Goal: Task Accomplishment & Management: Use online tool/utility

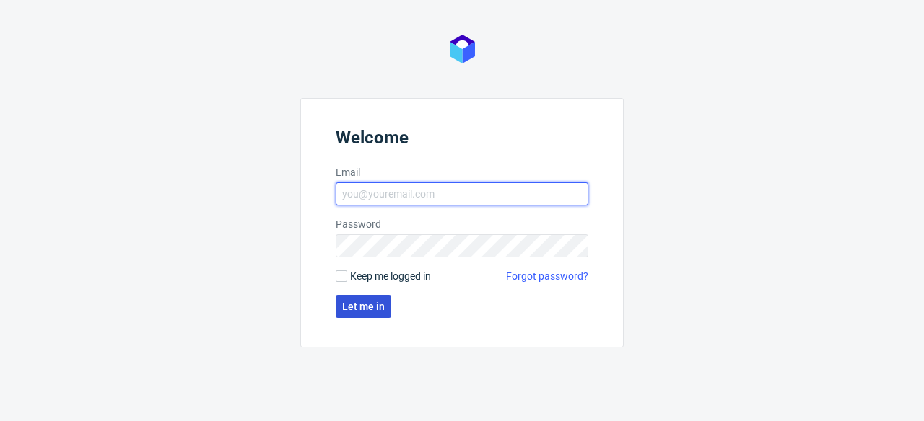
type input "[PERSON_NAME][EMAIL_ADDRESS][PERSON_NAME][DOMAIN_NAME]"
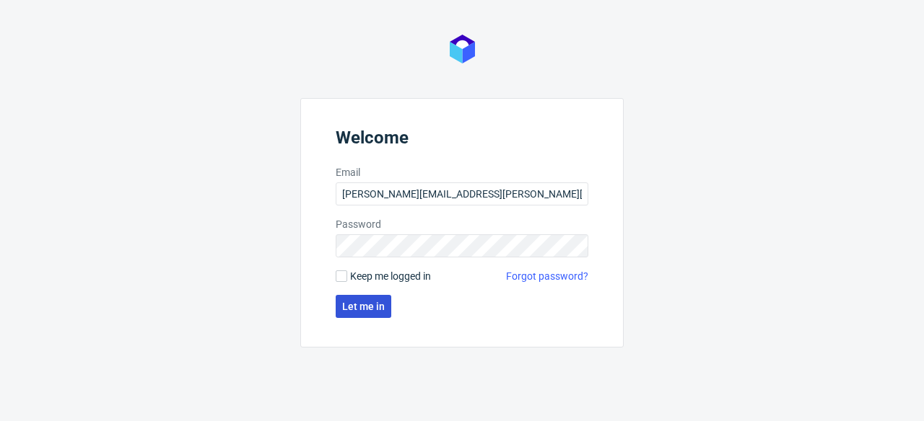
click at [352, 314] on button "Let me in" at bounding box center [364, 306] width 56 height 23
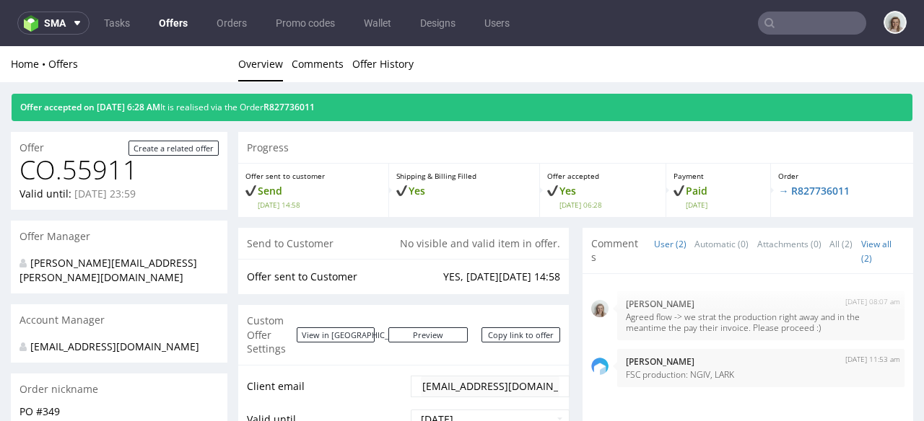
click at [89, 22] on ul "Tasks Offers Orders Promo codes Wallet Designs Users" at bounding box center [306, 23] width 434 height 23
click at [84, 24] on button "sma" at bounding box center [53, 23] width 72 height 23
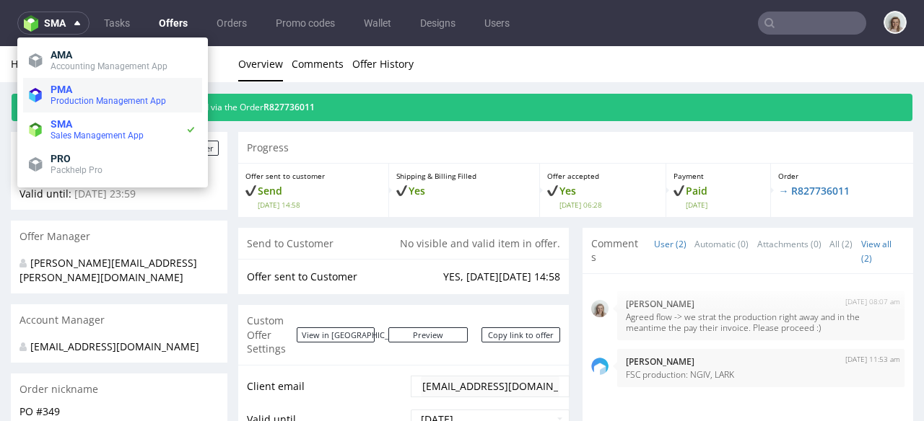
click at [76, 97] on span "Production Management App" at bounding box center [108, 101] width 115 height 10
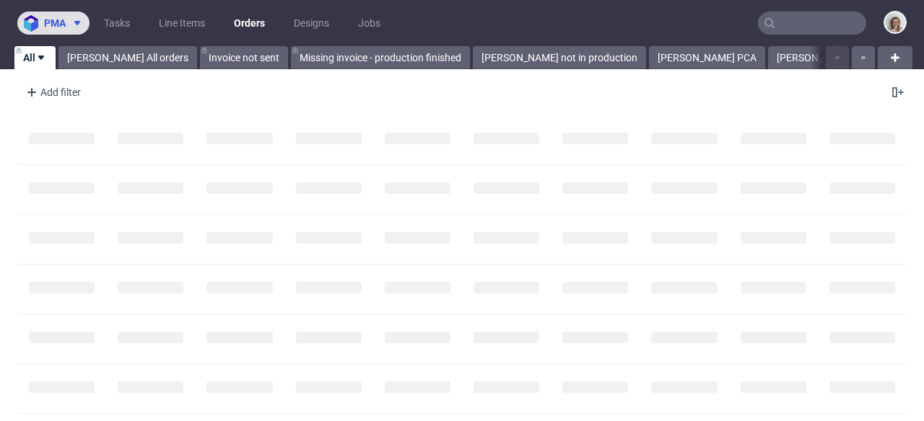
click at [65, 30] on button "pma" at bounding box center [53, 23] width 72 height 23
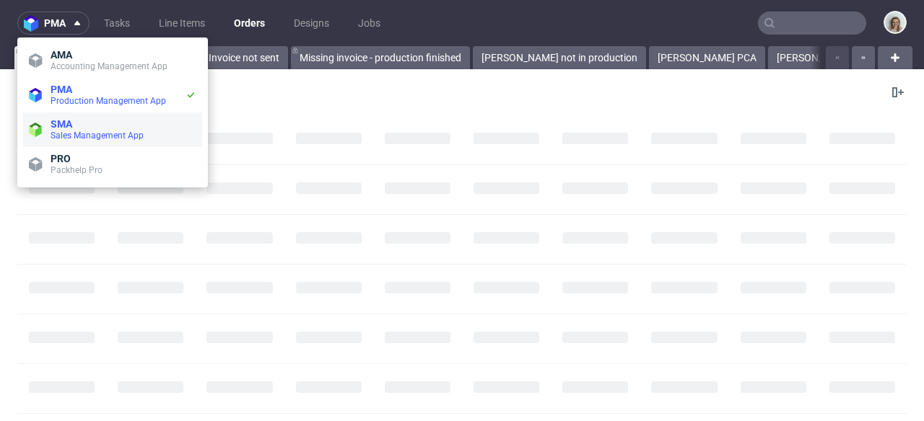
click at [71, 136] on span "Sales Management App" at bounding box center [97, 136] width 93 height 10
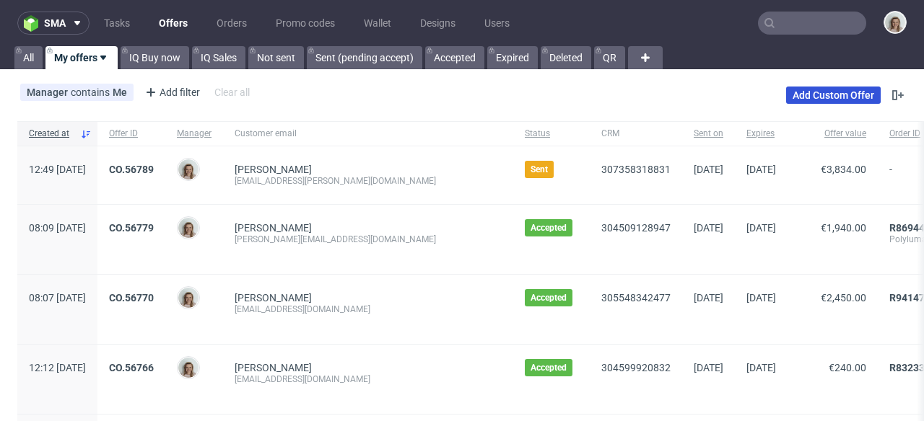
click at [803, 101] on link "Add Custom Offer" at bounding box center [833, 95] width 95 height 17
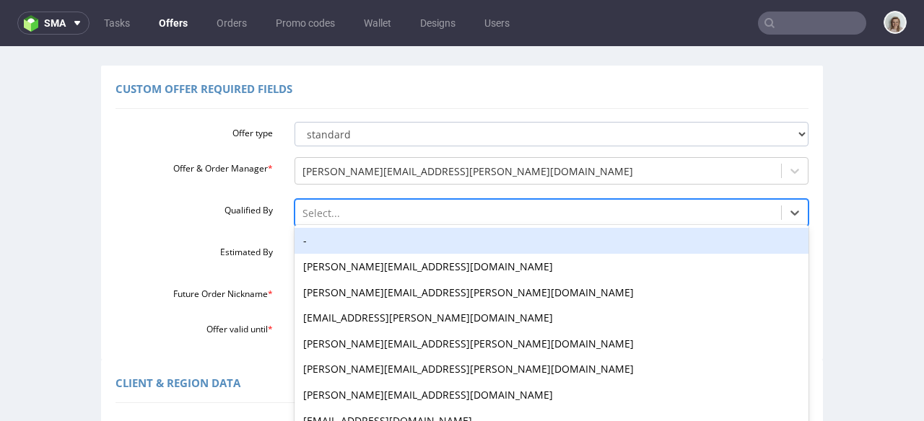
click at [332, 219] on div "-, 1 of 16. 16 results available. Use Up and Down to choose options, press Ente…" at bounding box center [551, 209] width 514 height 20
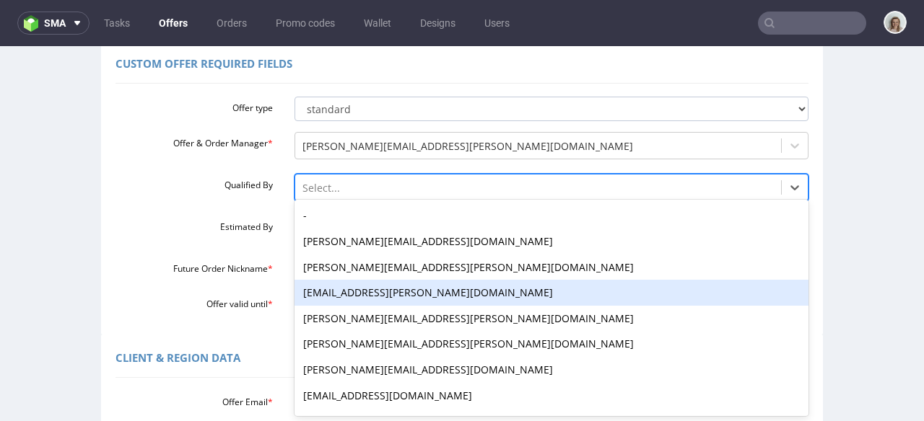
scroll to position [119, 0]
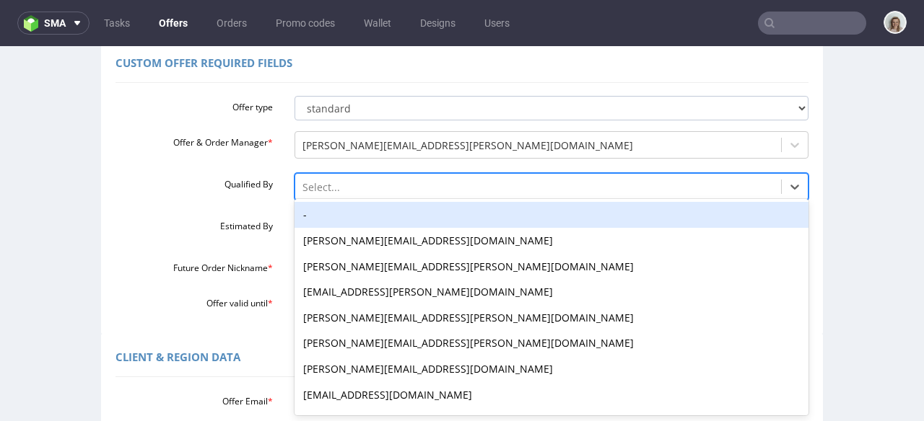
click at [315, 215] on div "-" at bounding box center [551, 215] width 514 height 26
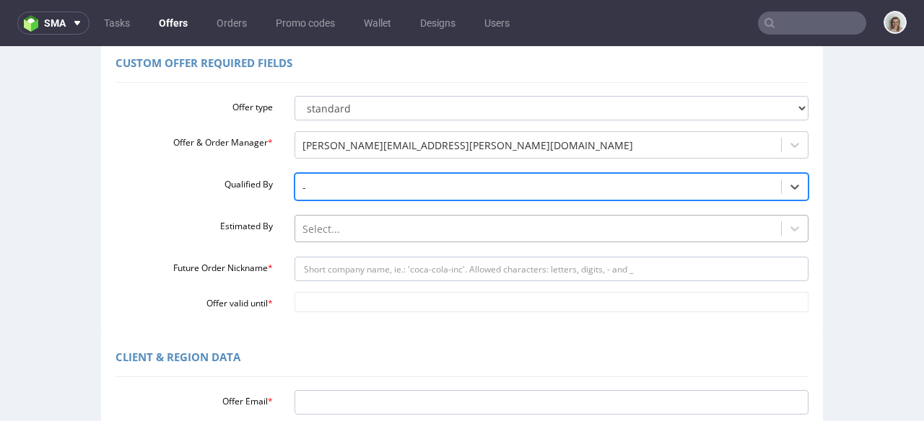
click at [313, 223] on div "Select..." at bounding box center [551, 225] width 514 height 20
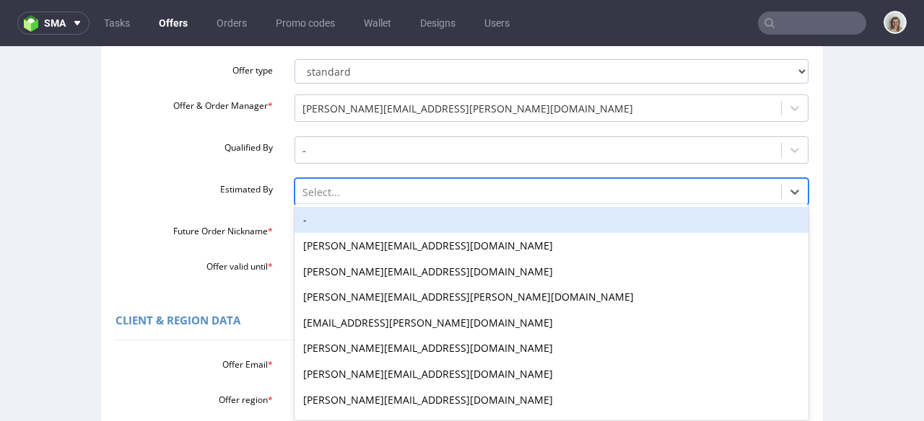
scroll to position [161, 0]
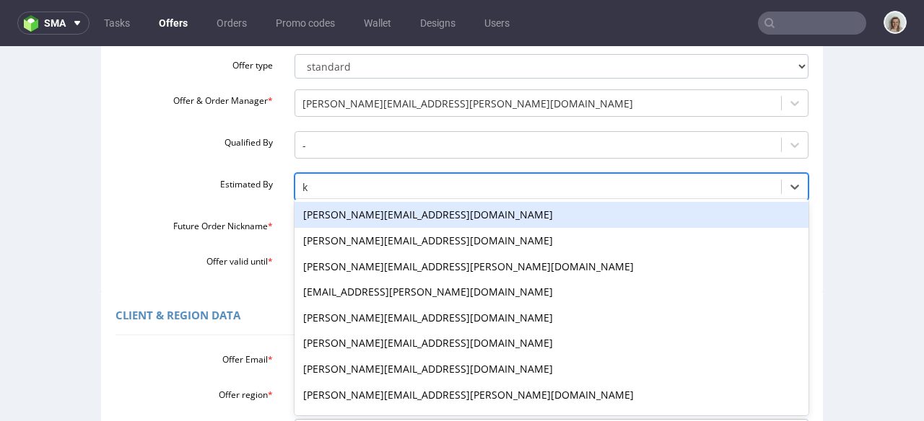
type input "kl"
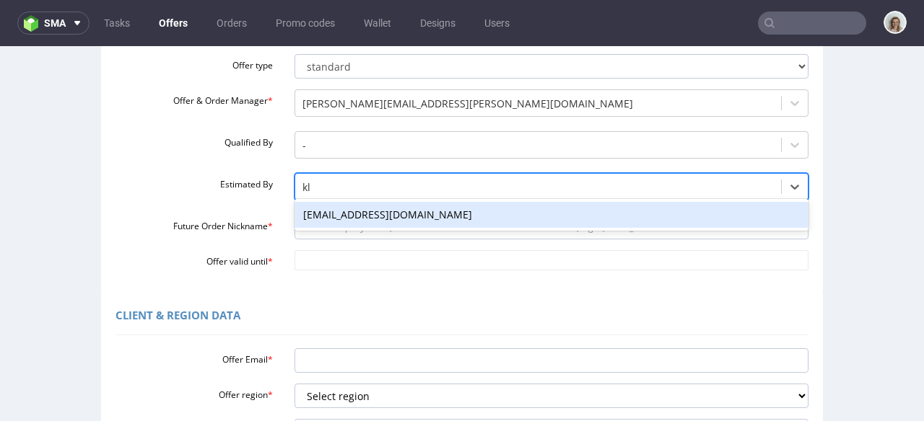
click at [323, 215] on div "klaudia.wisniewska@packhelp.com" at bounding box center [551, 215] width 514 height 26
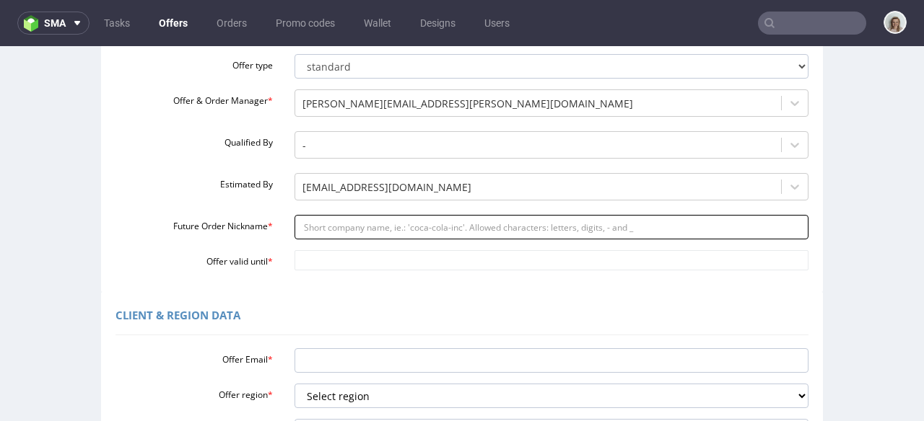
click at [320, 221] on input "Future Order Nickname *" at bounding box center [551, 227] width 514 height 25
paste input "Ankorstore_-_Reorder_of_Small_Bottles_Top_and_Bottom_Inserts"
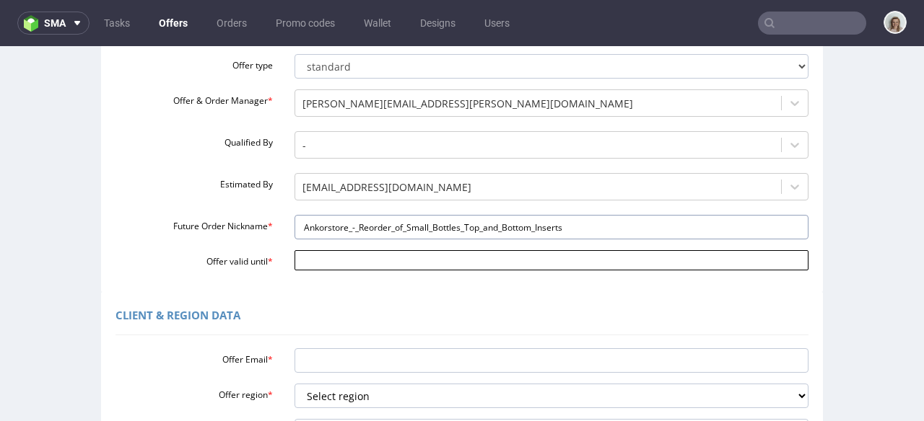
type input "Ankorstore_-_Reorder_of_Small_Bottles_Top_and_Bottom_Inserts"
click at [336, 252] on body "Production Shipped DTP Orders Offers Shipments Designs Promotions Users Jobs Ad…" at bounding box center [462, 367] width 924 height 965
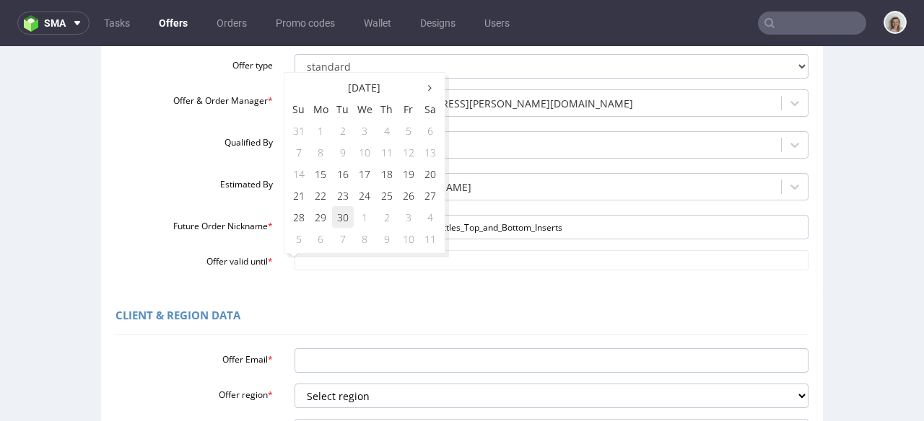
click at [343, 219] on td "30" at bounding box center [343, 217] width 22 height 22
type input "2025-09-30"
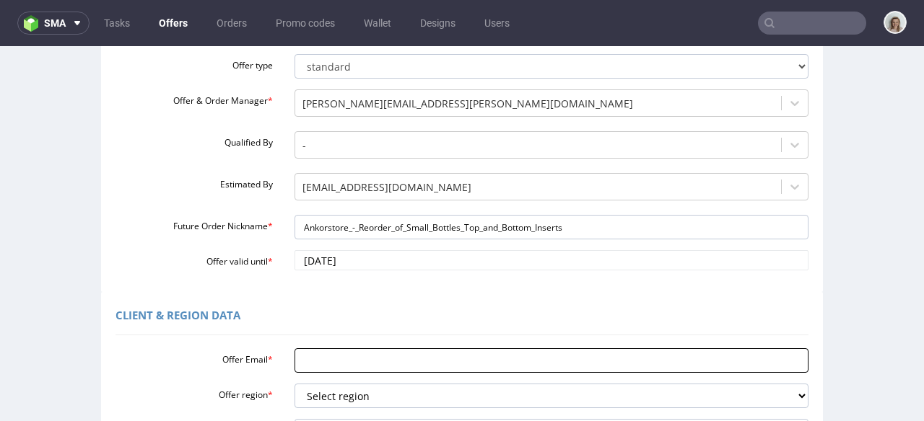
click at [294, 362] on input "Offer Email *" at bounding box center [551, 361] width 514 height 25
paste input "celine.laboute@ankorstore.com"
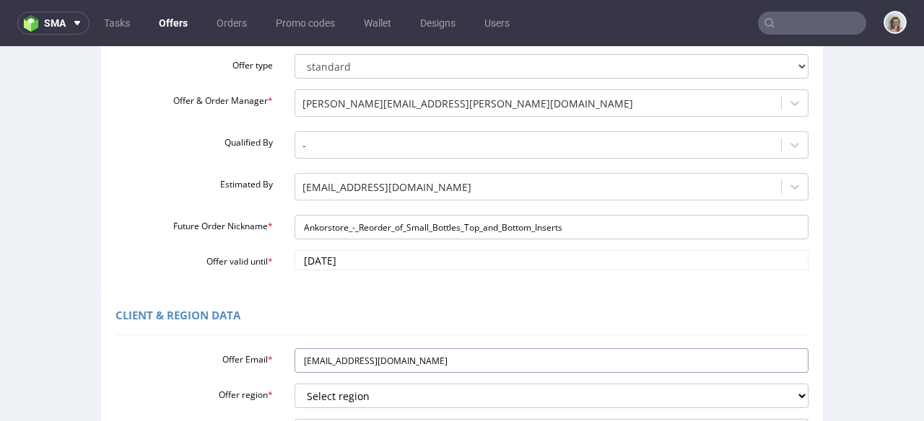
type input "celine.laboute@ankorstore.com"
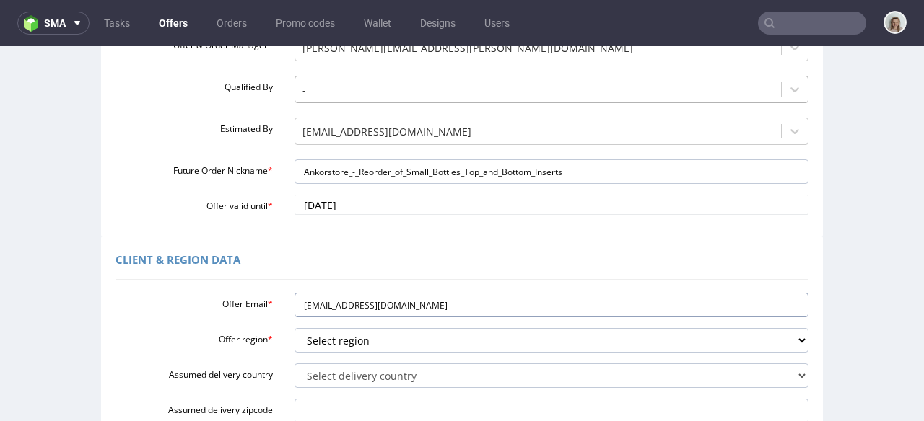
scroll to position [409, 0]
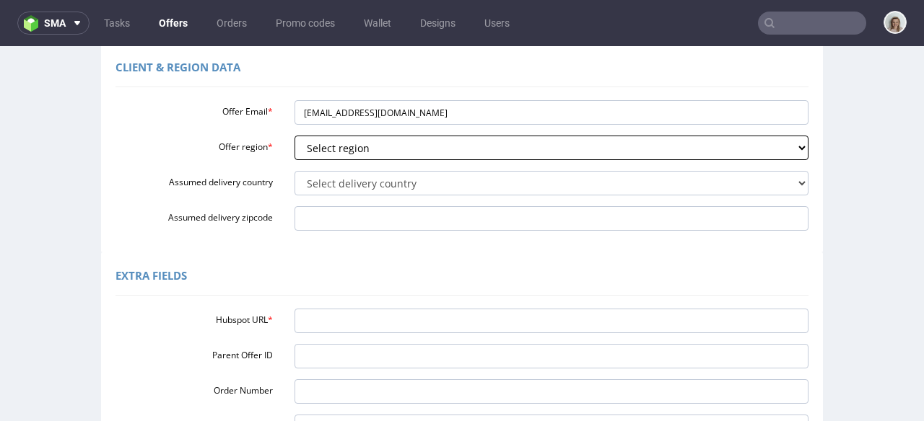
click at [333, 151] on select "Select region eu gb de pl fr it es" at bounding box center [551, 148] width 514 height 25
select select "eu"
click at [294, 136] on select "Select region eu gb de pl fr it es" at bounding box center [551, 148] width 514 height 25
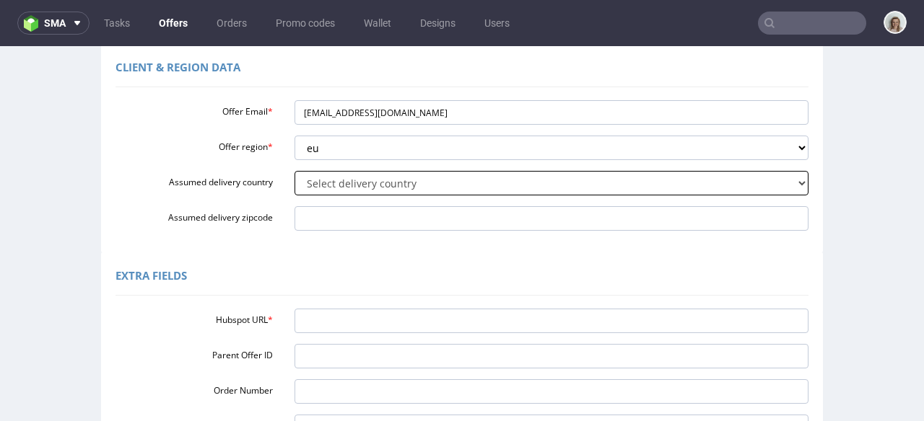
click at [326, 181] on select "Select delivery country Andorra Afghanistan Anguilla Albania Armenia Antarctica…" at bounding box center [551, 183] width 514 height 25
select select "75"
click at [294, 171] on select "Select delivery country Andorra Afghanistan Anguilla Albania Armenia Antarctica…" at bounding box center [551, 183] width 514 height 25
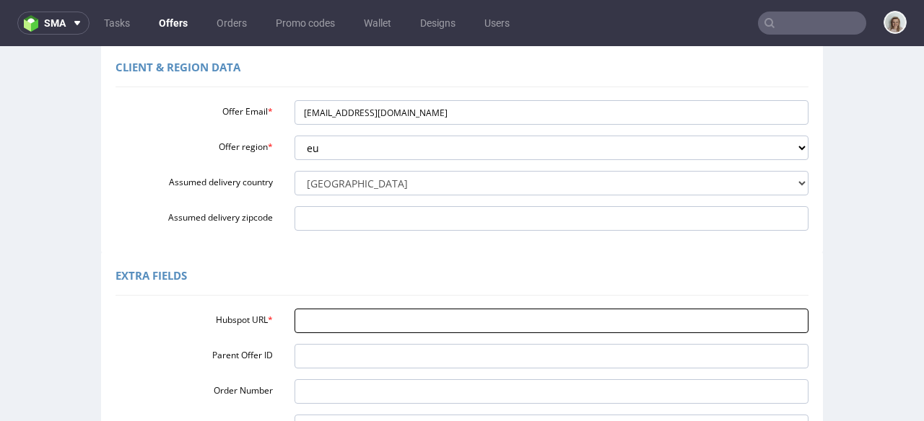
click at [333, 328] on input "Hubspot URL *" at bounding box center [551, 321] width 514 height 25
paste input "https://app-eu1.hubspot.com/contacts/25600958/record/0-3/308640746684/"
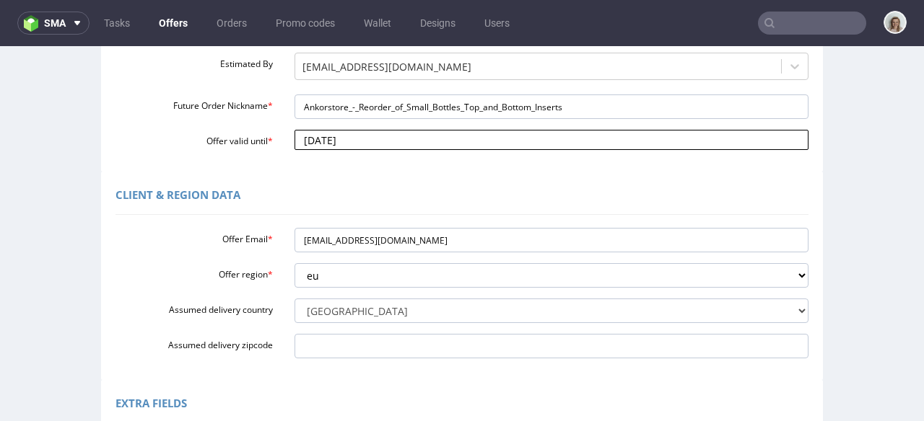
scroll to position [570, 0]
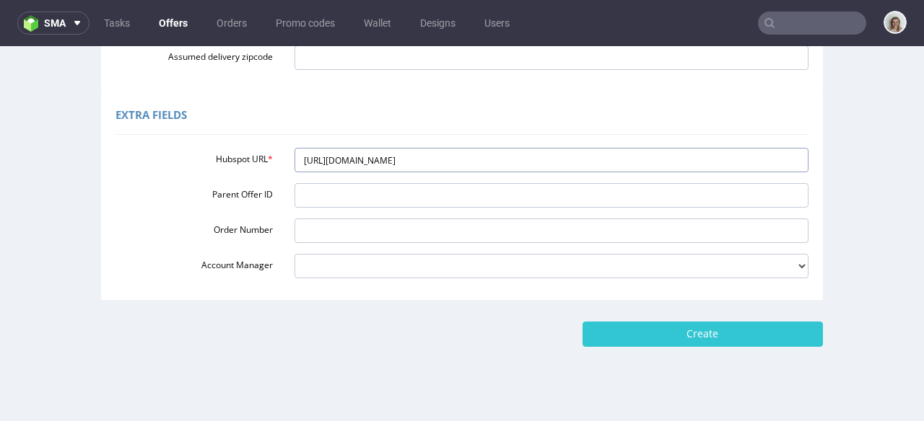
type input "https://app-eu1.hubspot.com/contacts/25600958/record/0-3/308640746684/"
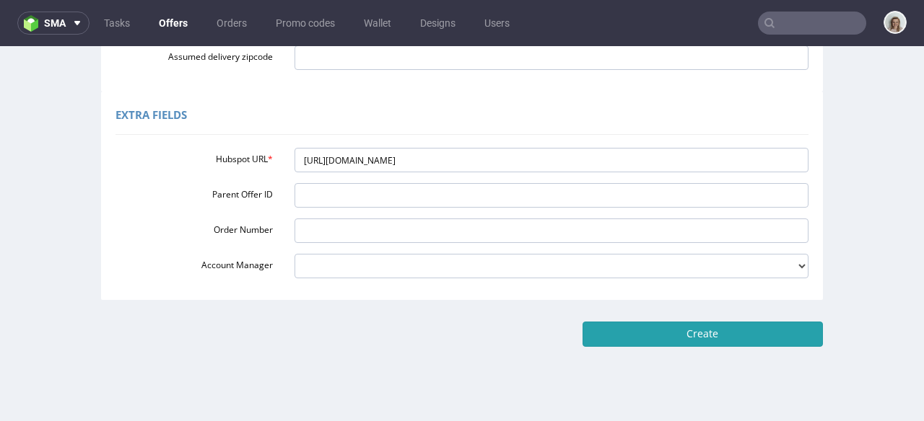
drag, startPoint x: 681, startPoint y: 356, endPoint x: 680, endPoint y: 344, distance: 12.4
click at [680, 342] on input "Create" at bounding box center [702, 334] width 240 height 25
type input "Please wait..."
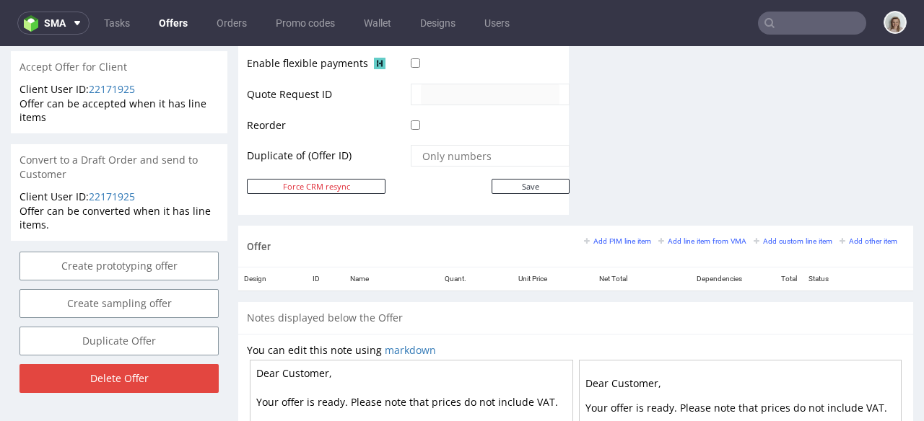
scroll to position [825, 0]
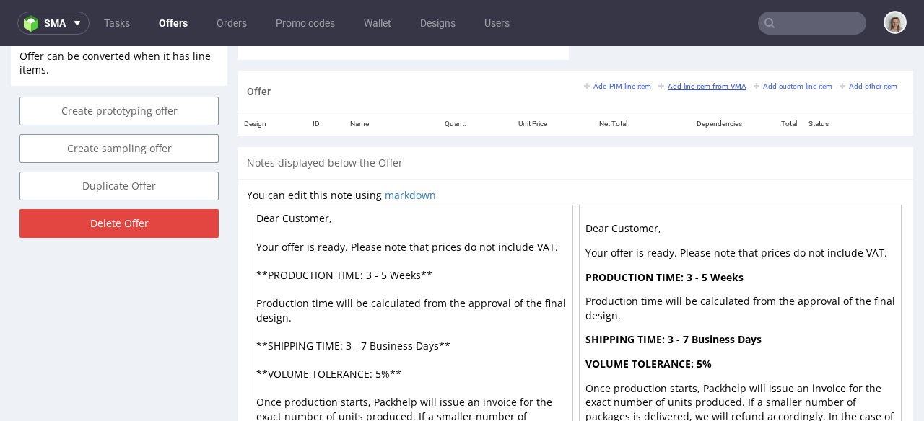
click at [681, 86] on small "Add line item from VMA" at bounding box center [702, 86] width 88 height 8
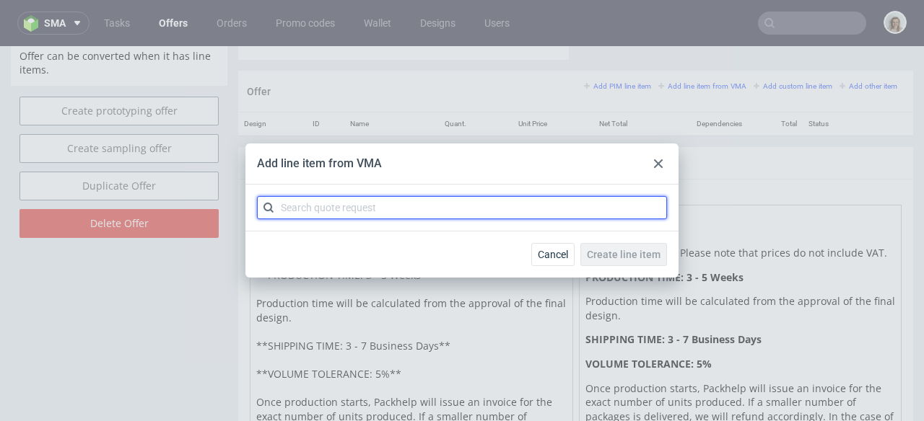
click at [362, 206] on input "text" at bounding box center [462, 207] width 410 height 23
paste input "CBKF"
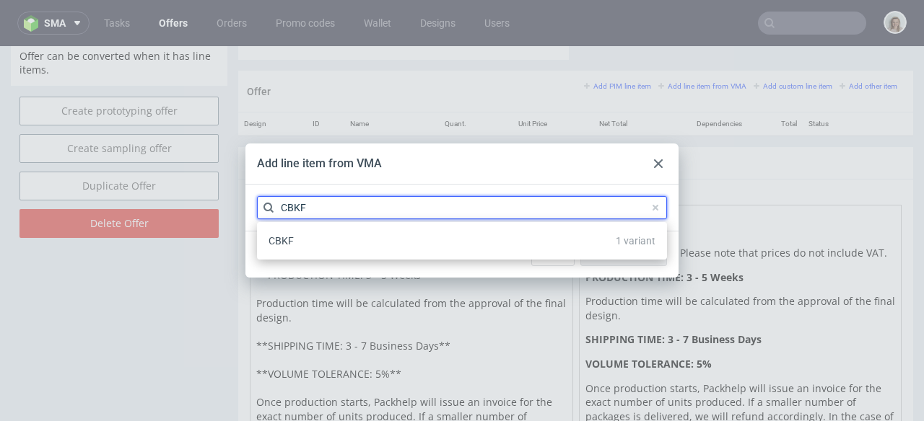
type input "CBKF"
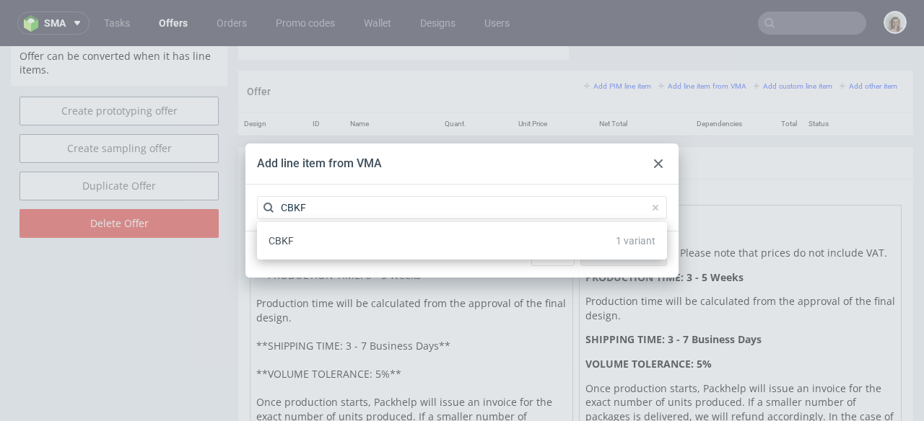
click at [368, 237] on div "CBKF 1 variant" at bounding box center [462, 241] width 398 height 26
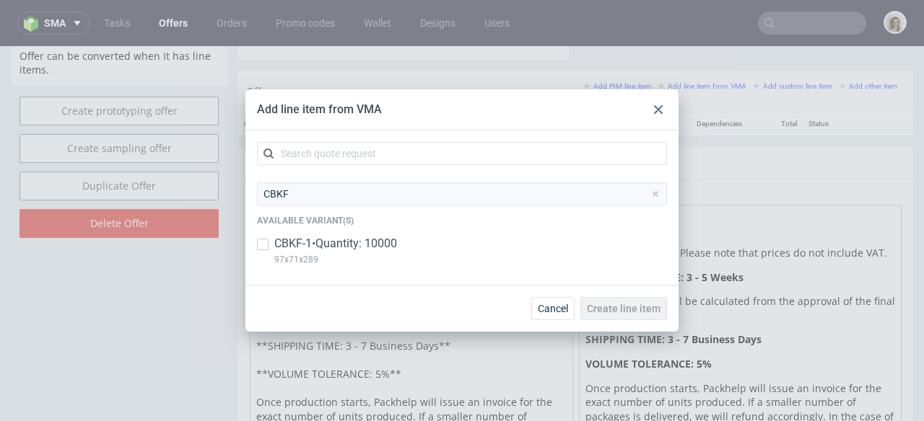
click at [368, 245] on p "CBKF-1 • Quantity: 10000" at bounding box center [335, 244] width 123 height 16
checkbox input "true"
click at [623, 311] on span "Create line item" at bounding box center [624, 309] width 74 height 10
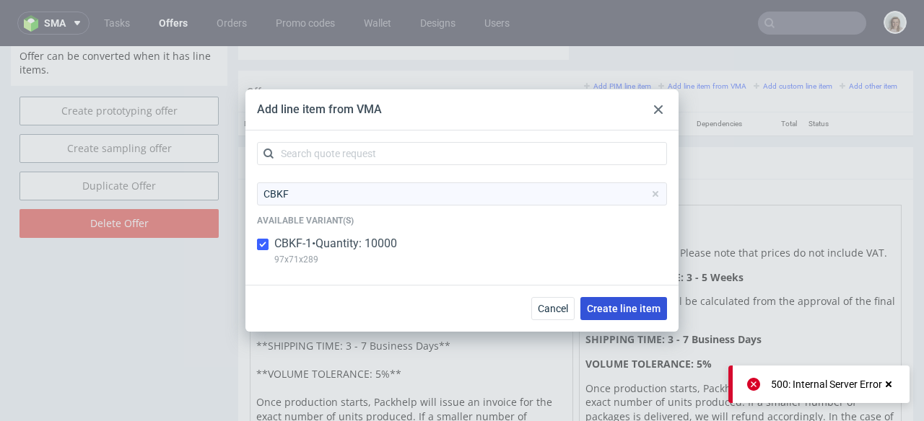
click at [622, 301] on button "Create line item" at bounding box center [623, 308] width 87 height 23
click at [654, 110] on icon at bounding box center [658, 109] width 9 height 9
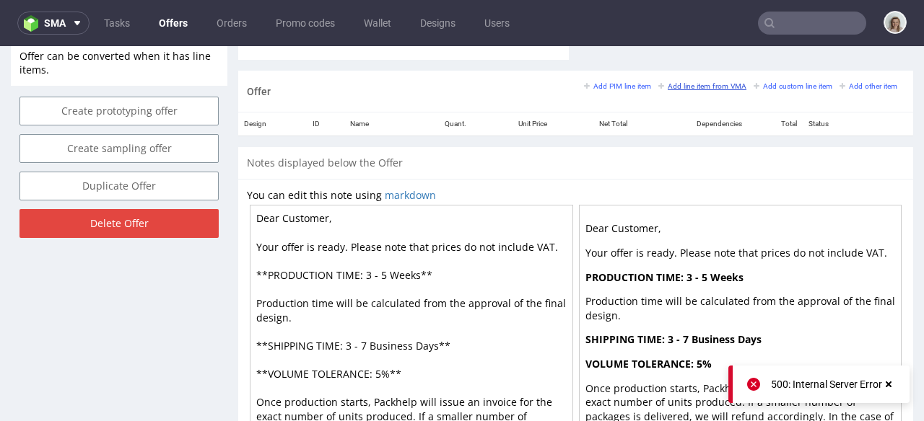
click at [674, 82] on small "Add line item from VMA" at bounding box center [702, 86] width 88 height 8
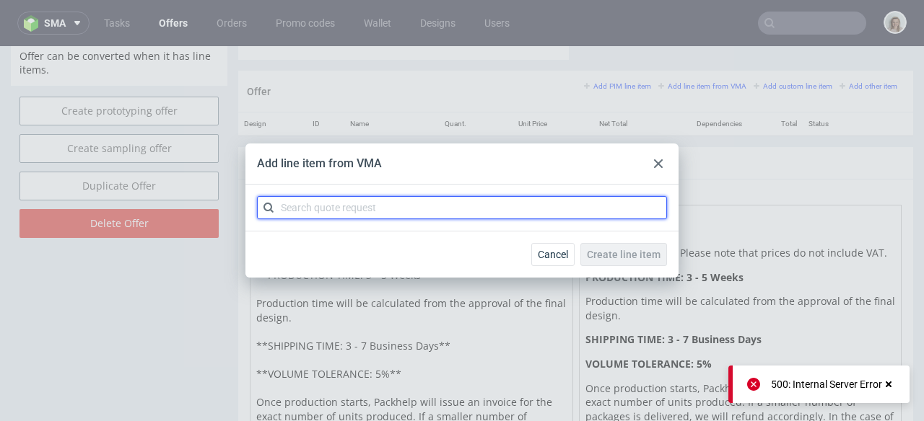
click at [286, 209] on input "text" at bounding box center [462, 207] width 410 height 23
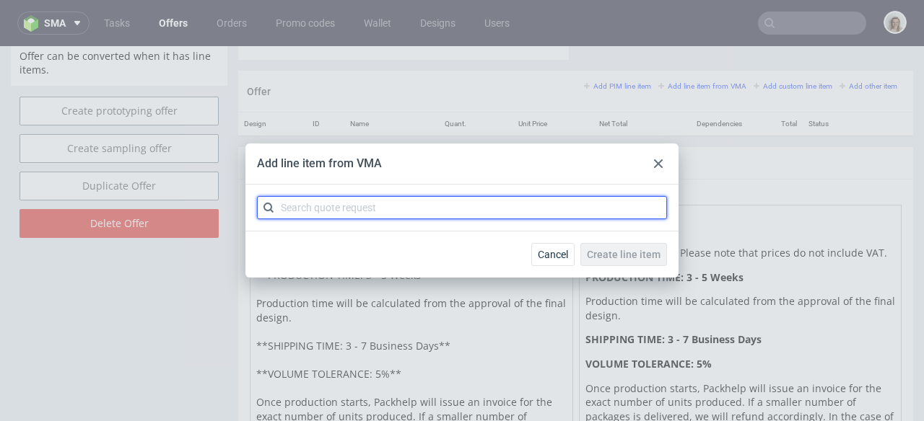
paste input "CBKF"
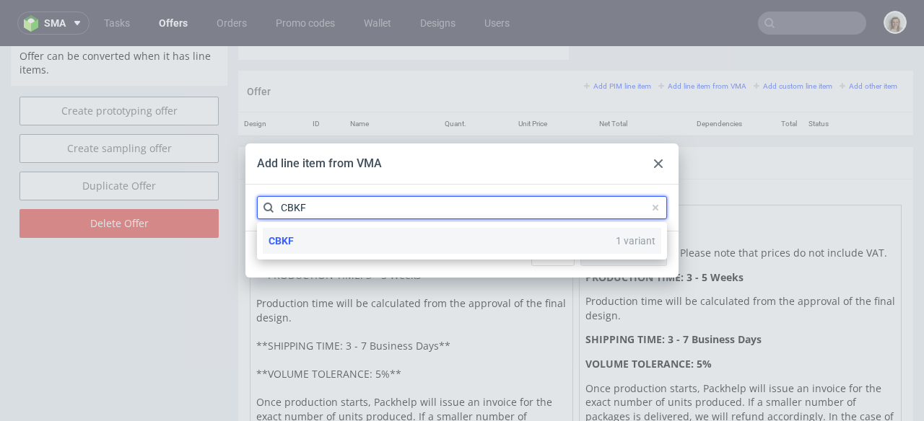
type input "CBKF"
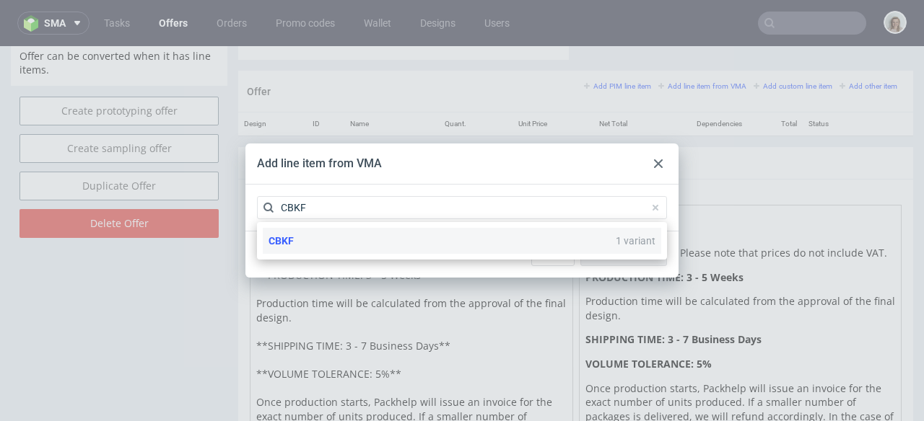
click at [286, 240] on span "CBKF" at bounding box center [280, 241] width 25 height 12
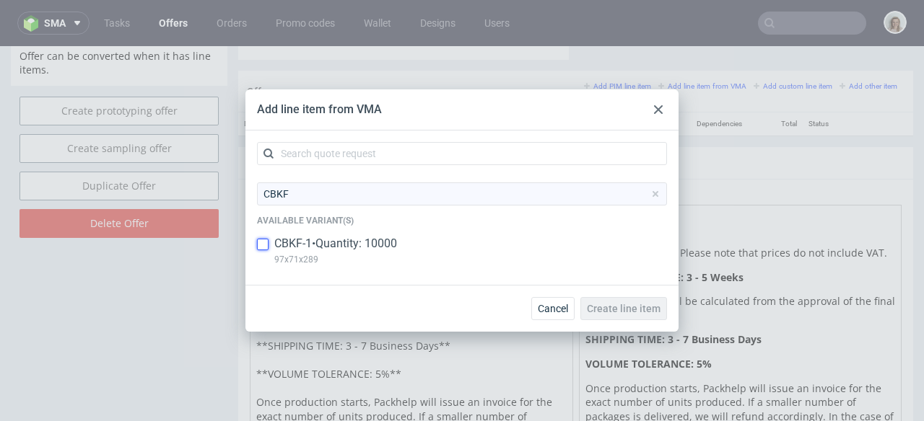
click at [263, 242] on input "checkbox" at bounding box center [263, 245] width 12 height 12
checkbox input "true"
click at [613, 312] on span "Create line item" at bounding box center [624, 309] width 74 height 10
drag, startPoint x: 662, startPoint y: 111, endPoint x: 662, endPoint y: 58, distance: 52.7
click at [662, 111] on icon at bounding box center [658, 109] width 9 height 9
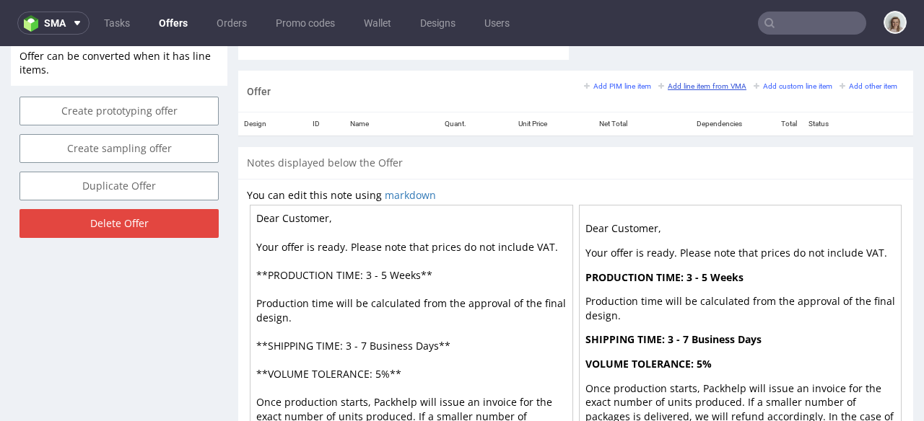
click at [665, 89] on small "Add line item from VMA" at bounding box center [702, 86] width 88 height 8
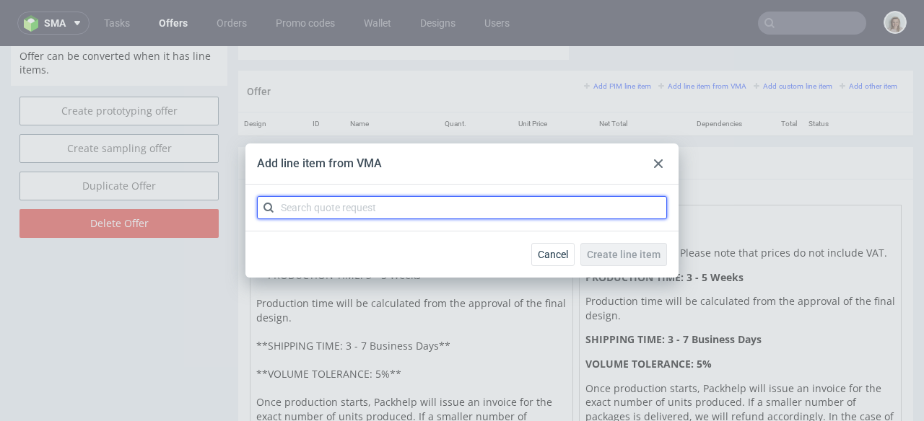
click at [421, 200] on input "text" at bounding box center [462, 207] width 410 height 23
paste input "CBKG"
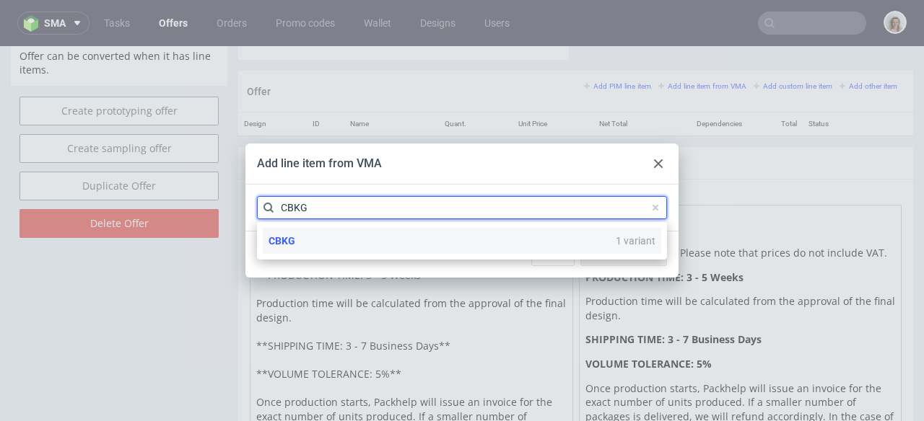
type input "CBKG"
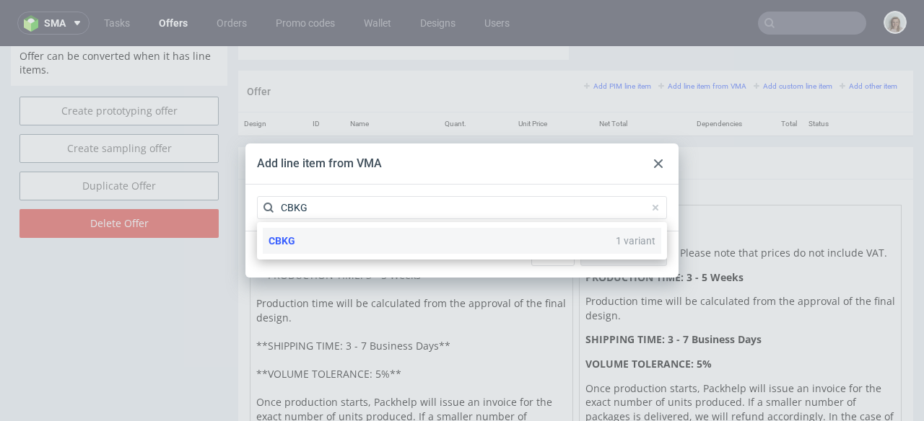
click at [302, 237] on div "CBKG 1 variant" at bounding box center [462, 241] width 398 height 26
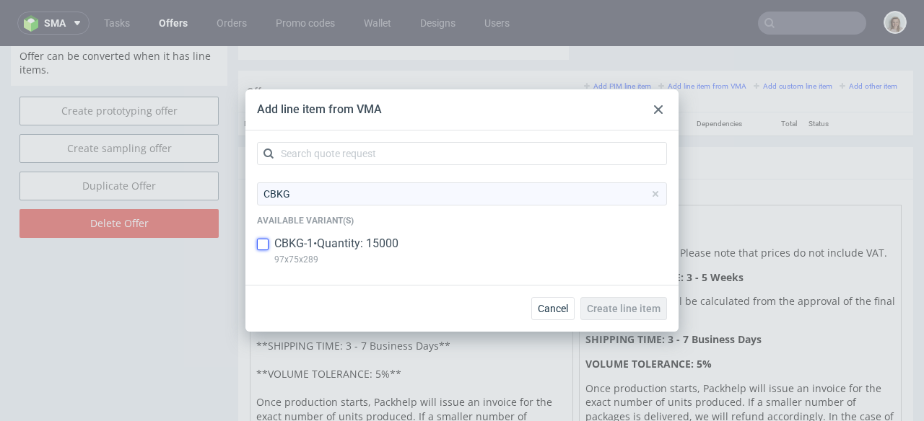
click at [268, 243] on input "checkbox" at bounding box center [263, 245] width 12 height 12
checkbox input "true"
click at [602, 312] on span "Create line item" at bounding box center [624, 309] width 74 height 10
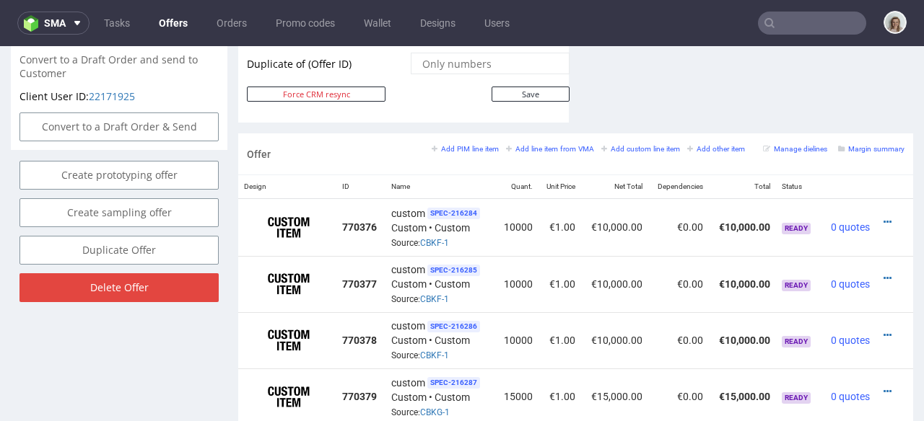
scroll to position [863, 0]
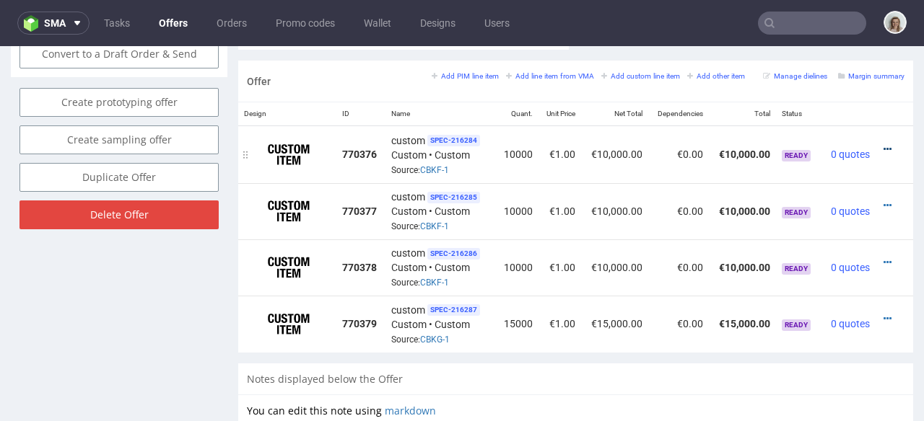
click at [883, 144] on icon at bounding box center [887, 149] width 8 height 10
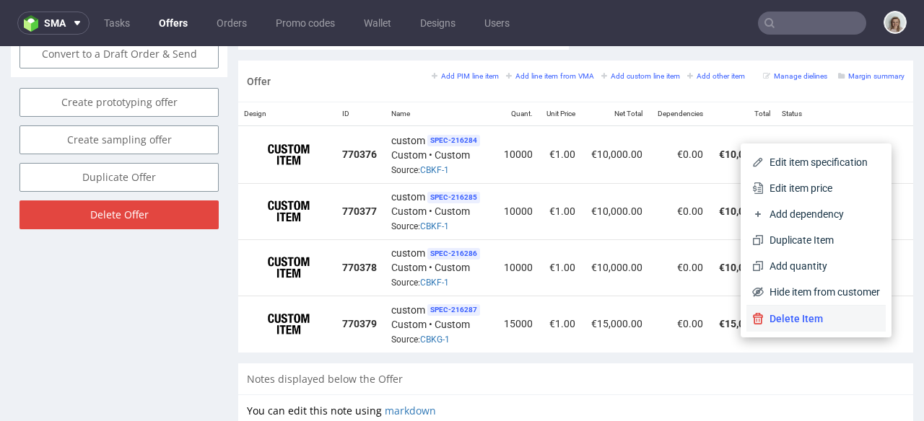
click at [764, 310] on li "Delete Item" at bounding box center [815, 319] width 139 height 26
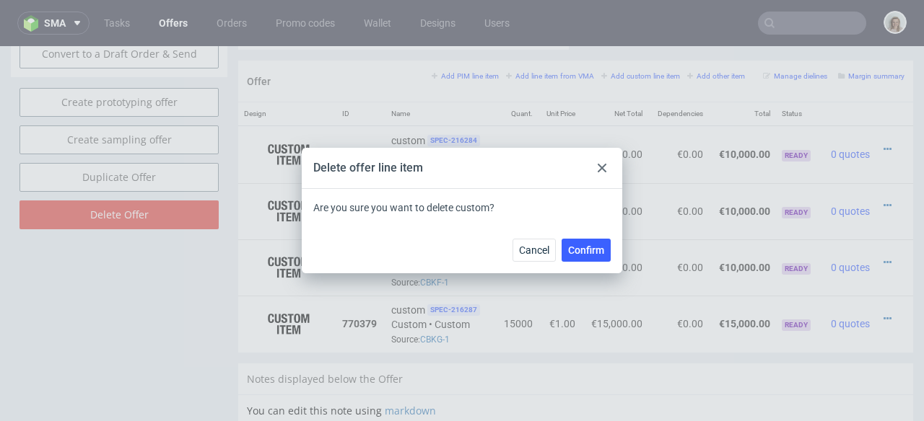
drag, startPoint x: 587, startPoint y: 258, endPoint x: 633, endPoint y: 243, distance: 47.9
click at [588, 258] on button "Confirm" at bounding box center [585, 250] width 49 height 23
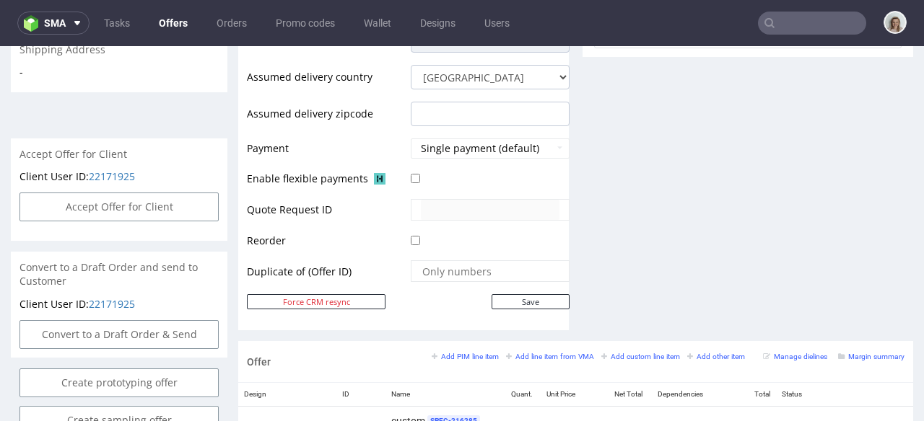
scroll to position [787, 0]
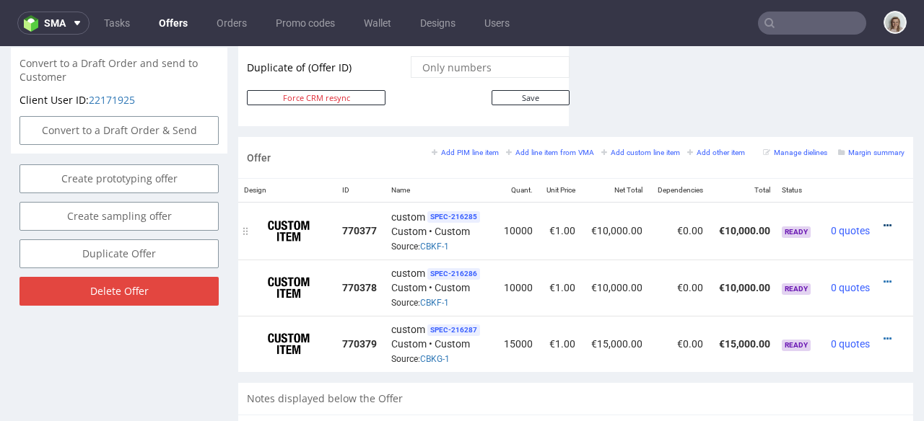
click at [883, 221] on icon at bounding box center [887, 226] width 8 height 10
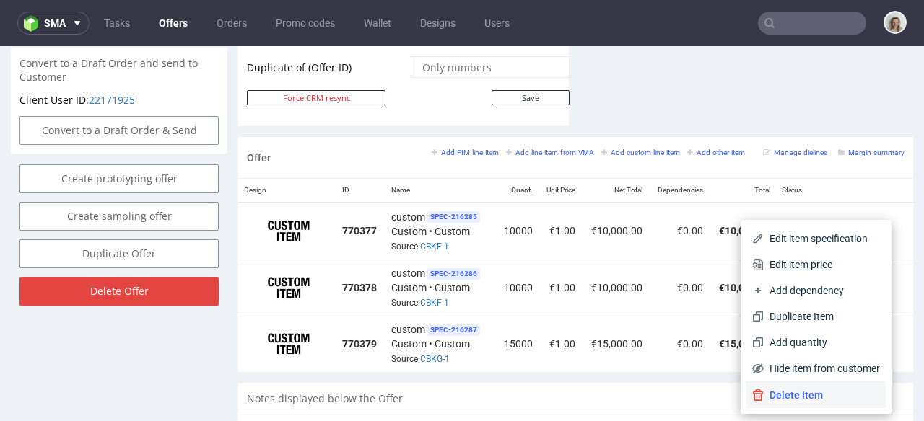
click at [763, 399] on span "Delete Item" at bounding box center [821, 395] width 116 height 14
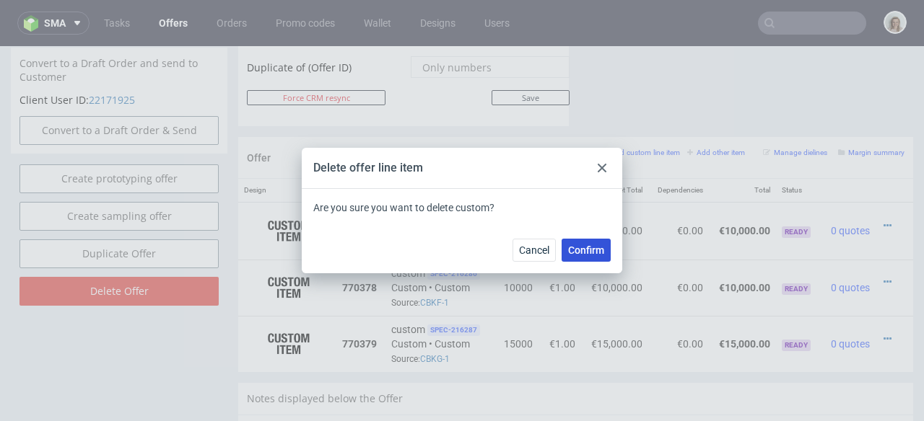
click at [572, 247] on span "Confirm" at bounding box center [586, 250] width 36 height 10
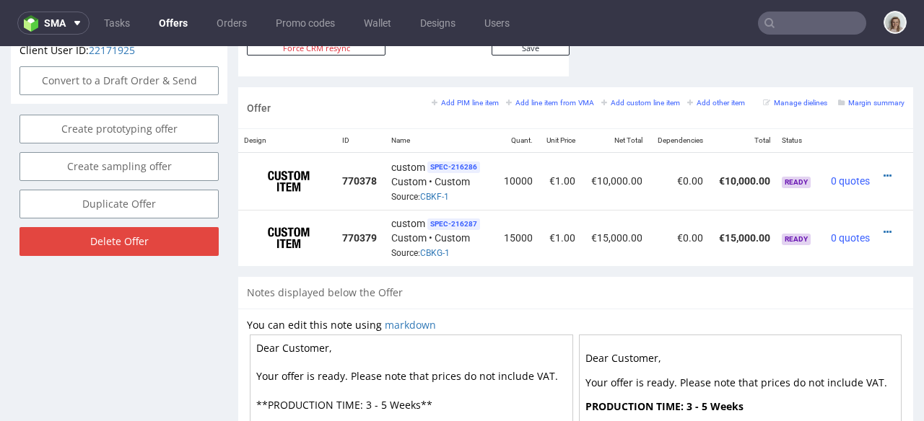
scroll to position [727, 0]
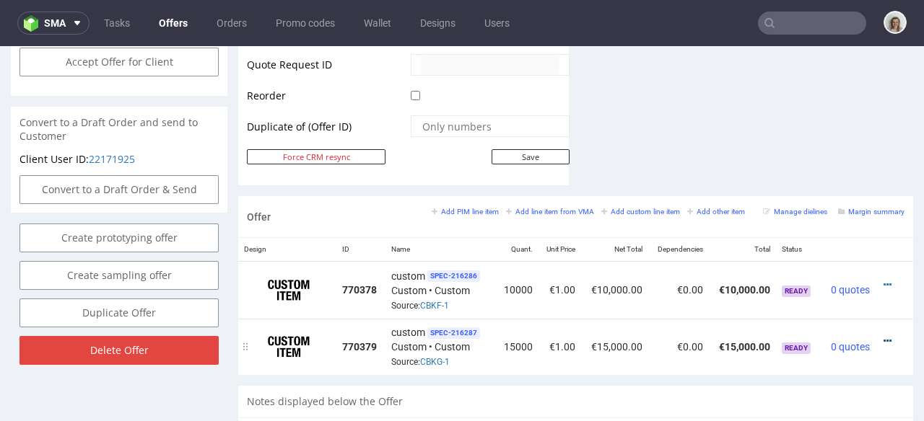
click at [883, 336] on icon at bounding box center [887, 341] width 8 height 10
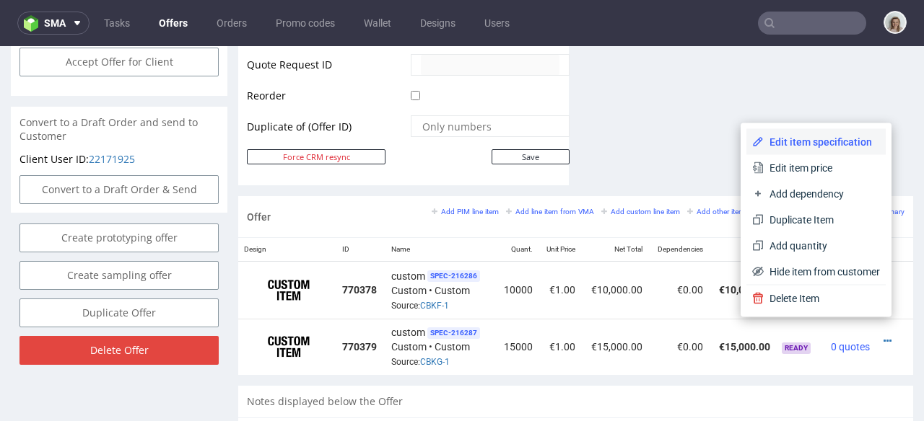
click at [784, 133] on li "Edit item specification" at bounding box center [815, 142] width 139 height 26
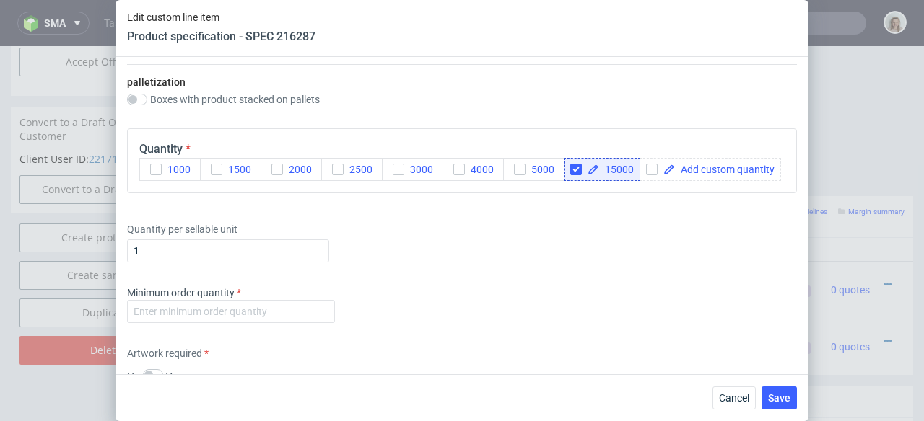
scroll to position [1647, 0]
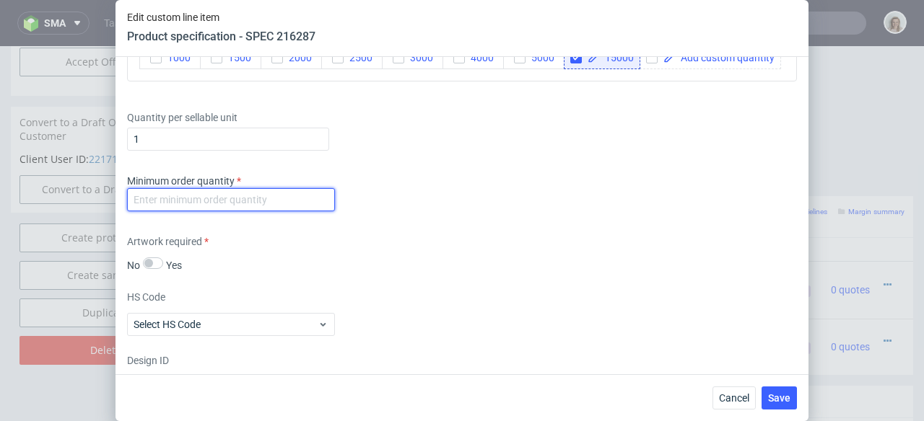
click at [201, 211] on input "number" at bounding box center [231, 199] width 208 height 23
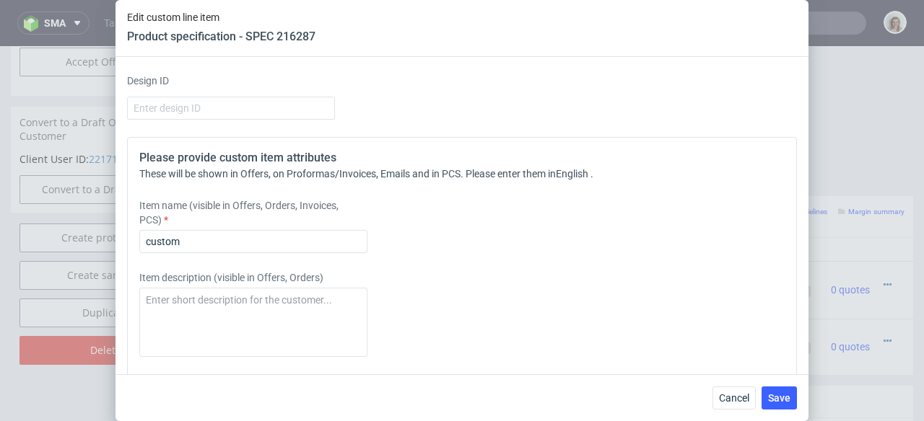
scroll to position [2002, 0]
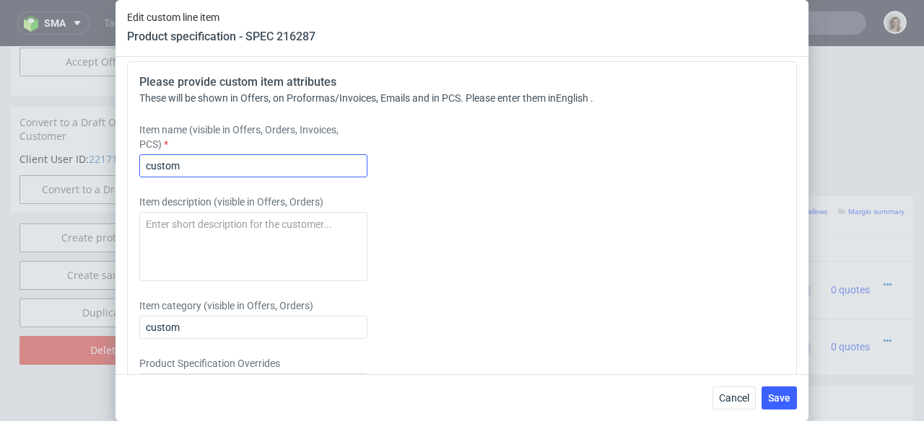
type input "-2"
drag, startPoint x: 204, startPoint y: 242, endPoint x: 99, endPoint y: 245, distance: 105.4
click at [99, 245] on div "Edit custom line item Product specification - SPEC 216287 Supplier TFP Sp. z o.…" at bounding box center [462, 210] width 924 height 421
paste input "Small Bottle Bottom insert"
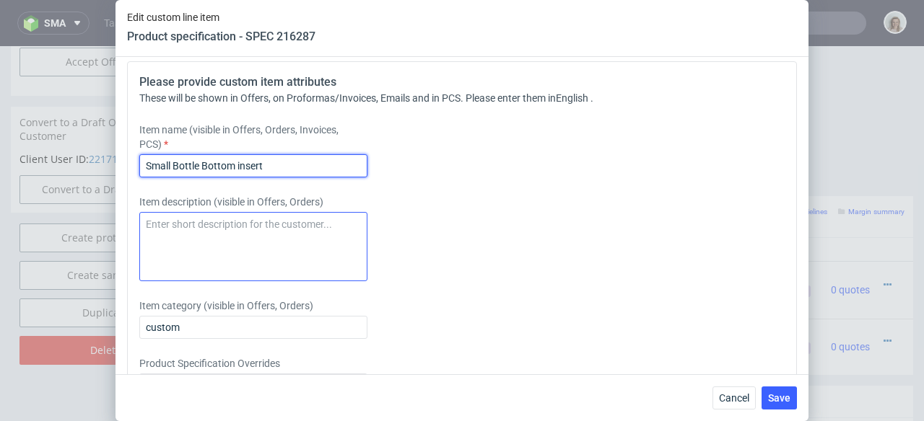
type input "Small Bottle Bottom insert"
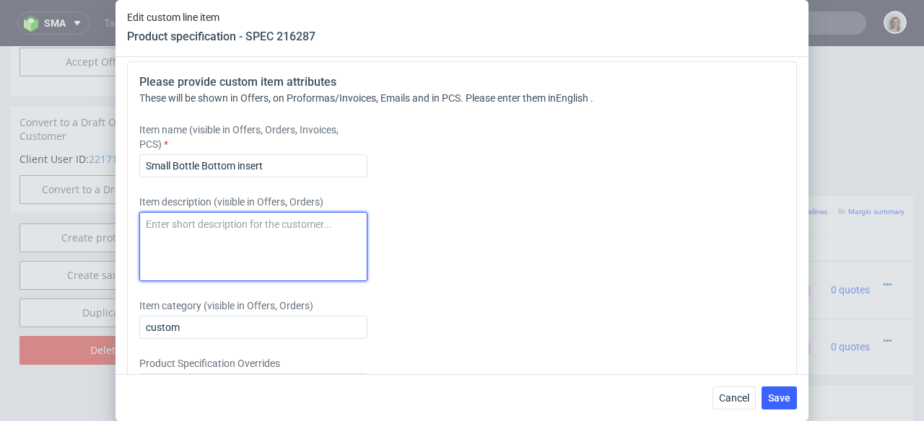
click at [170, 281] on textarea at bounding box center [253, 246] width 228 height 69
paste textarea "Small Bottle Bottom insert"
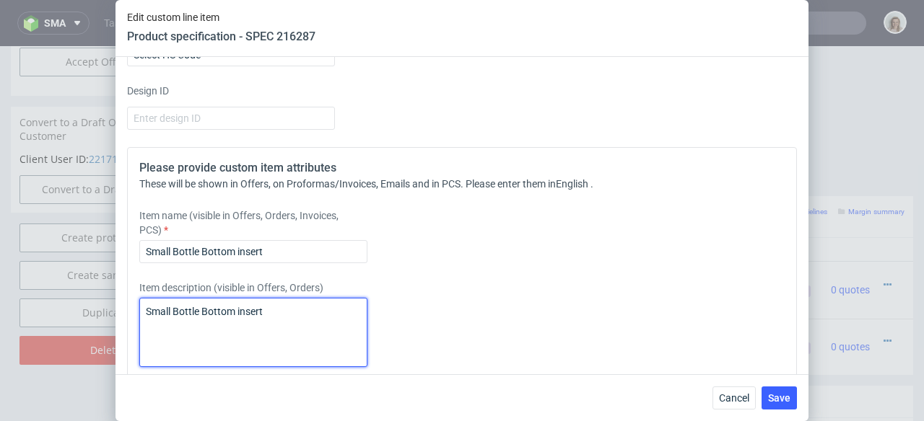
scroll to position [1908, 0]
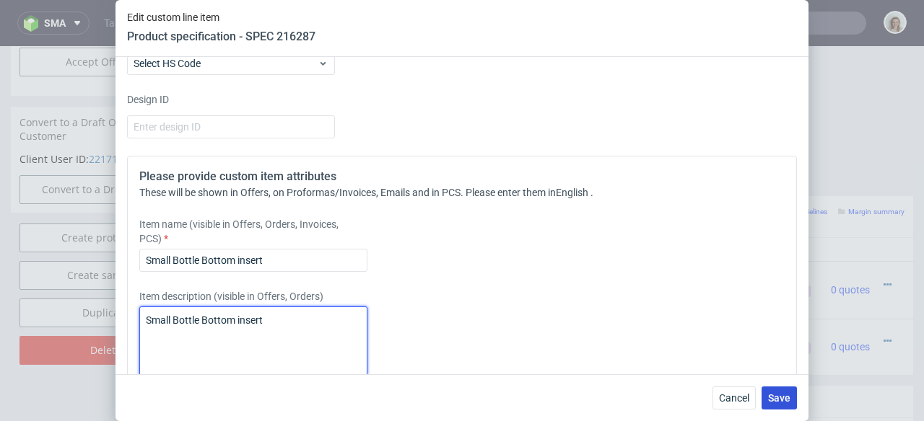
type textarea "Small Bottle Bottom insert"
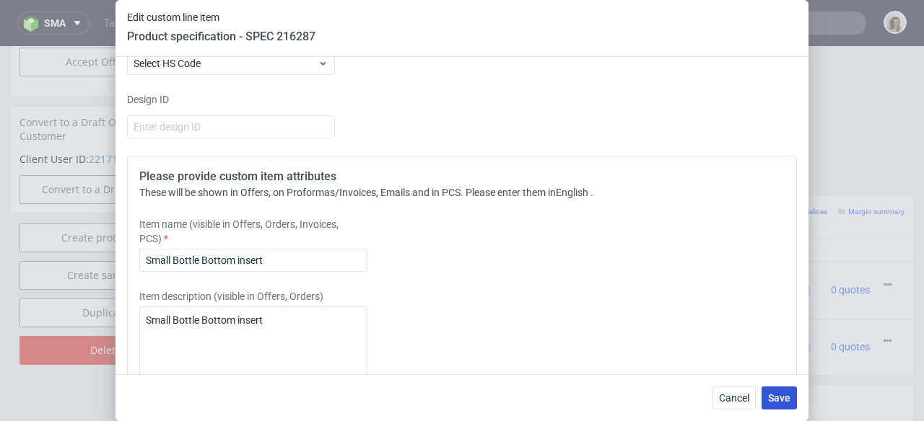
click at [781, 406] on button "Save" at bounding box center [778, 398] width 35 height 23
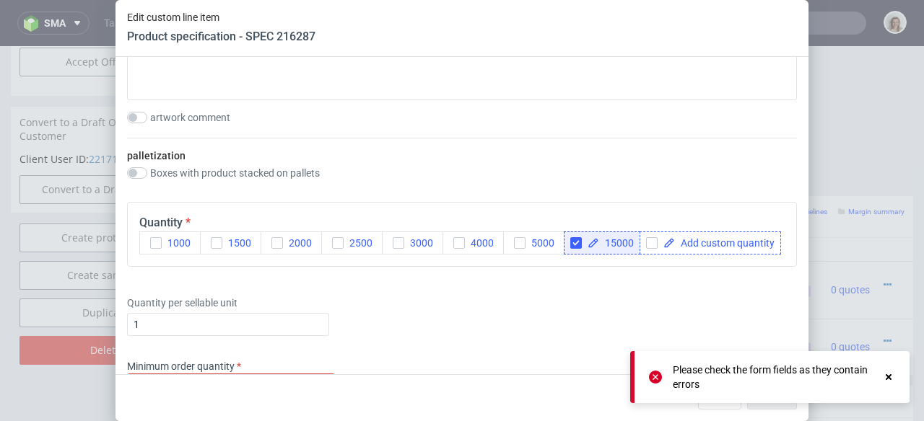
scroll to position [1587, 0]
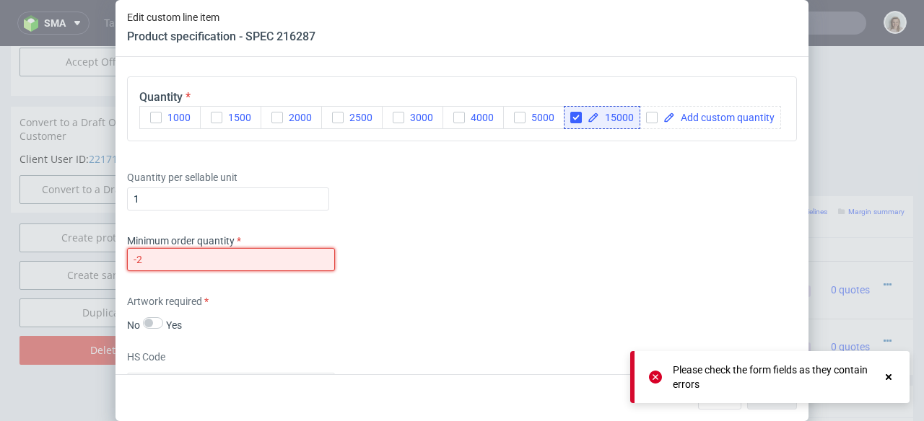
drag, startPoint x: 172, startPoint y: 333, endPoint x: 124, endPoint y: 337, distance: 48.5
click at [124, 337] on div "Supplier TFP Sp. z o.o. Technical specification Instant price RFQ type name cor…" at bounding box center [461, 215] width 693 height 317
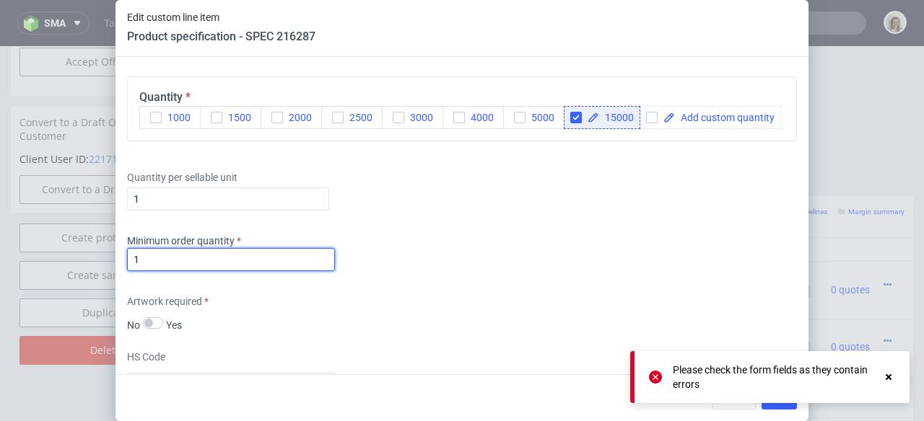
type input "1"
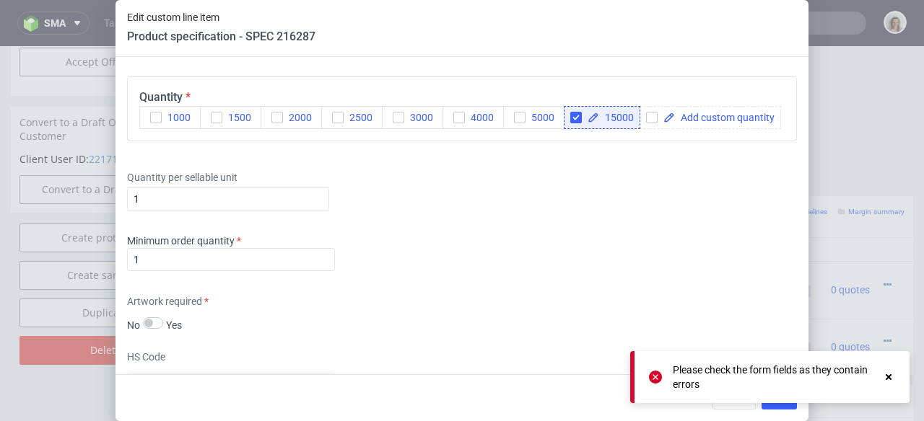
click at [654, 380] on icon at bounding box center [655, 377] width 13 height 13
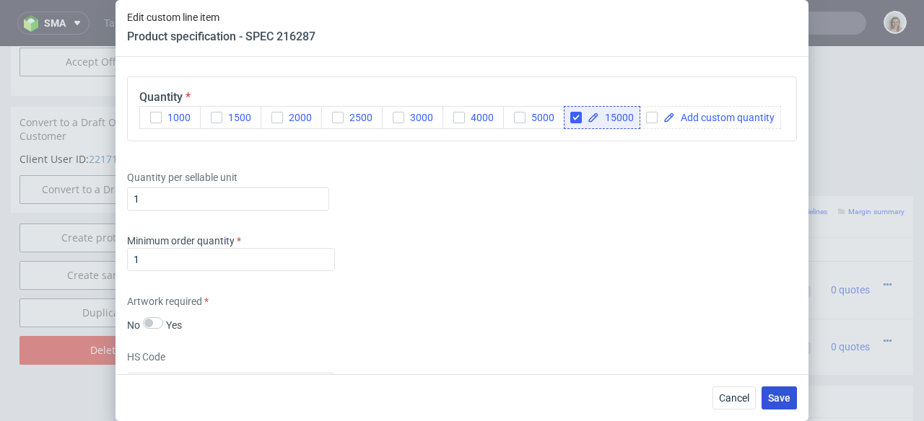
click at [777, 401] on span "Save" at bounding box center [779, 398] width 22 height 10
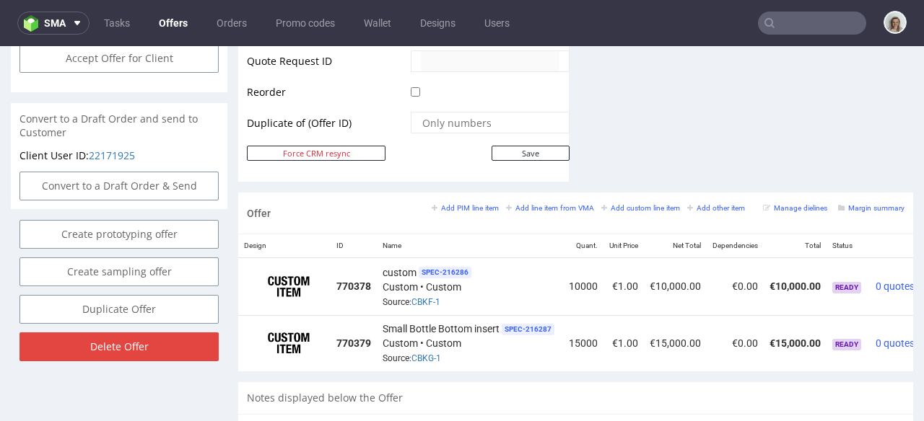
scroll to position [0, 65]
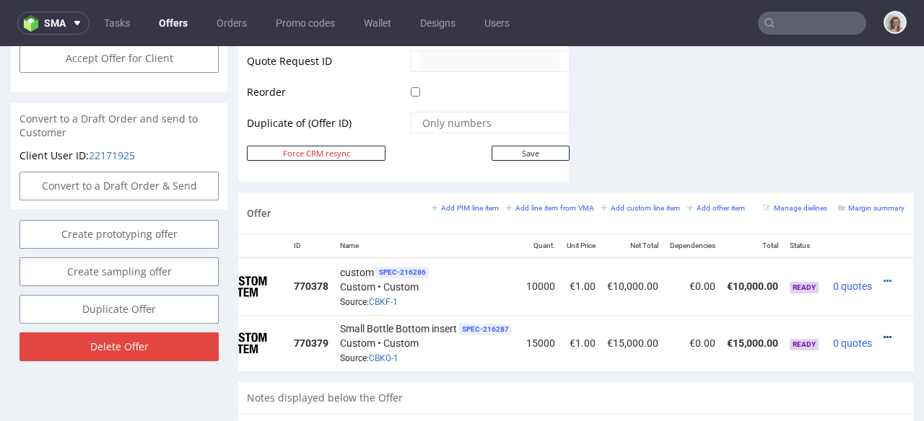
click at [883, 333] on icon at bounding box center [887, 338] width 8 height 10
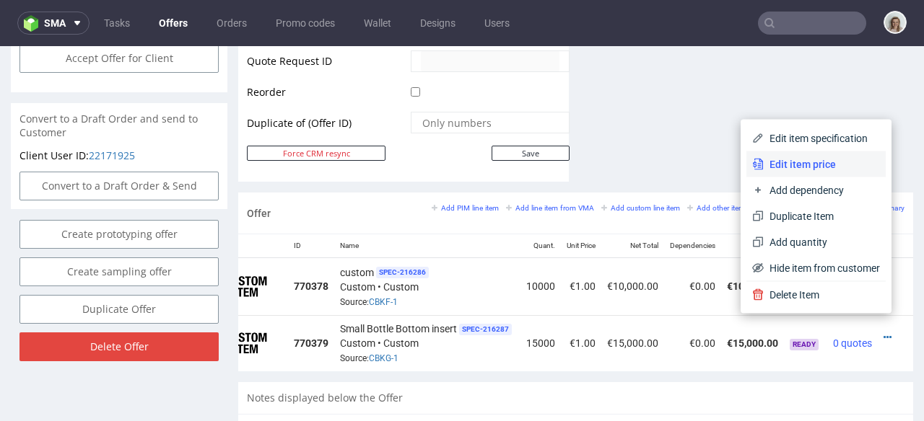
click at [792, 157] on span "Edit item price" at bounding box center [821, 164] width 116 height 14
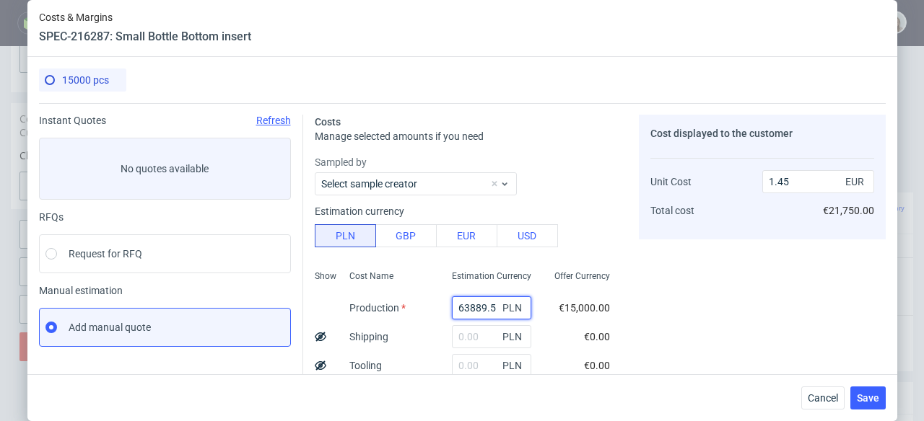
drag, startPoint x: 480, startPoint y: 307, endPoint x: 438, endPoint y: 306, distance: 41.9
click at [452, 306] on input "63889.5" at bounding box center [491, 308] width 79 height 23
paste input "5025"
type input "5025"
type input "0.11"
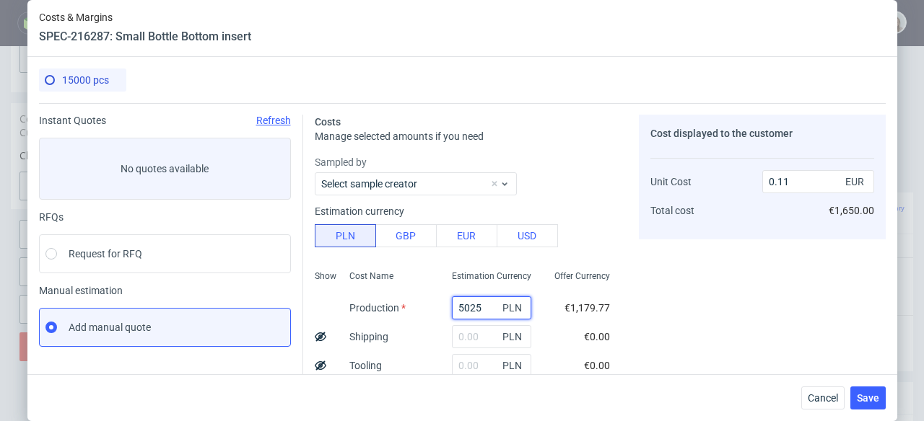
type input "5025"
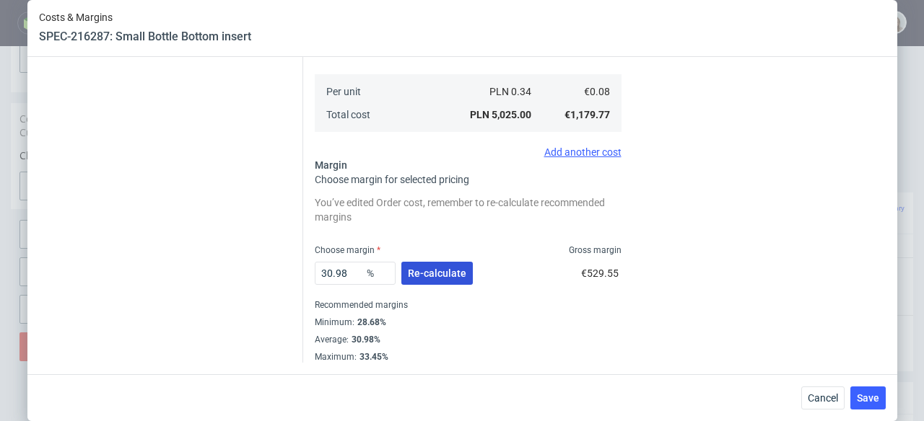
click at [413, 279] on button "Re-calculate" at bounding box center [436, 273] width 71 height 23
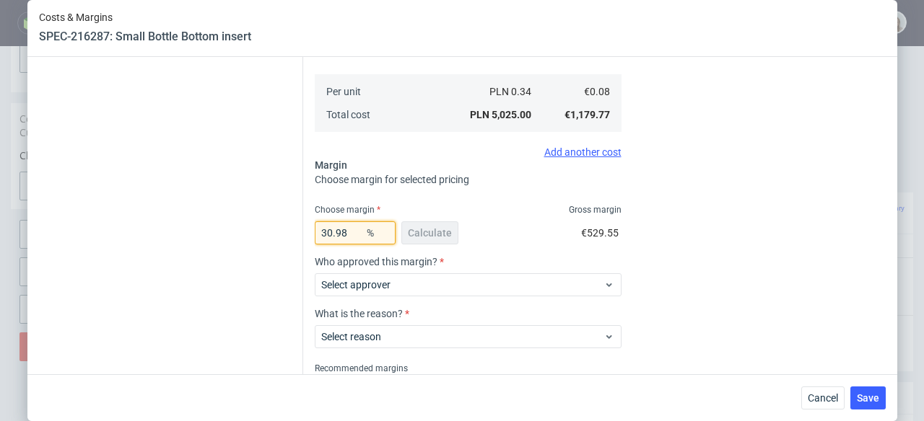
drag, startPoint x: 353, startPoint y: 237, endPoint x: 307, endPoint y: 235, distance: 46.2
click at [307, 235] on div "Costs Manage selected amounts if you need Sampled by Select sample creator Esti…" at bounding box center [594, 105] width 582 height 644
type input "19"
type input "0.1"
type input "19"
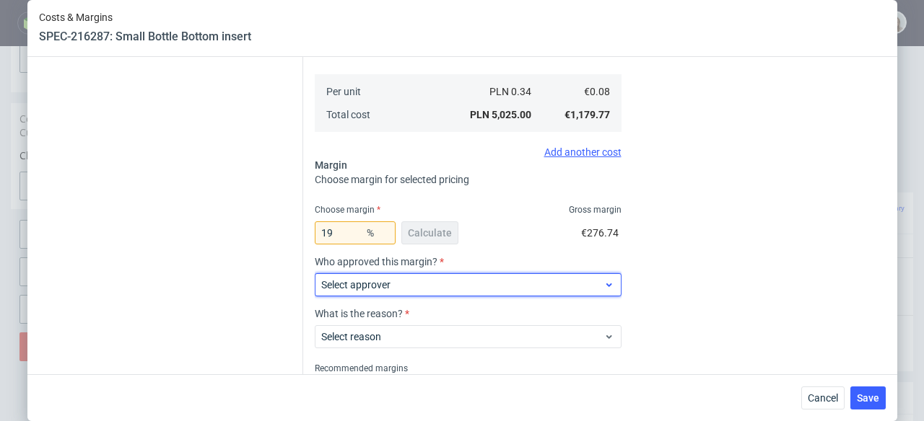
click at [457, 284] on span "Select approver" at bounding box center [462, 285] width 283 height 14
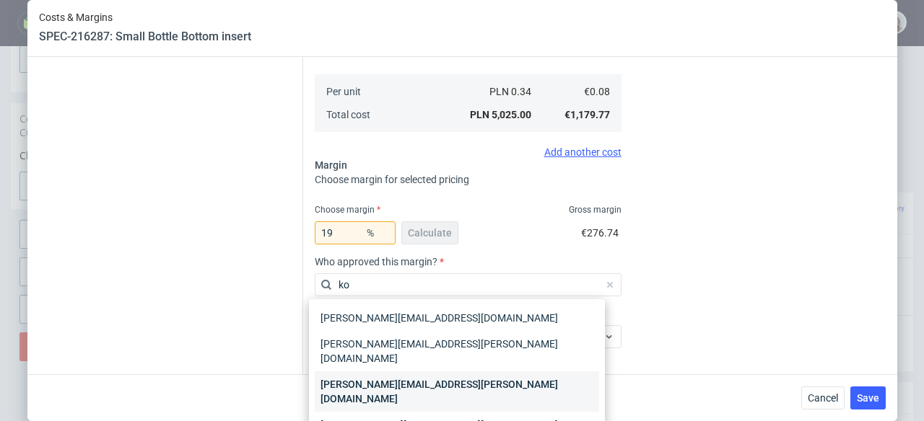
type input "ko"
click at [476, 372] on div "[PERSON_NAME][EMAIL_ADDRESS][PERSON_NAME][DOMAIN_NAME]" at bounding box center [457, 392] width 284 height 40
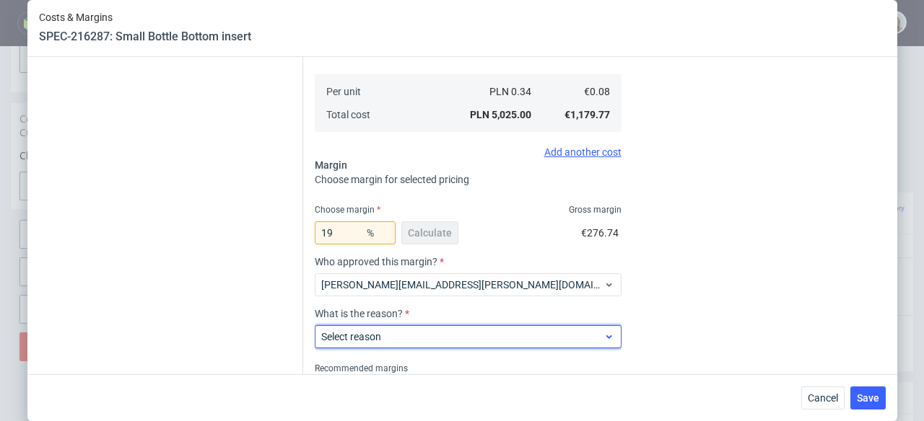
click at [488, 333] on span "Select reason" at bounding box center [462, 337] width 283 height 14
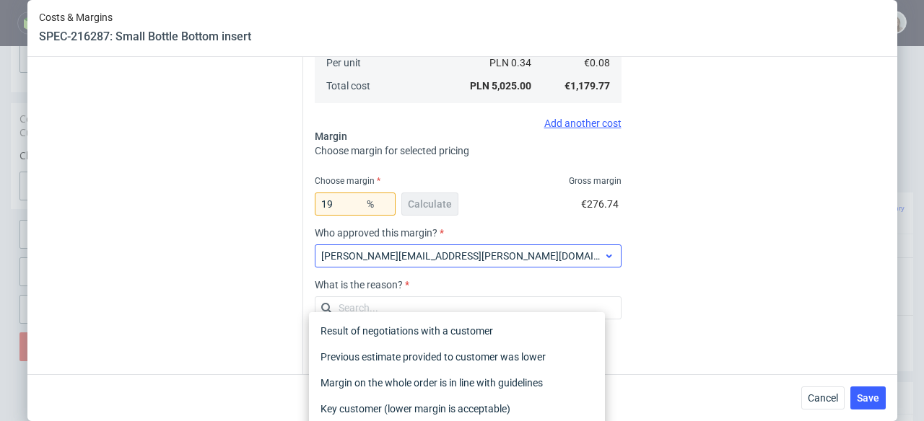
scroll to position [360, 0]
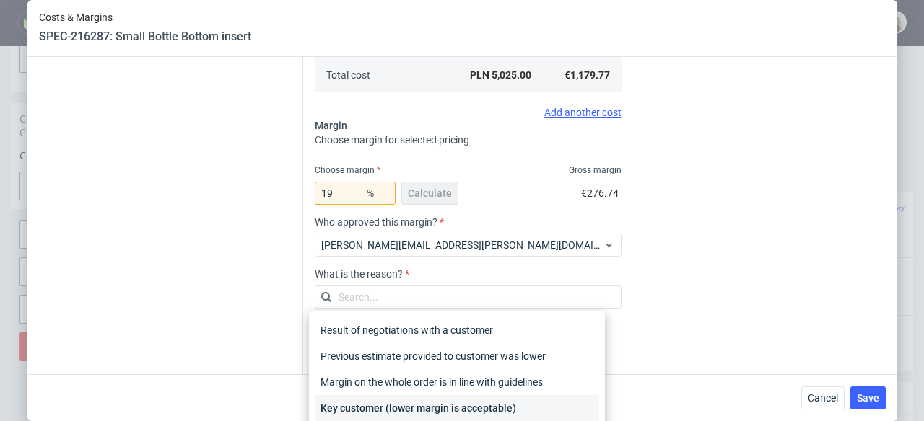
click at [485, 408] on div "Key customer (lower margin is acceptable)" at bounding box center [457, 408] width 284 height 26
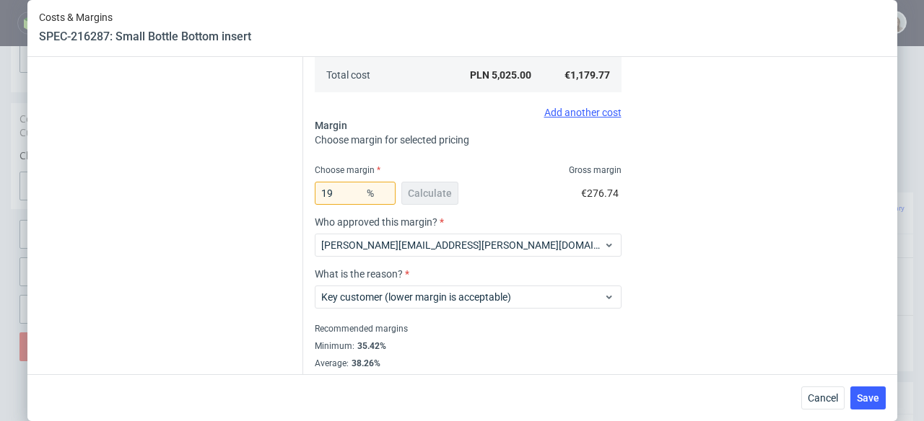
click at [893, 394] on div "Cancel Save" at bounding box center [461, 397] width 869 height 47
click at [885, 395] on button "Save" at bounding box center [867, 398] width 35 height 23
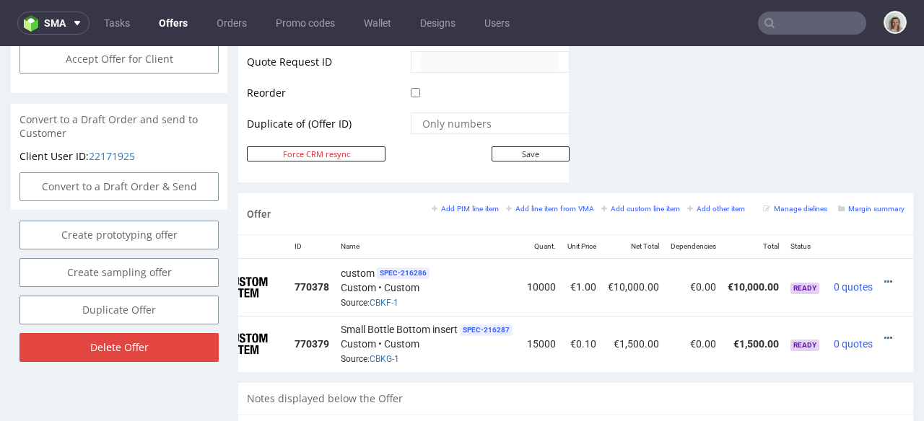
scroll to position [0, 65]
click at [883, 333] on icon at bounding box center [887, 338] width 8 height 10
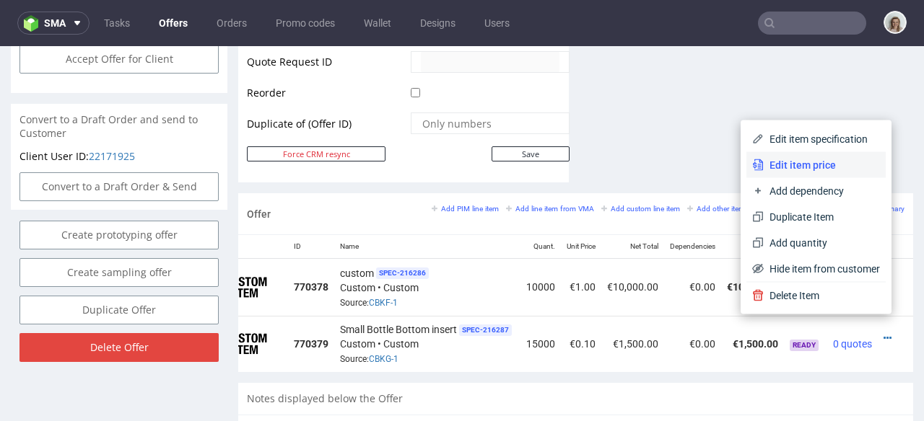
click at [808, 163] on span "Edit item price" at bounding box center [821, 165] width 116 height 14
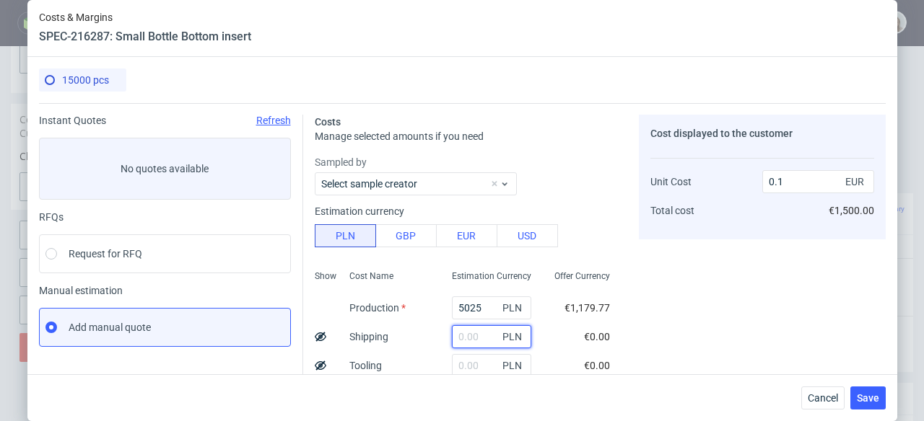
click at [464, 332] on input "text" at bounding box center [491, 336] width 79 height 23
paste input "1783,07"
type input "1783.07"
type input "0.13"
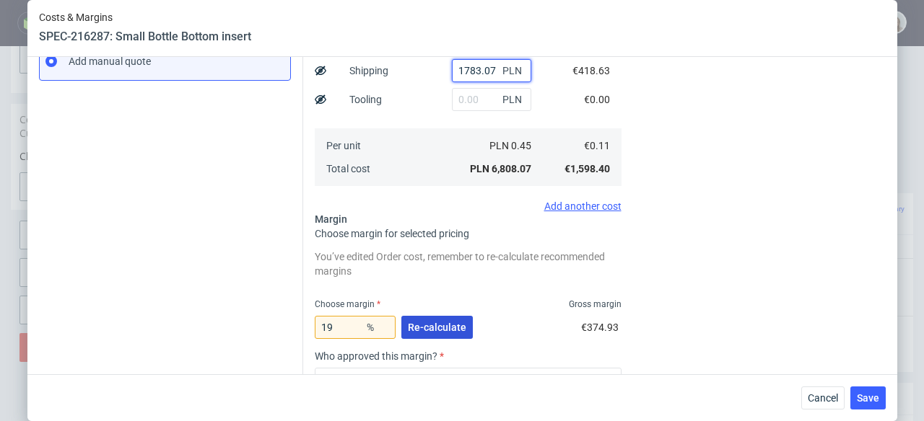
scroll to position [349, 0]
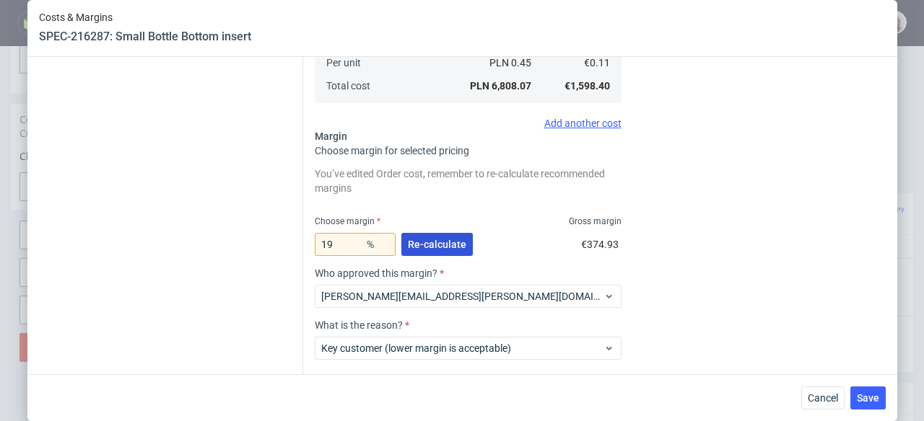
type input "1783.07"
click at [424, 246] on span "Re-calculate" at bounding box center [437, 245] width 58 height 10
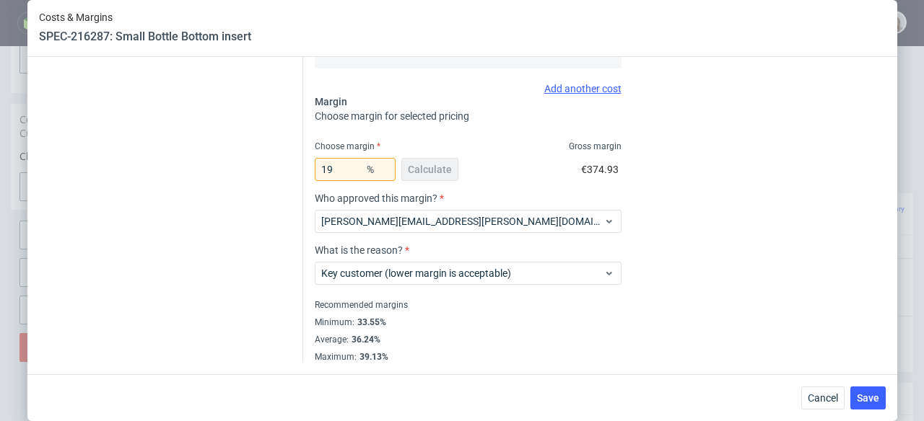
scroll to position [76, 0]
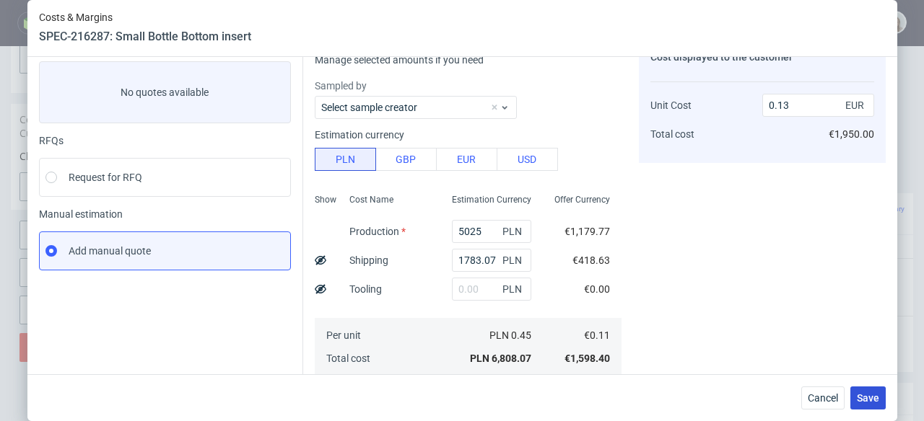
click at [876, 398] on span "Save" at bounding box center [867, 398] width 22 height 10
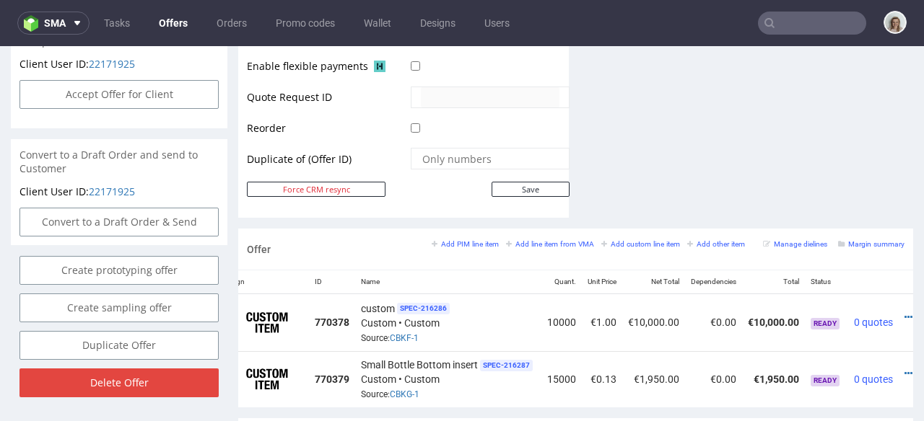
scroll to position [0, 65]
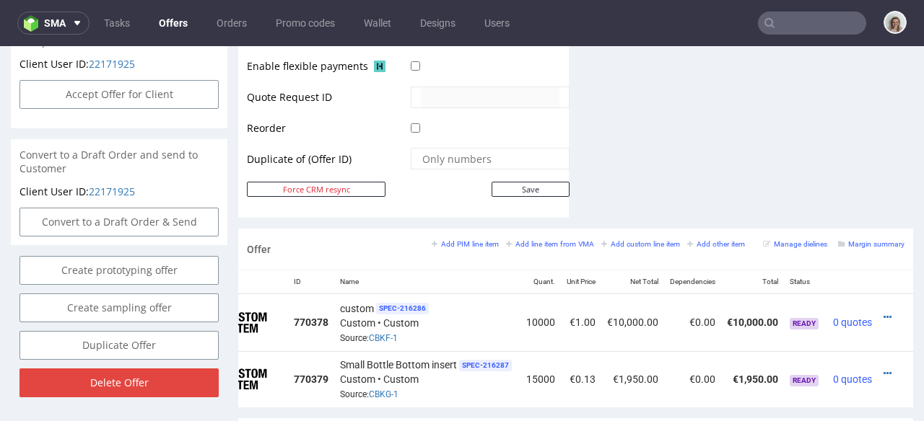
click at [883, 367] on div at bounding box center [890, 374] width 15 height 14
click at [883, 369] on icon at bounding box center [887, 374] width 8 height 10
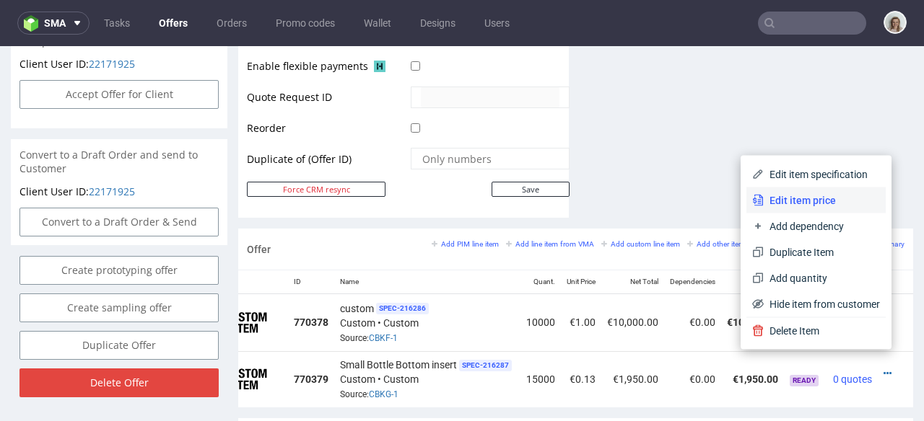
click at [797, 189] on li "Edit item price" at bounding box center [815, 201] width 139 height 26
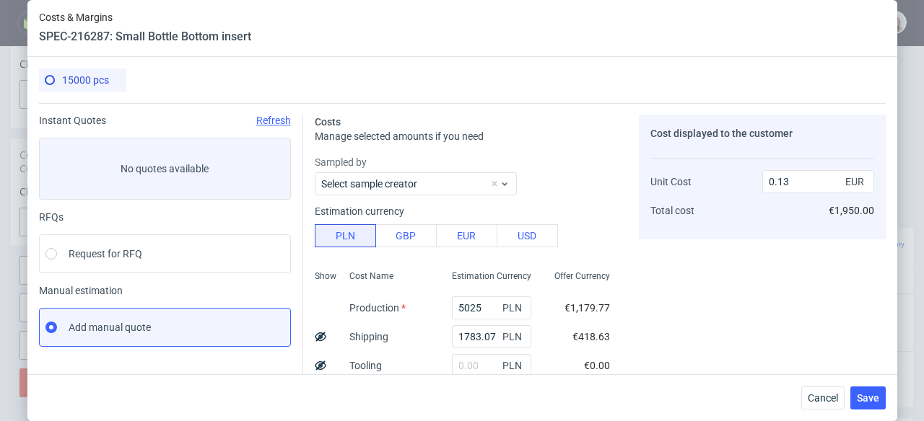
click at [315, 333] on icon at bounding box center [321, 337] width 12 height 12
type input "0.1"
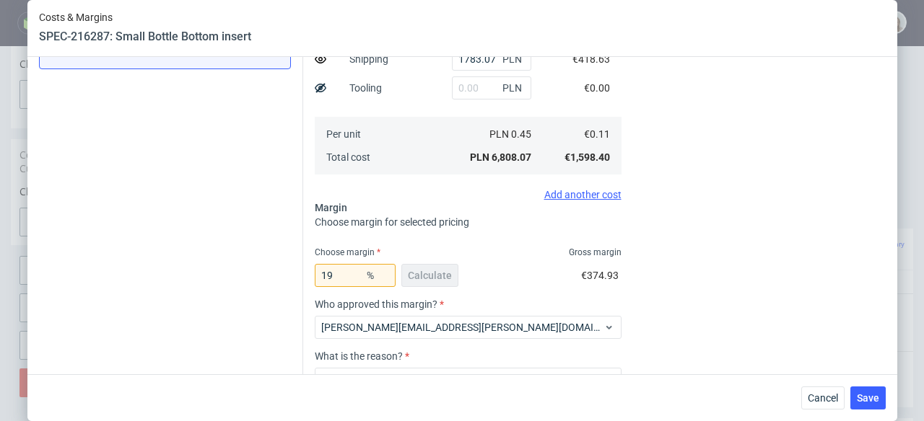
scroll to position [313, 0]
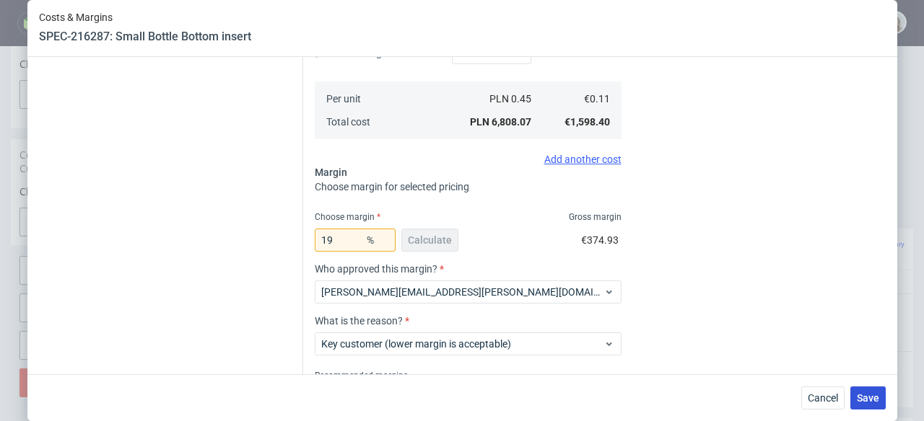
click at [879, 398] on span "Save" at bounding box center [867, 398] width 22 height 10
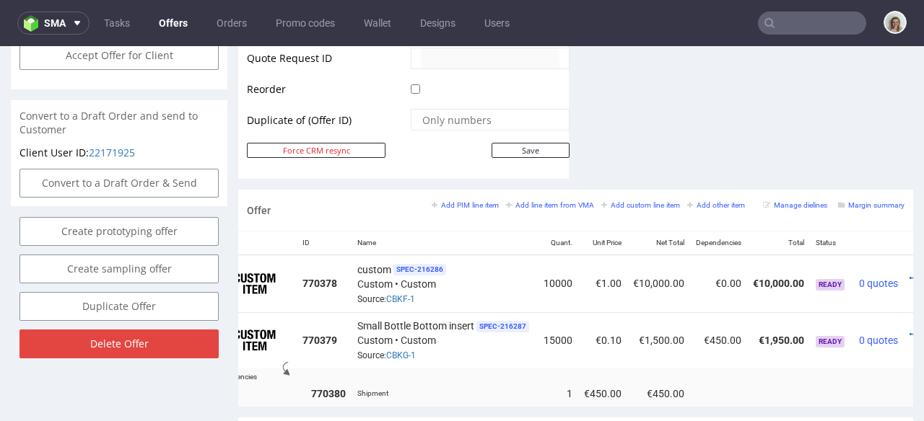
scroll to position [0, 79]
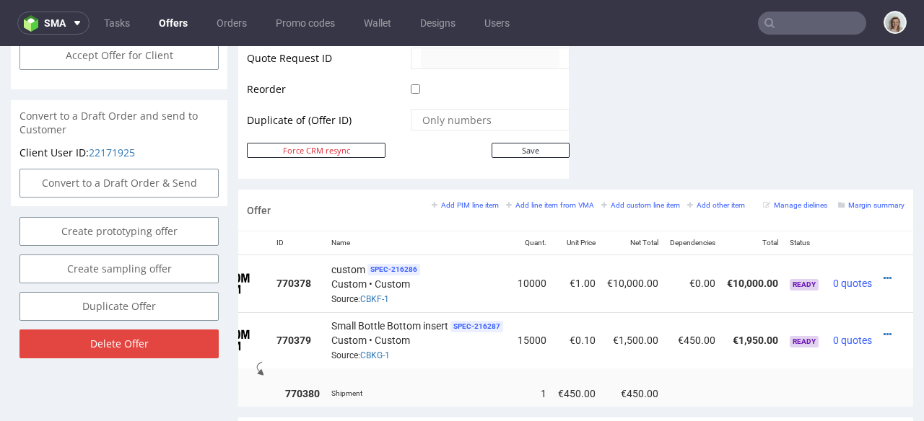
drag, startPoint x: 863, startPoint y: 317, endPoint x: 854, endPoint y: 312, distance: 10.4
click at [883, 330] on icon at bounding box center [887, 335] width 8 height 10
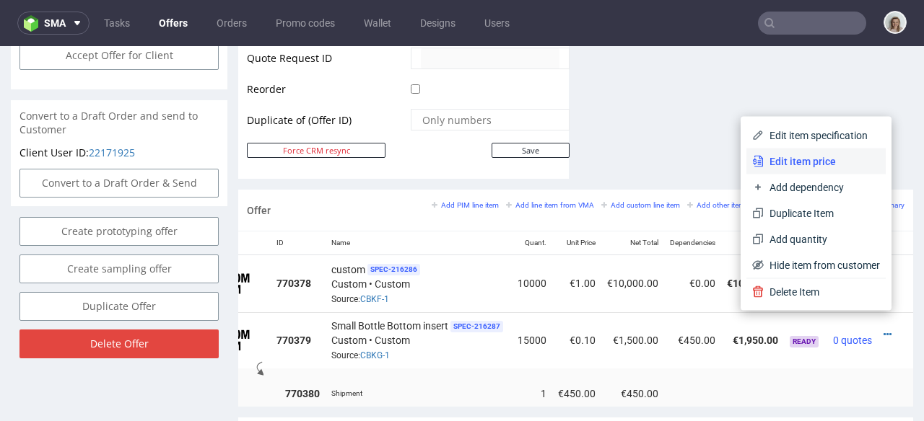
click at [787, 165] on span "Edit item price" at bounding box center [821, 161] width 116 height 14
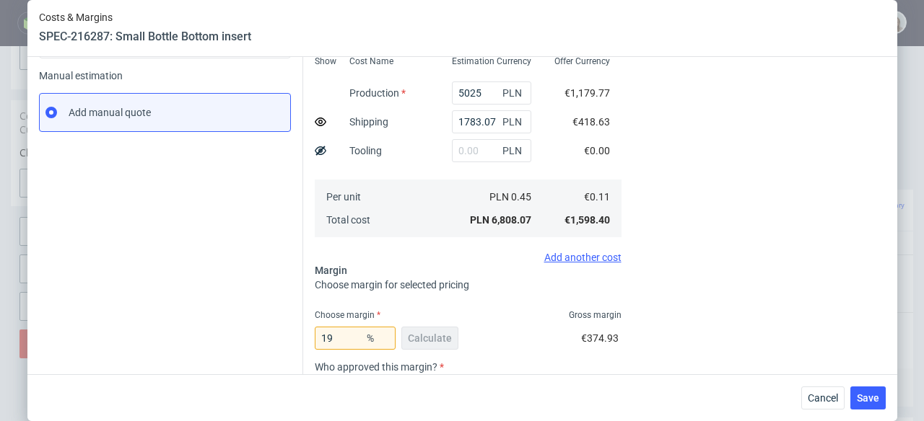
scroll to position [384, 0]
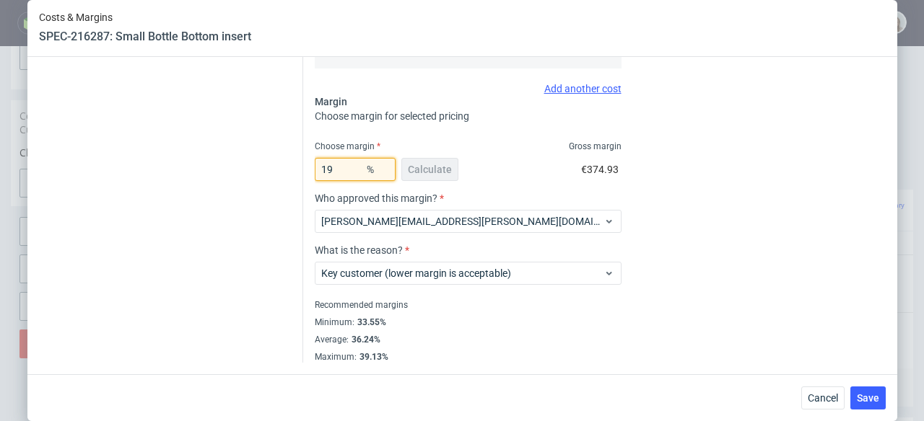
drag, startPoint x: 327, startPoint y: 176, endPoint x: 294, endPoint y: 174, distance: 33.3
click at [296, 174] on div "Instant Quotes Refresh No quotes available RFQs Request for RFQ Manual estimati…" at bounding box center [462, 41] width 846 height 644
type input "2"
type input "0.08"
type input "25"
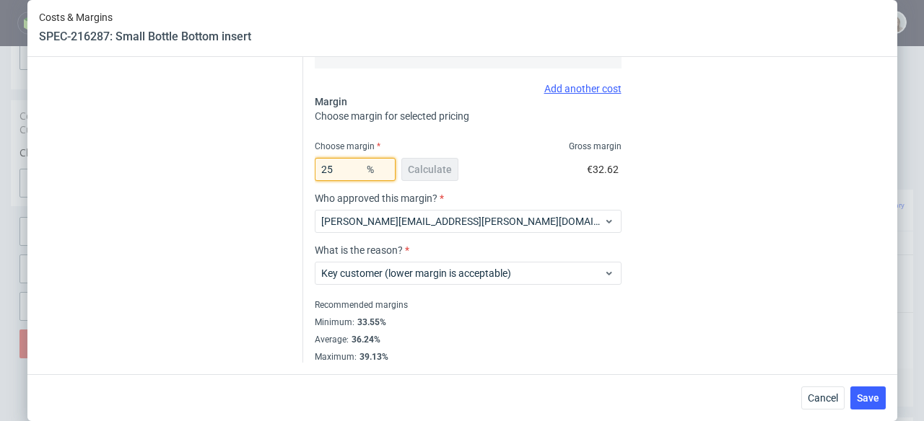
type input "0.11"
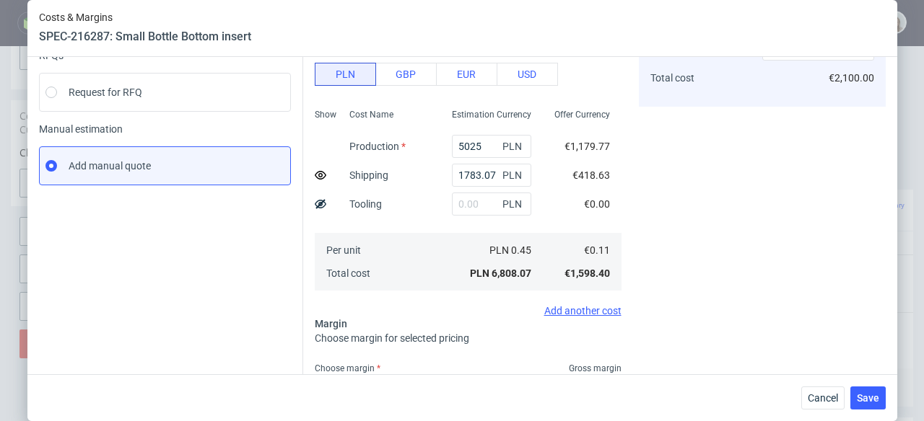
scroll to position [373, 0]
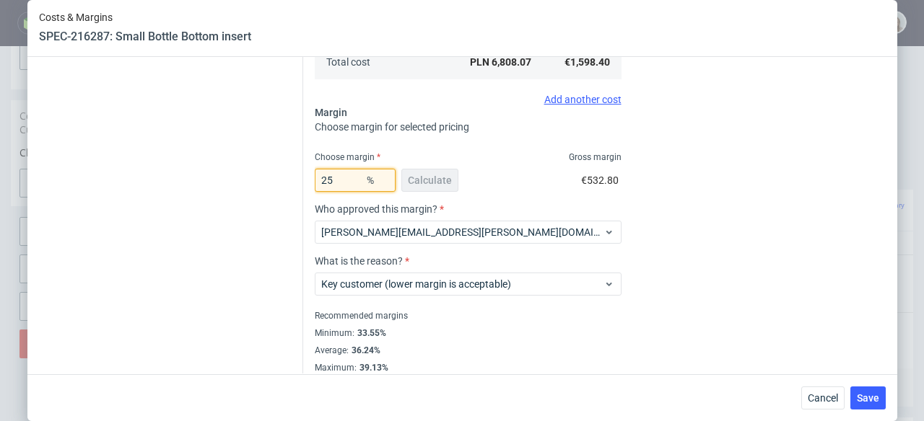
type input "2"
type input "0"
type input "0.08"
type input "30"
type input "0.12"
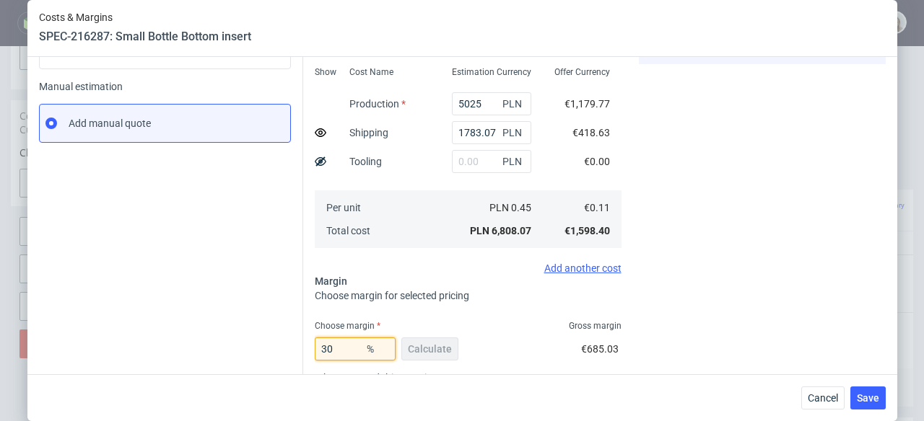
scroll to position [384, 0]
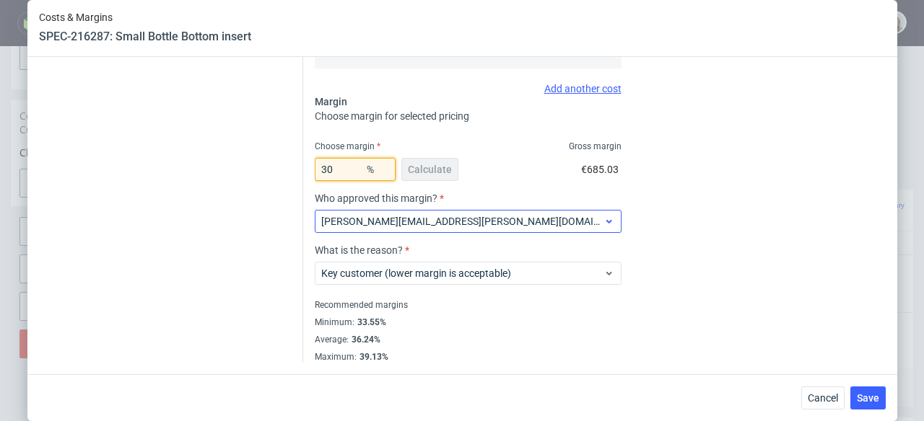
type input "3"
type input "0.08"
type input "39"
type input "0.15"
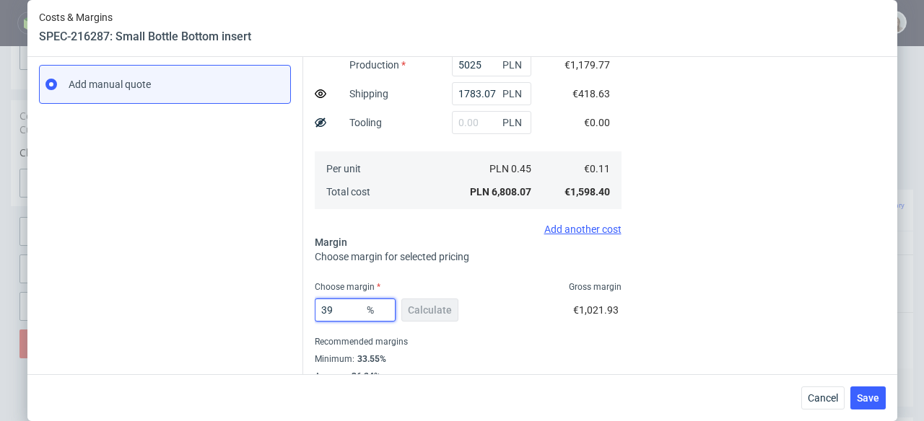
scroll to position [245, 0]
type input "3"
type input "0.08"
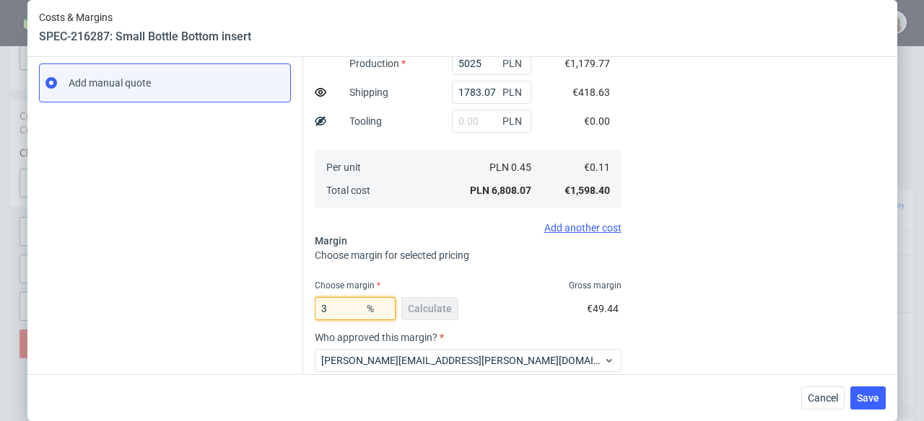
type input "38"
type input "0.14"
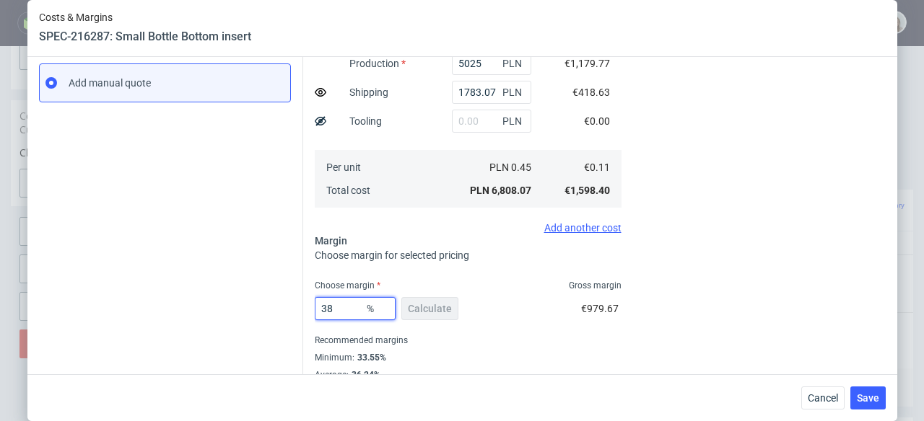
scroll to position [0, 0]
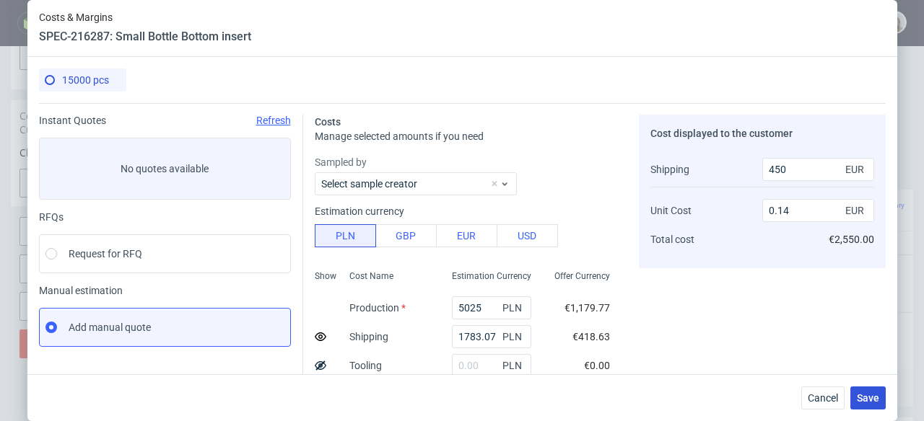
type input "38"
click at [875, 403] on span "Save" at bounding box center [867, 398] width 22 height 10
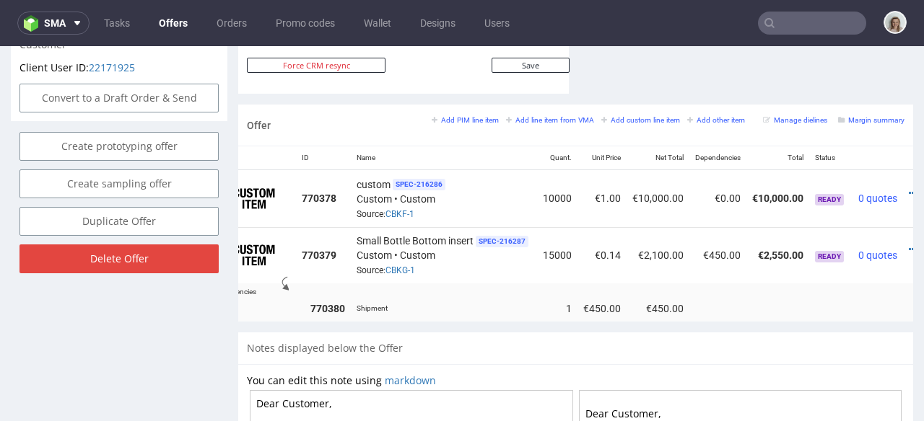
scroll to position [0, 79]
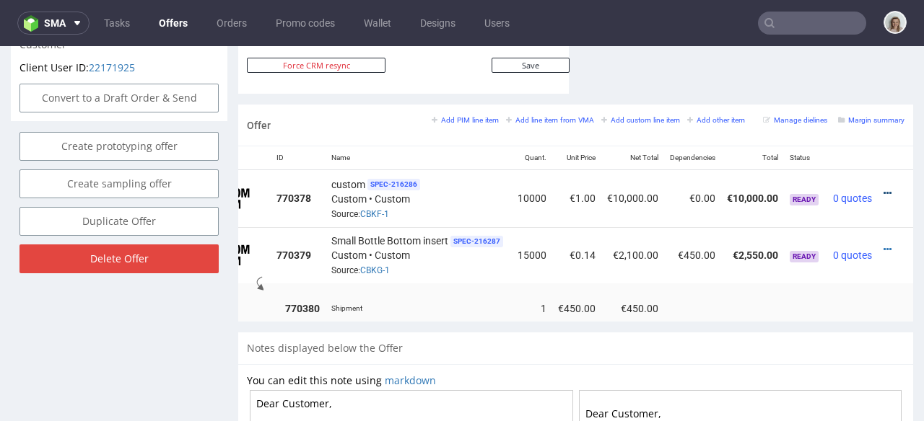
click at [883, 188] on icon at bounding box center [887, 193] width 8 height 10
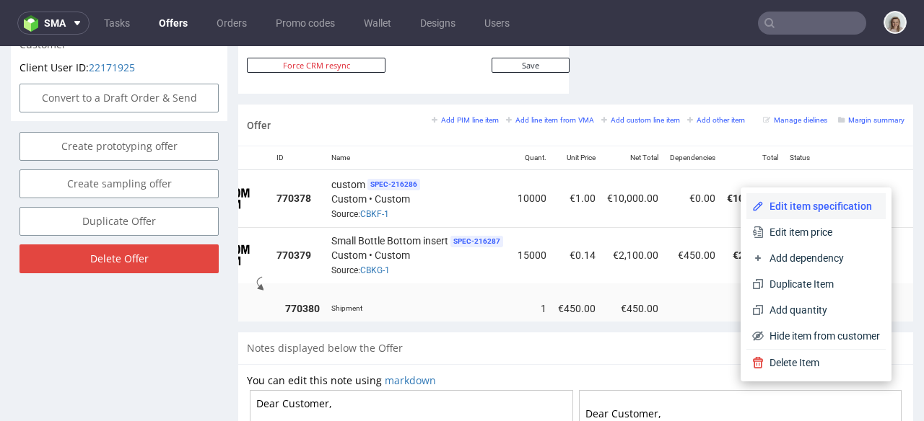
click at [823, 211] on span "Edit item specification" at bounding box center [821, 206] width 116 height 14
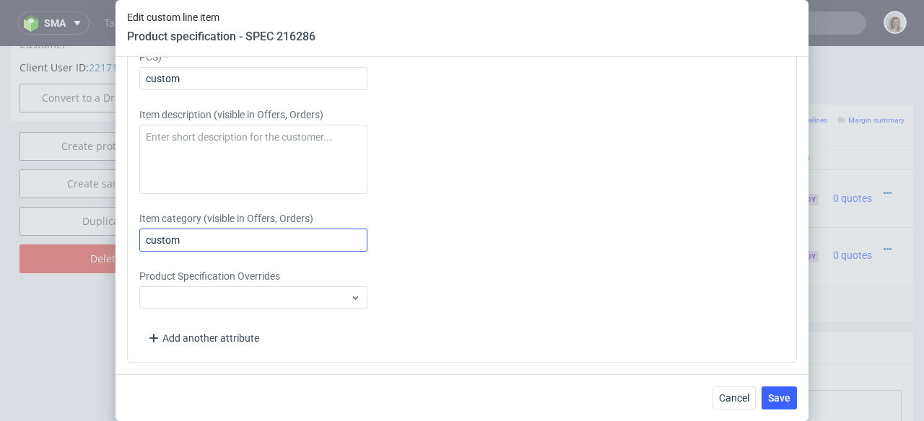
scroll to position [2168, 0]
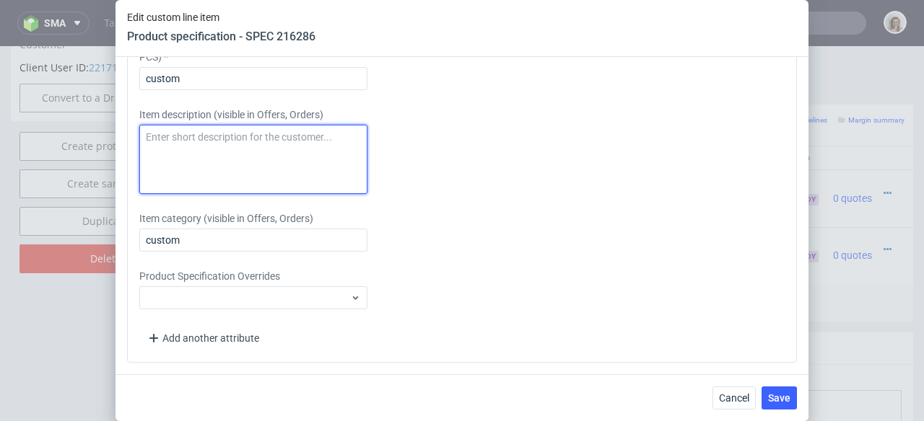
click at [167, 142] on textarea at bounding box center [253, 159] width 228 height 69
paste textarea "Small Bottle Top insert"
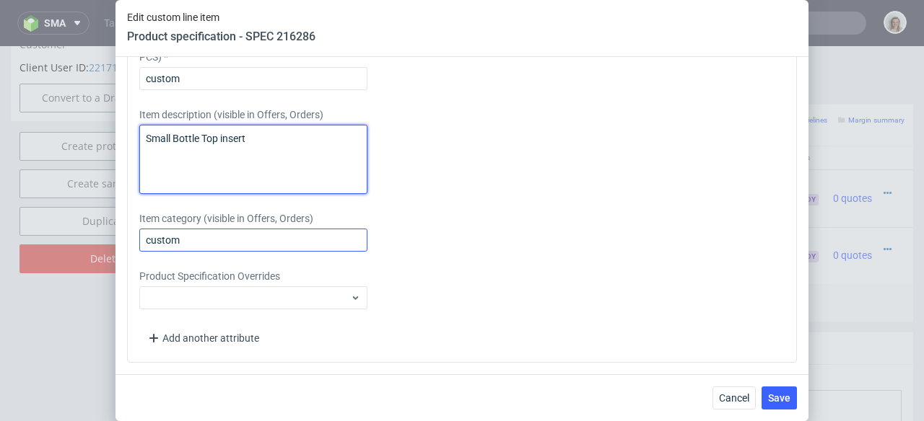
type textarea "Small Bottle Top insert"
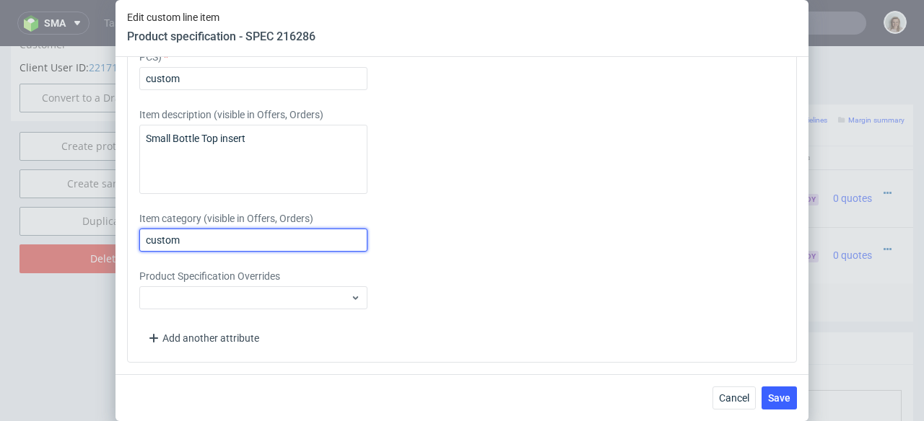
click at [214, 243] on input "custom" at bounding box center [253, 240] width 228 height 23
drag, startPoint x: 214, startPoint y: 243, endPoint x: 123, endPoint y: 242, distance: 90.9
click at [123, 243] on div "Supplier TFP Sp. z o.o. Technical specification Instant price RFQ type name cor…" at bounding box center [461, 215] width 693 height 317
paste input "Small Bottle Top insert"
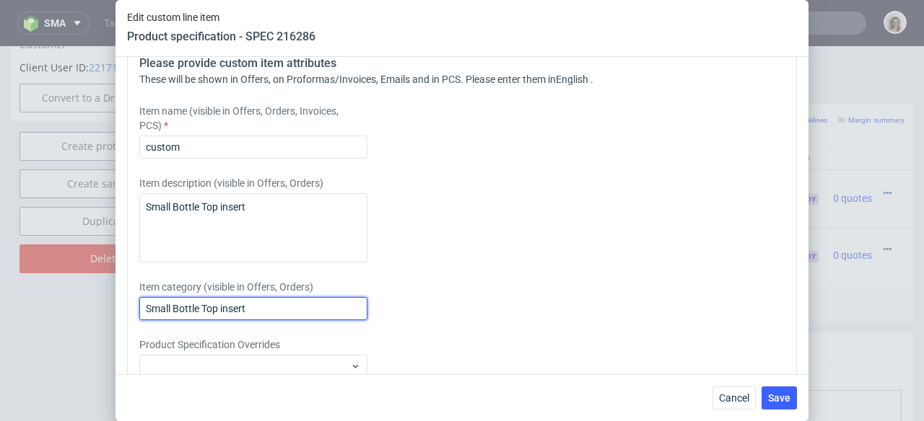
scroll to position [1682, 0]
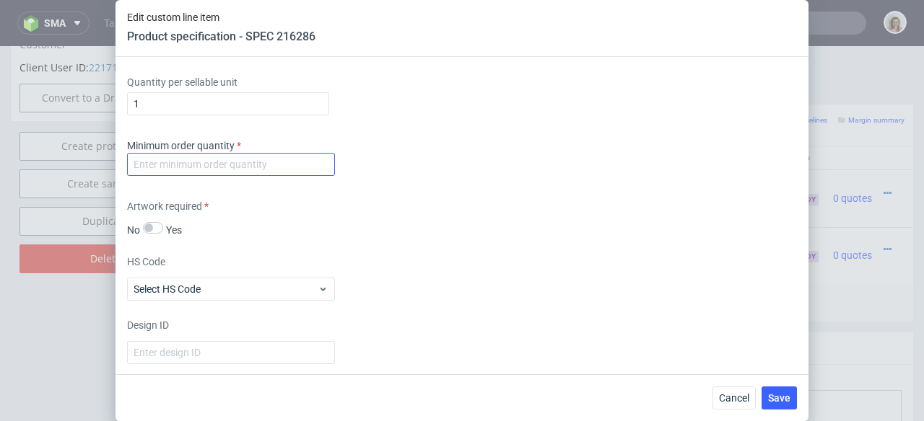
type input "Small Bottle Top insert"
click at [149, 176] on input "number" at bounding box center [231, 164] width 208 height 23
type input "1"
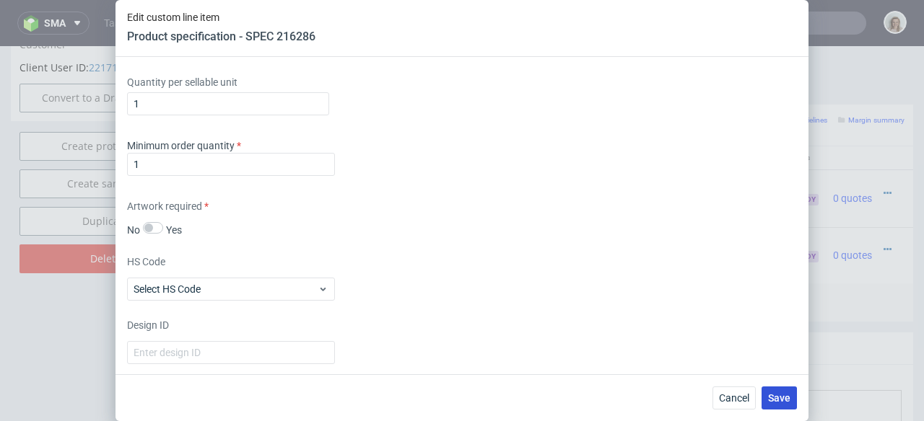
click at [787, 403] on span "Save" at bounding box center [779, 398] width 22 height 10
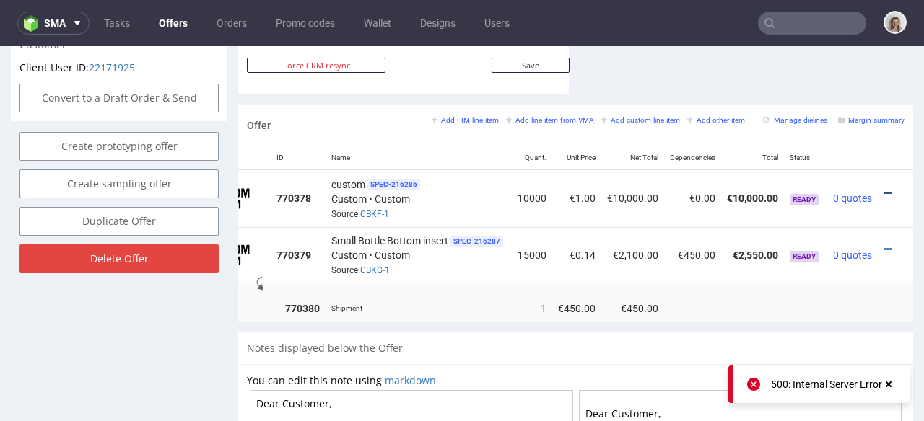
click at [883, 188] on icon at bounding box center [887, 193] width 8 height 10
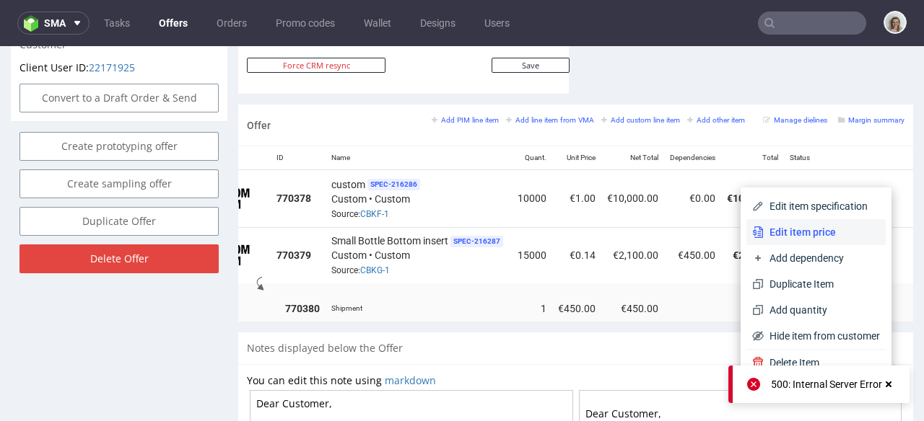
click at [823, 223] on li "Edit item price" at bounding box center [815, 232] width 139 height 26
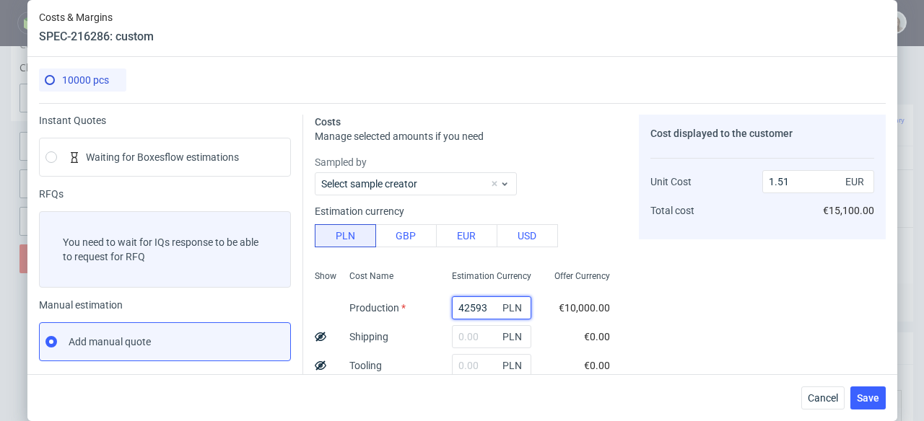
drag, startPoint x: 477, startPoint y: 307, endPoint x: 432, endPoint y: 307, distance: 44.7
click at [440, 307] on div "42593 PLN" at bounding box center [491, 308] width 102 height 29
type input "4100"
type input "0.15"
type input "4100"
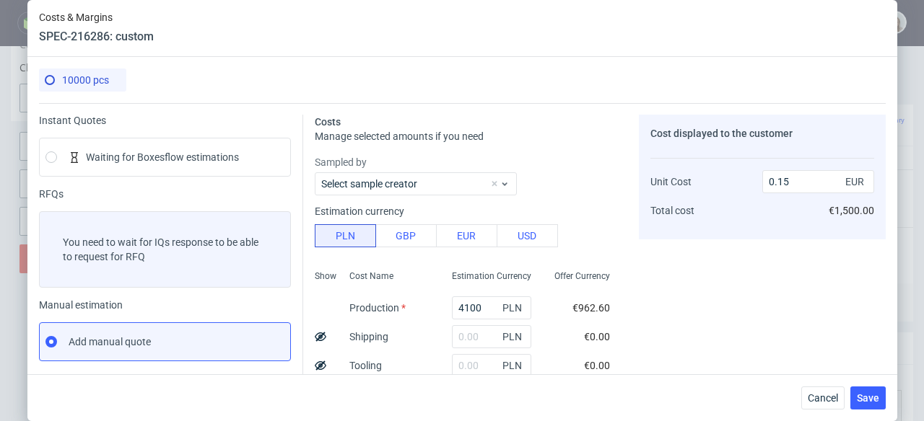
click at [317, 335] on icon at bounding box center [321, 337] width 12 height 12
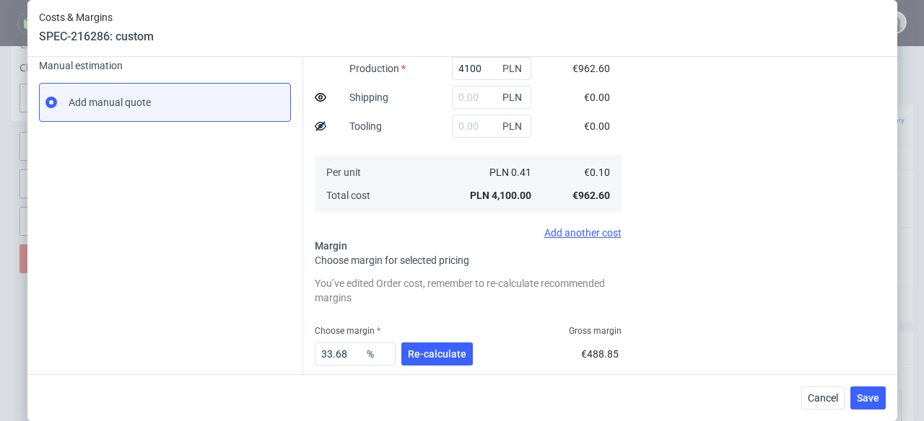
scroll to position [253, 0]
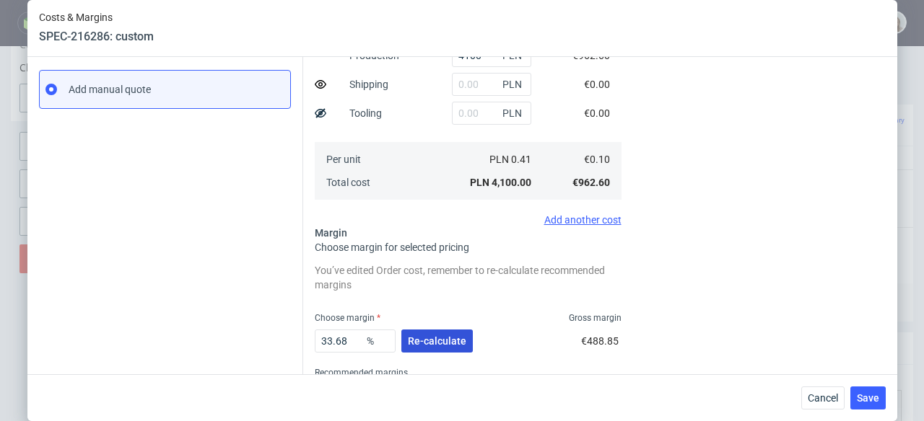
click at [408, 341] on span "Re-calculate" at bounding box center [437, 341] width 58 height 10
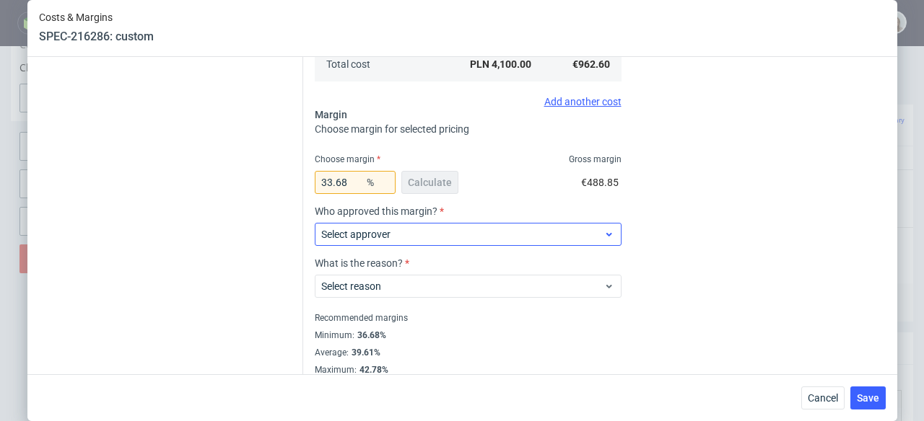
scroll to position [384, 0]
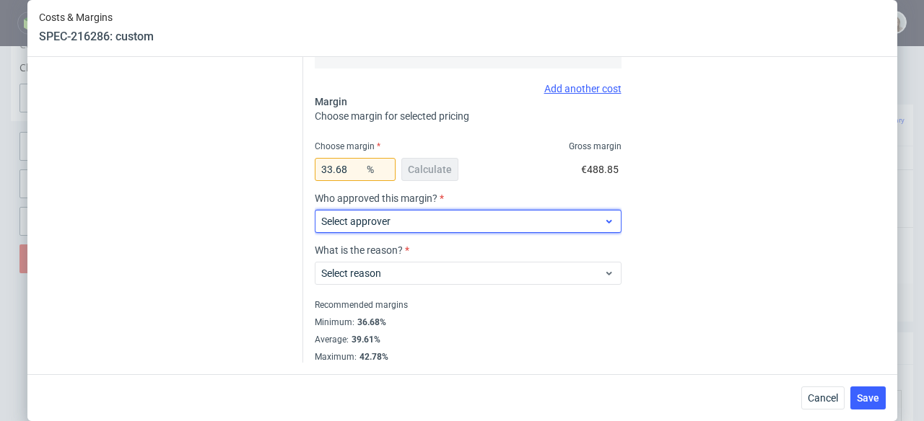
click at [416, 226] on span "Select approver" at bounding box center [462, 221] width 283 height 14
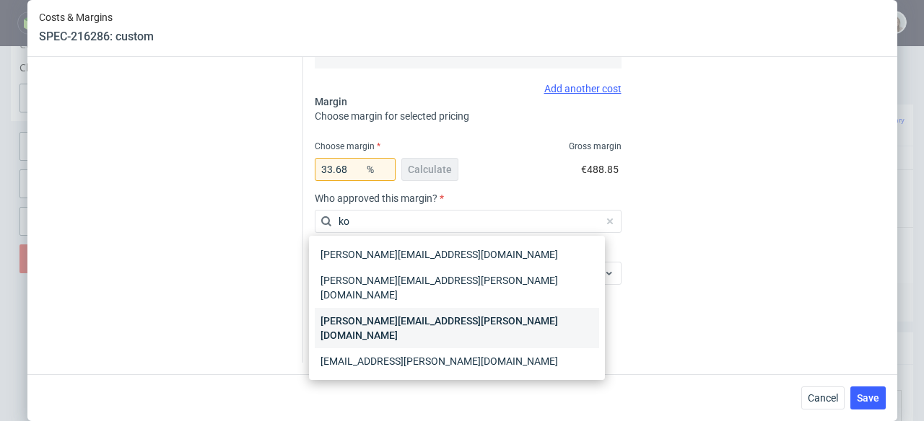
type input "ko"
click at [412, 308] on div "[PERSON_NAME][EMAIL_ADDRESS][PERSON_NAME][DOMAIN_NAME]" at bounding box center [457, 328] width 284 height 40
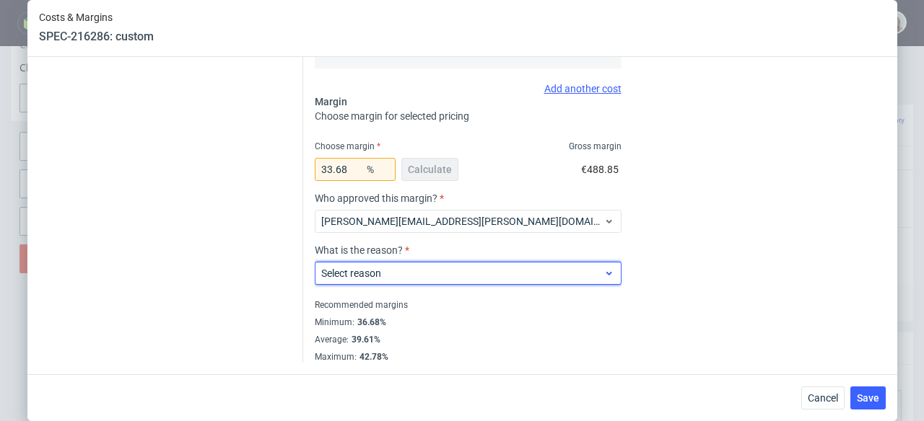
click at [412, 279] on span "Select reason" at bounding box center [462, 273] width 283 height 14
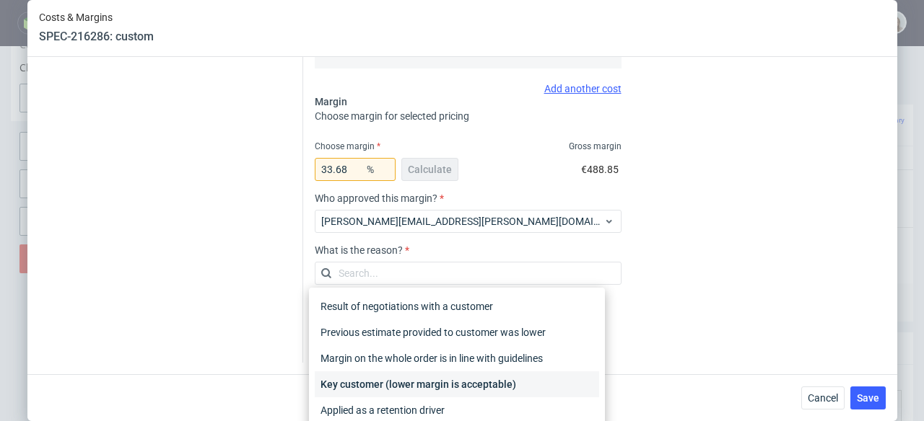
click at [451, 374] on div "Key customer (lower margin is acceptable)" at bounding box center [457, 385] width 284 height 26
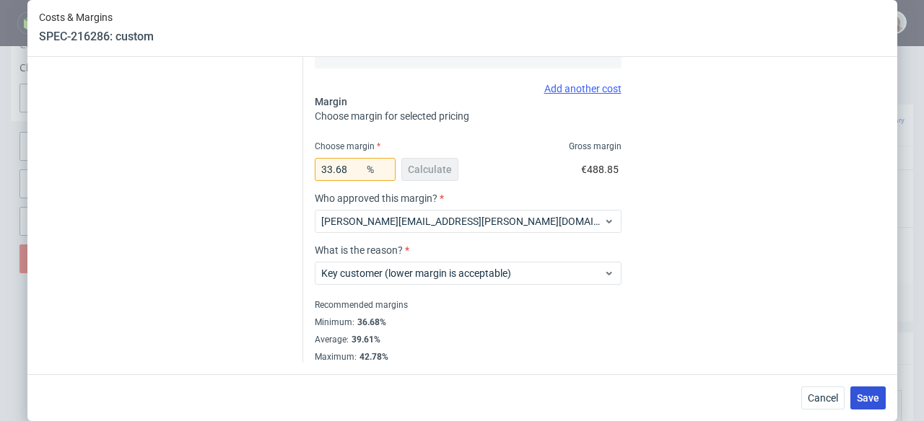
click at [862, 395] on span "Save" at bounding box center [867, 398] width 22 height 10
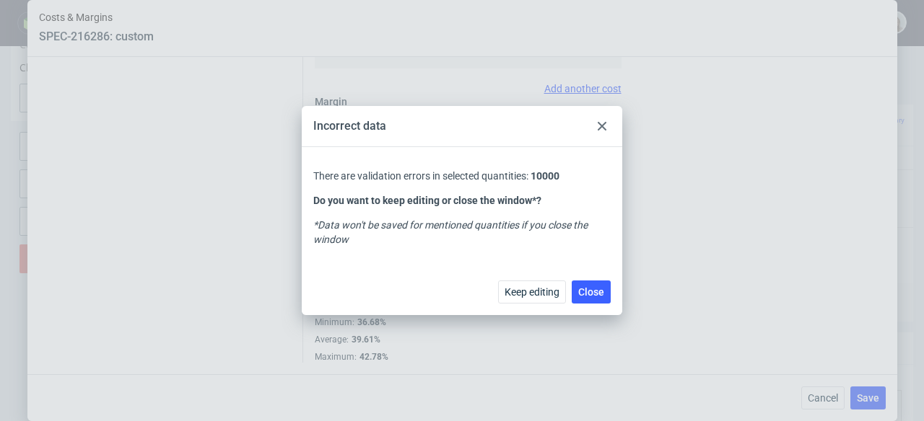
click at [595, 123] on div at bounding box center [601, 126] width 17 height 17
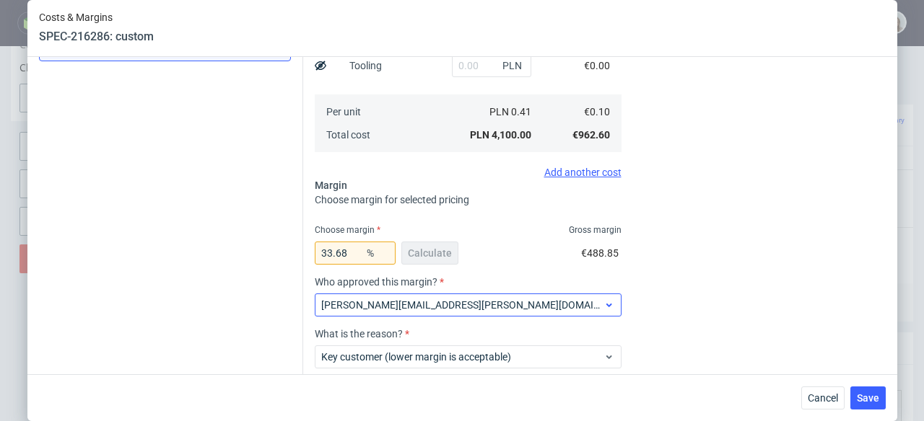
scroll to position [242, 0]
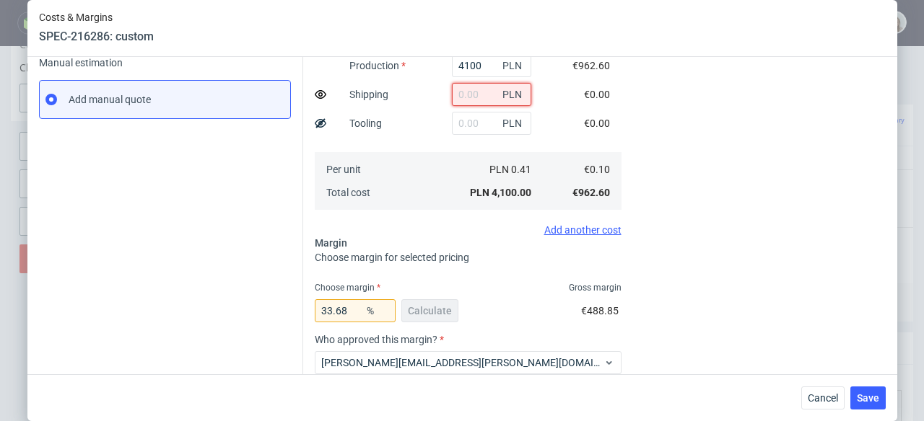
click at [462, 93] on input "text" at bounding box center [491, 94] width 79 height 23
paste input "1532,00"
type input "1532"
type input "0.16"
type input "400"
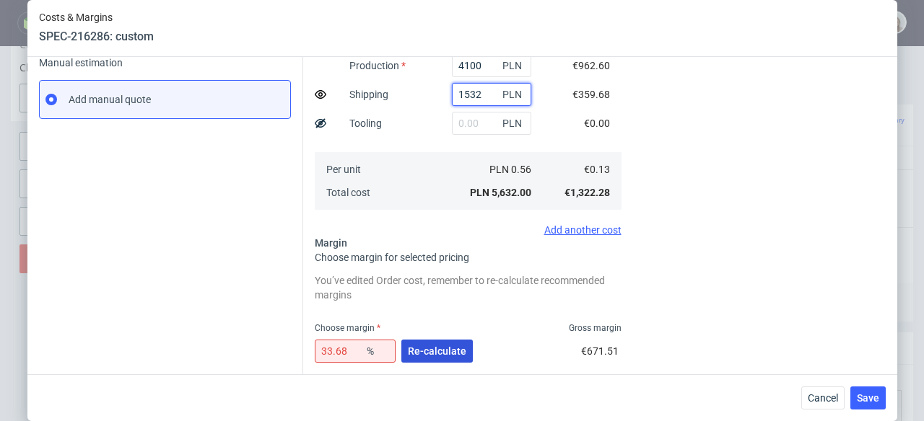
type input "1532"
click at [422, 350] on span "Re-calculate" at bounding box center [437, 351] width 58 height 10
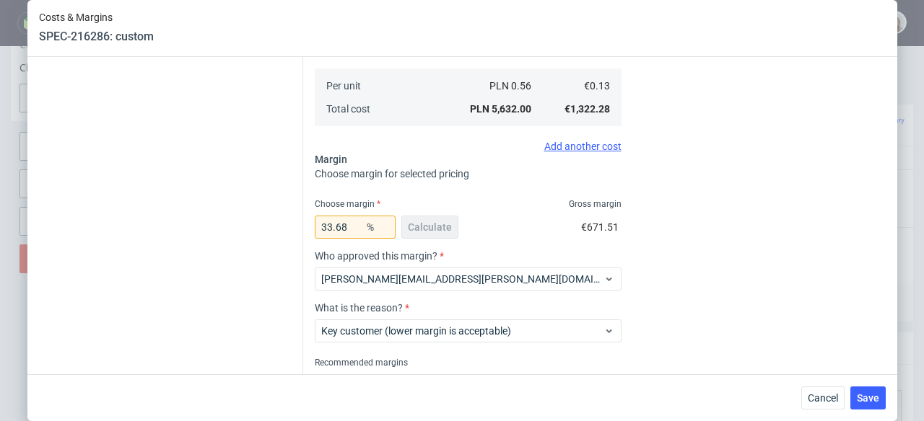
scroll to position [327, 0]
drag, startPoint x: 348, startPoint y: 224, endPoint x: 297, endPoint y: 230, distance: 51.6
click at [303, 230] on div "Costs Manage selected amounts if you need Sampled by Select sample creator Esti…" at bounding box center [594, 98] width 582 height 644
type input "25"
type input "0.14"
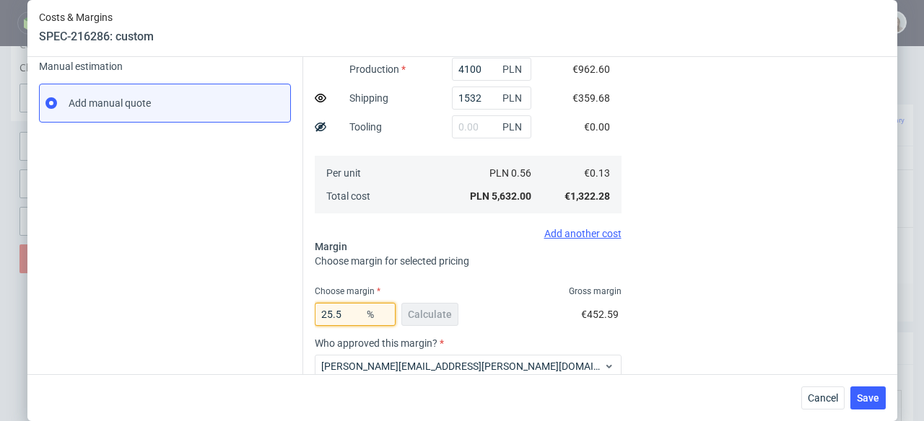
scroll to position [242, 0]
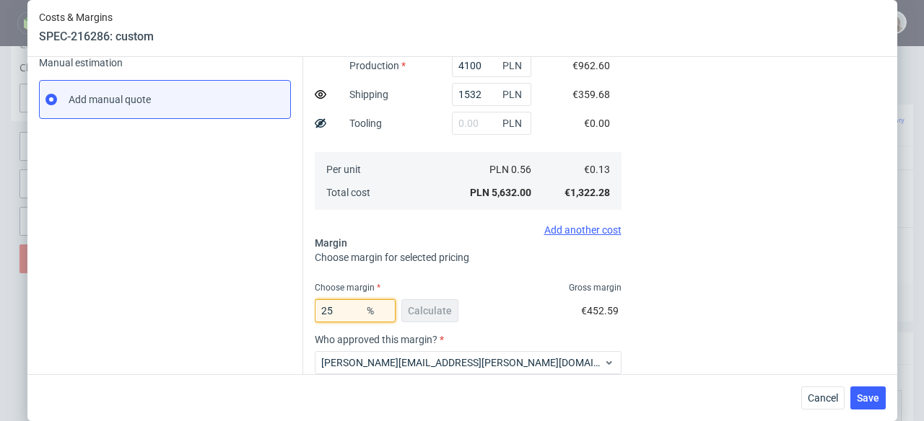
type input "2"
type input "0.1"
type input "26"
type input "0.14"
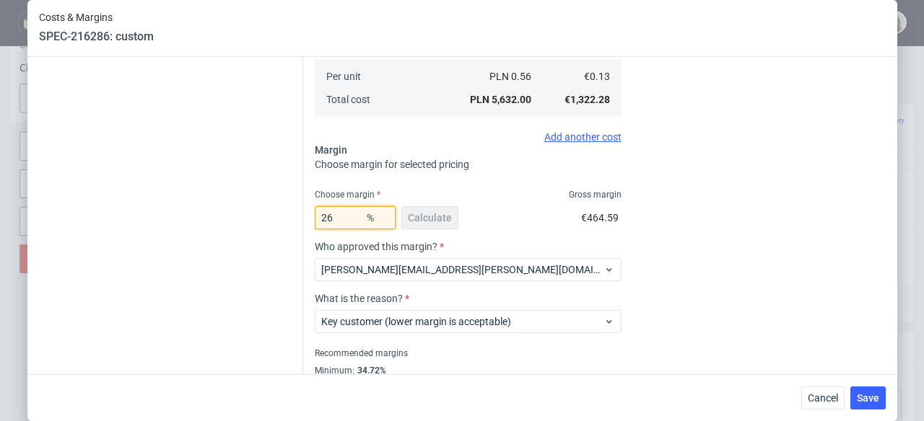
scroll to position [347, 0]
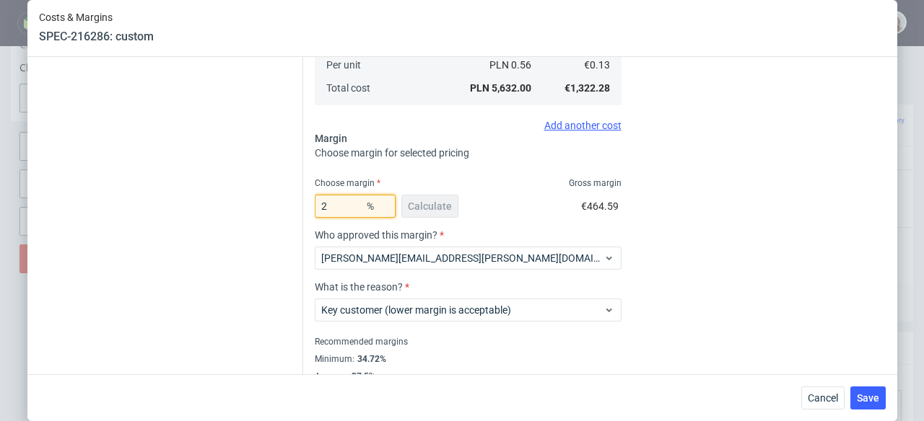
type input "27"
type input "0.15"
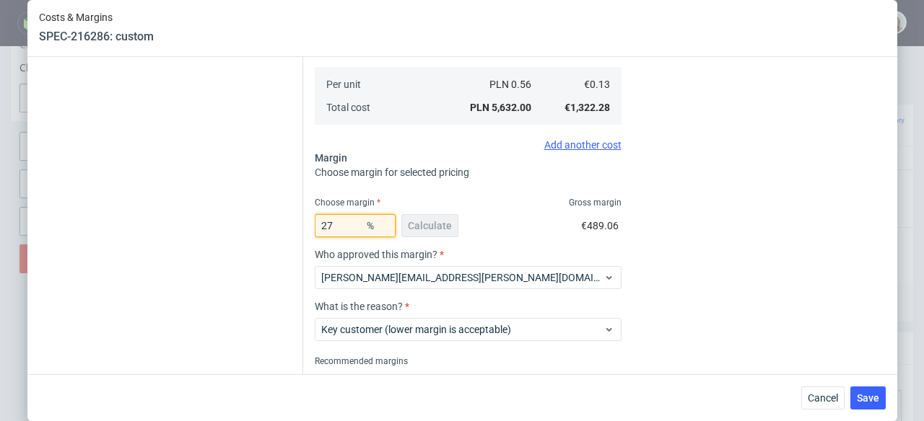
scroll to position [384, 0]
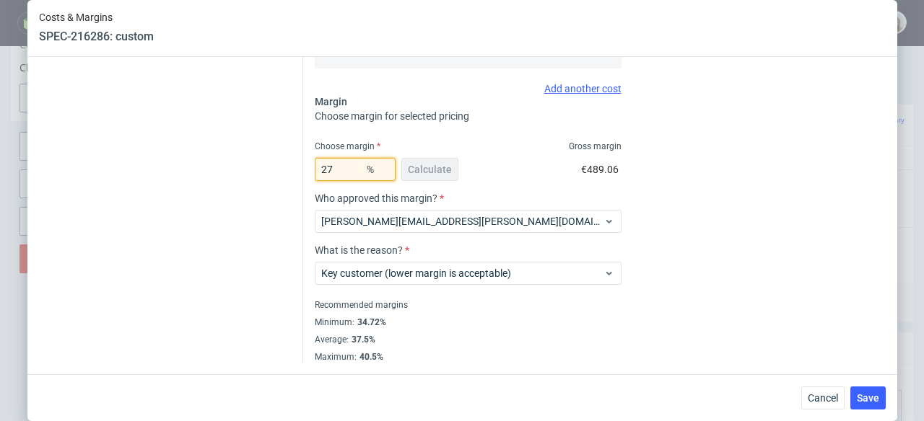
type input "2"
type input "0.1"
type input "265"
type input "-0.12"
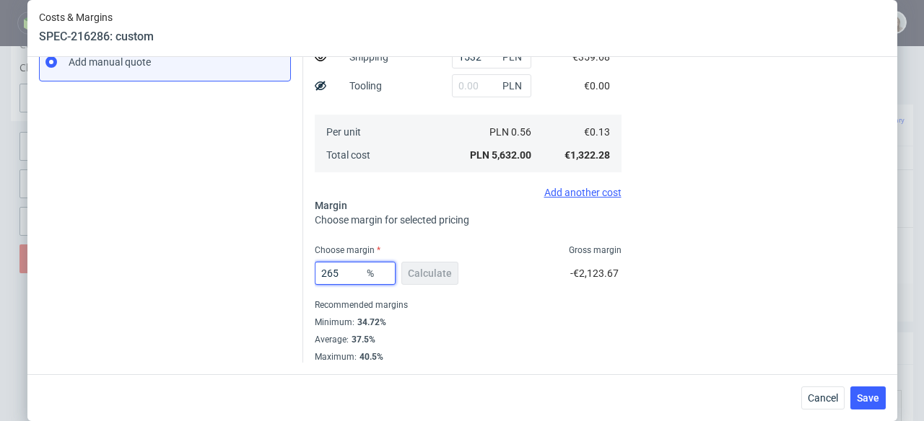
scroll to position [280, 0]
type input "26."
type input "0.14"
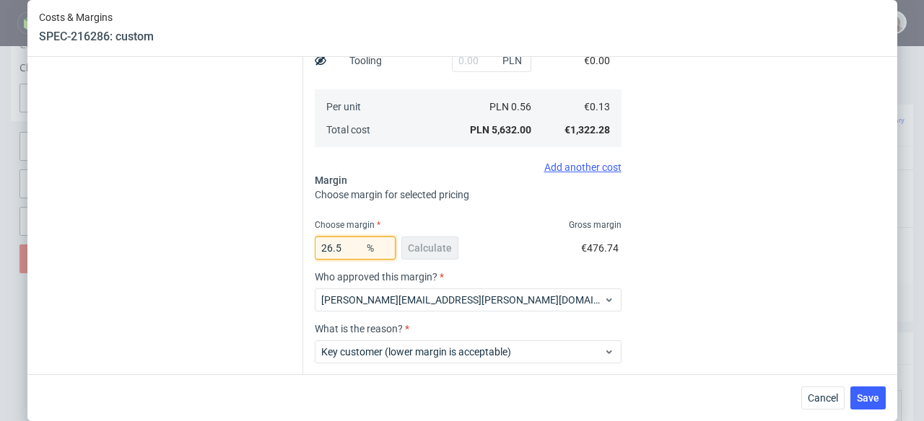
scroll to position [342, 0]
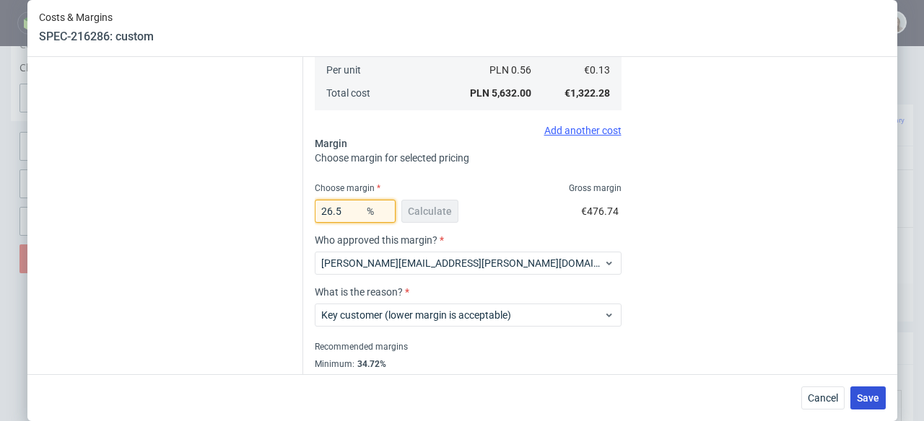
type input "26.5"
click at [875, 391] on button "Save" at bounding box center [867, 398] width 35 height 23
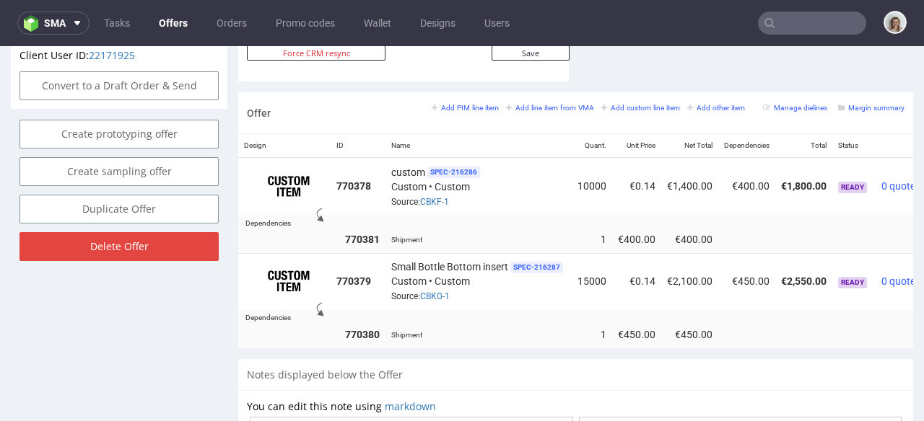
scroll to position [0, 68]
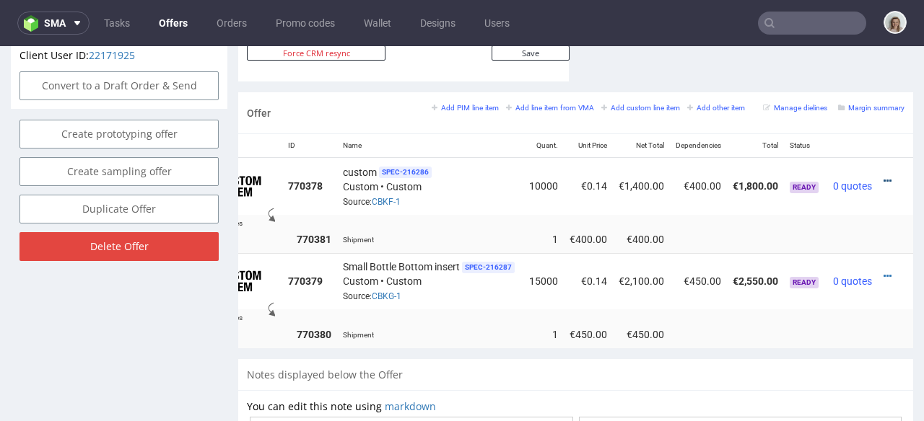
click at [883, 176] on icon at bounding box center [887, 181] width 8 height 10
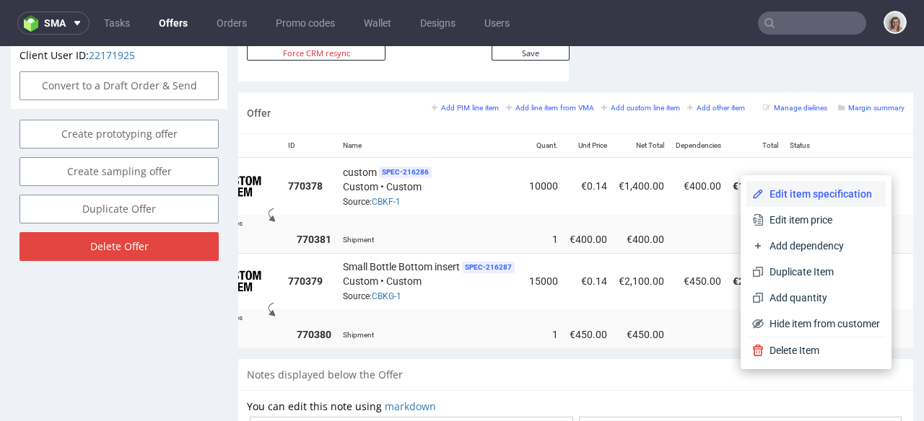
click at [833, 206] on li "Edit item specification" at bounding box center [815, 194] width 139 height 26
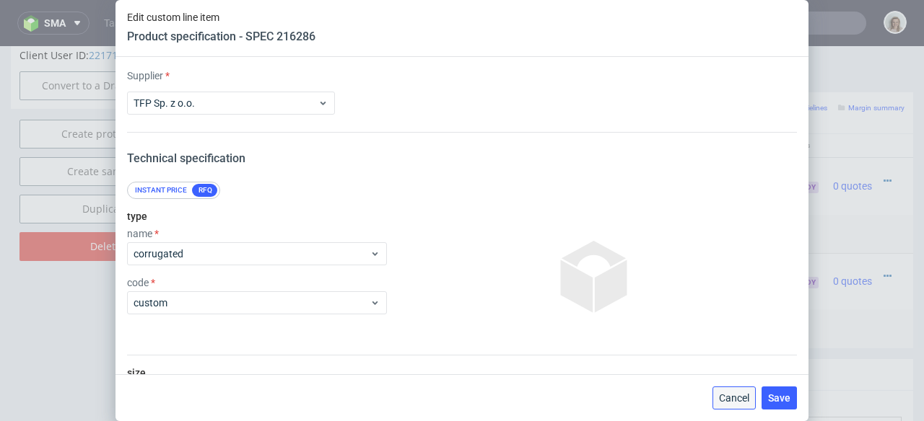
click at [739, 393] on span "Cancel" at bounding box center [734, 398] width 30 height 10
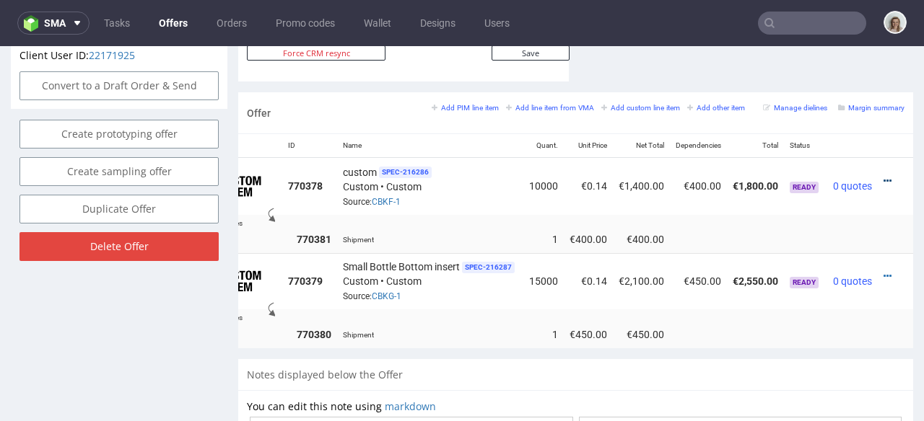
click at [877, 167] on td at bounding box center [894, 186] width 35 height 57
click at [883, 176] on icon at bounding box center [887, 181] width 8 height 10
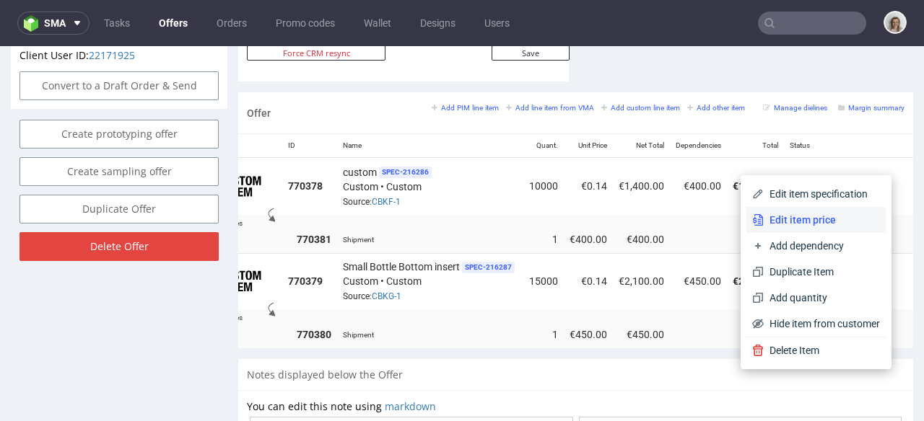
click at [821, 216] on span "Edit item price" at bounding box center [821, 220] width 116 height 14
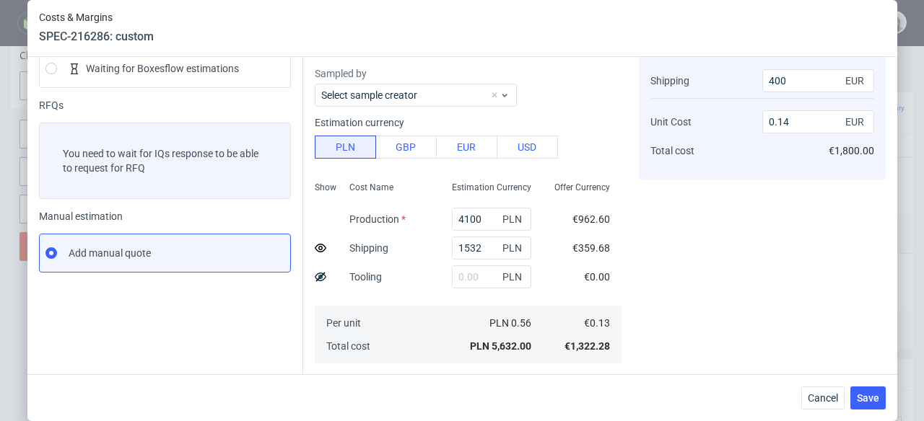
scroll to position [384, 0]
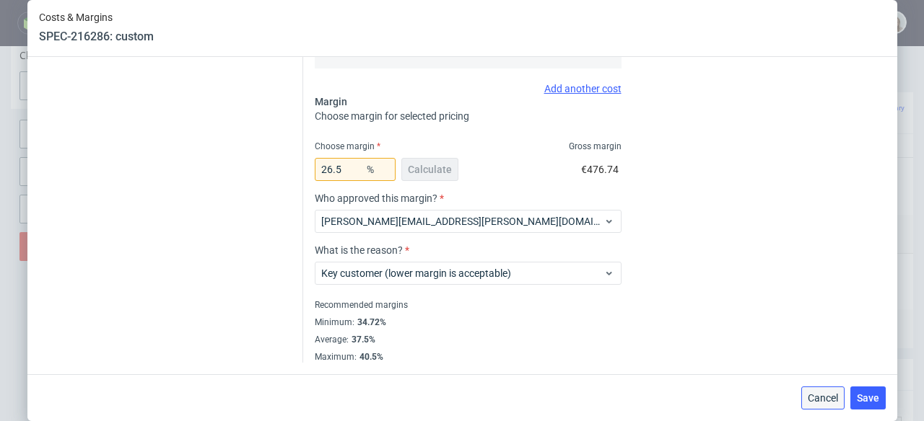
click at [821, 405] on button "Cancel" at bounding box center [822, 398] width 43 height 23
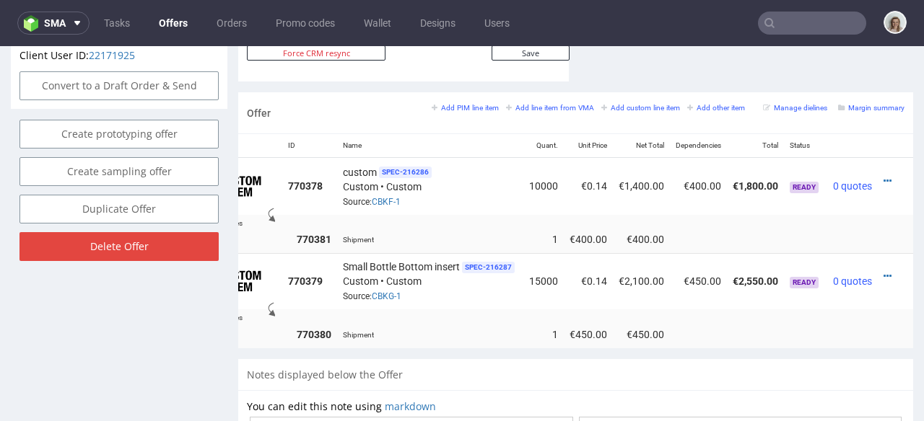
click at [883, 269] on div at bounding box center [890, 276] width 15 height 14
click at [883, 271] on icon at bounding box center [887, 276] width 8 height 10
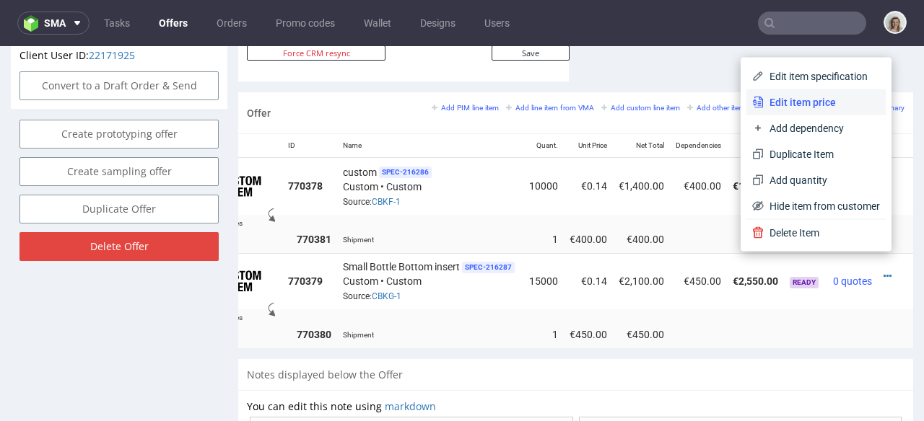
click at [795, 93] on li "Edit item price" at bounding box center [815, 102] width 139 height 26
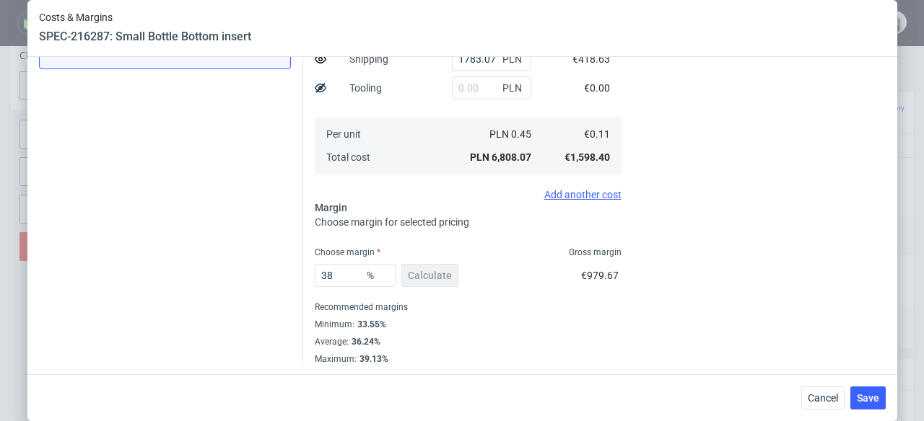
scroll to position [280, 0]
click at [833, 401] on span "Cancel" at bounding box center [822, 398] width 30 height 10
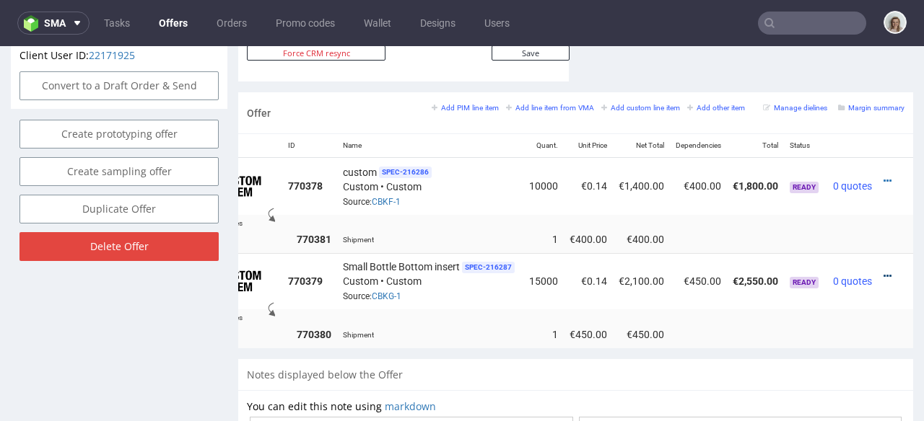
click at [883, 271] on icon at bounding box center [887, 276] width 8 height 10
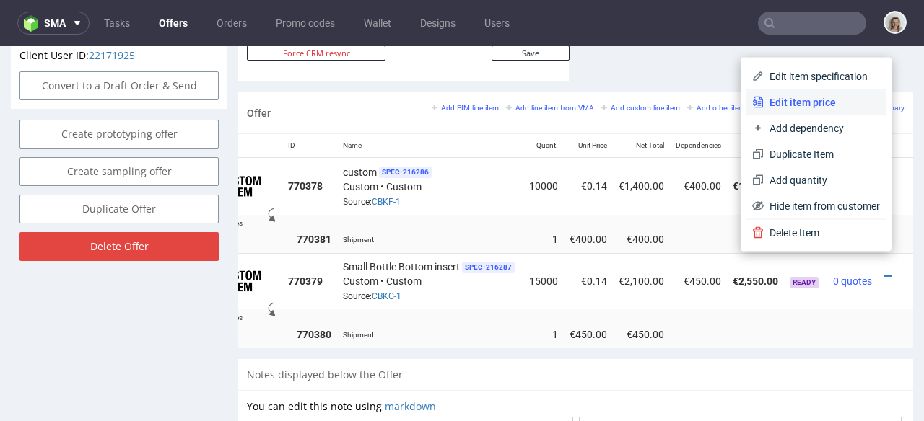
click at [766, 110] on li "Edit item price" at bounding box center [815, 102] width 139 height 26
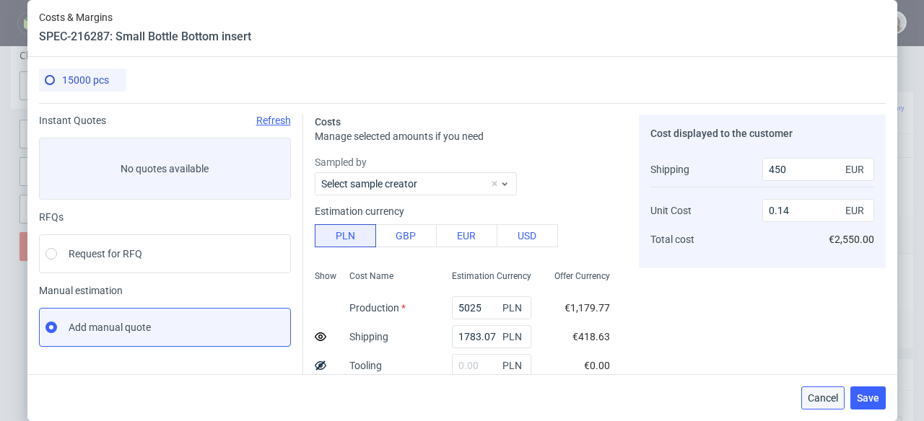
click at [831, 406] on button "Cancel" at bounding box center [822, 398] width 43 height 23
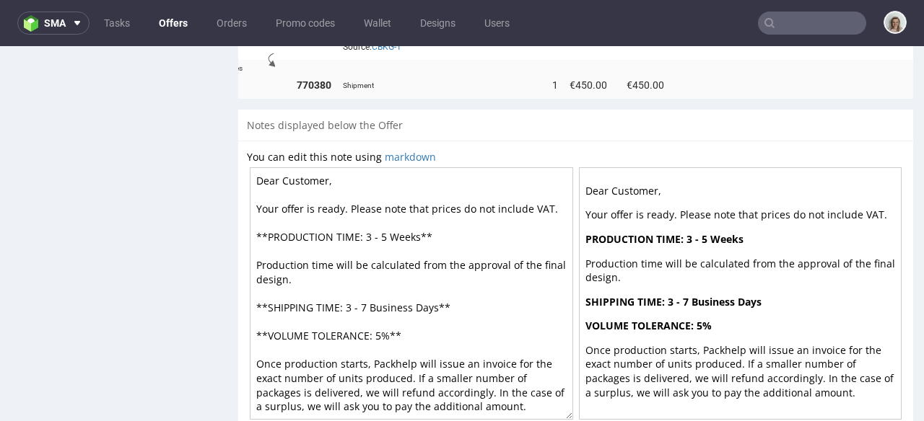
scroll to position [1129, 0]
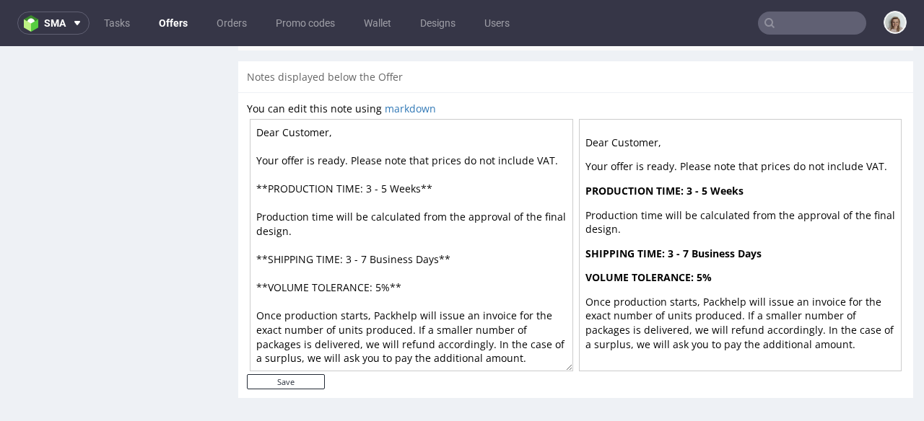
drag, startPoint x: 280, startPoint y: 119, endPoint x: 340, endPoint y: 126, distance: 60.2
click at [340, 126] on textarea "Dear Customer, Your offer is ready. Please note that prices do not include VAT.…" at bounding box center [411, 245] width 323 height 253
click at [369, 196] on textarea "Dear Ben, Your offer is ready. Please note that prices do not include VAT. **PR…" at bounding box center [411, 245] width 323 height 253
click at [382, 196] on textarea "Dear Ben, Your offer is ready. Please note that prices do not include VAT. **PR…" at bounding box center [411, 245] width 323 height 253
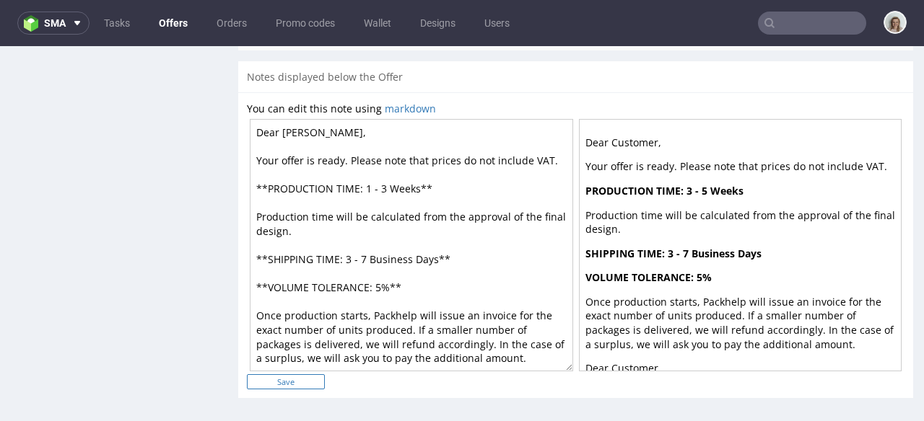
type textarea "Dear Ben, Your offer is ready. Please note that prices do not include VAT. **PR…"
click at [306, 376] on input "Save" at bounding box center [286, 381] width 78 height 15
type input "In progress..."
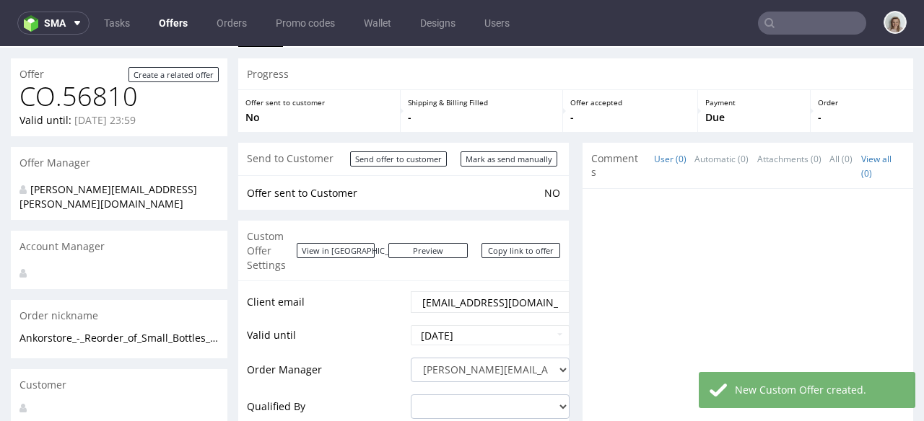
scroll to position [4, 0]
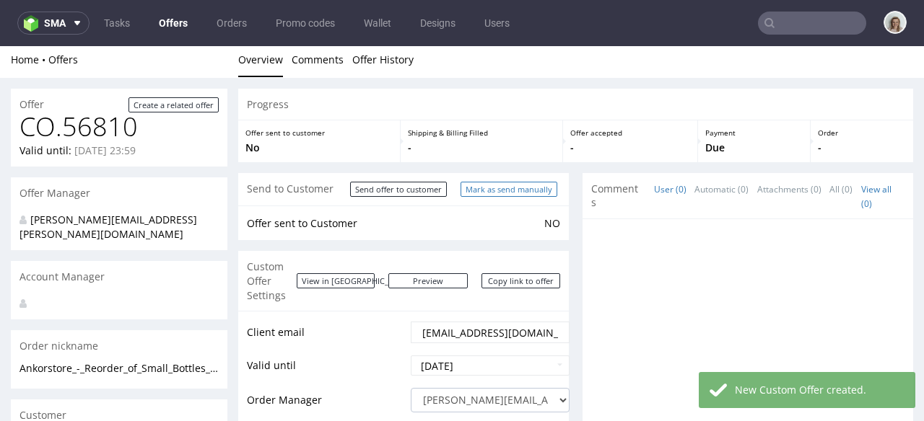
click at [476, 194] on input "Mark as send manually" at bounding box center [508, 189] width 97 height 15
type input "In progress..."
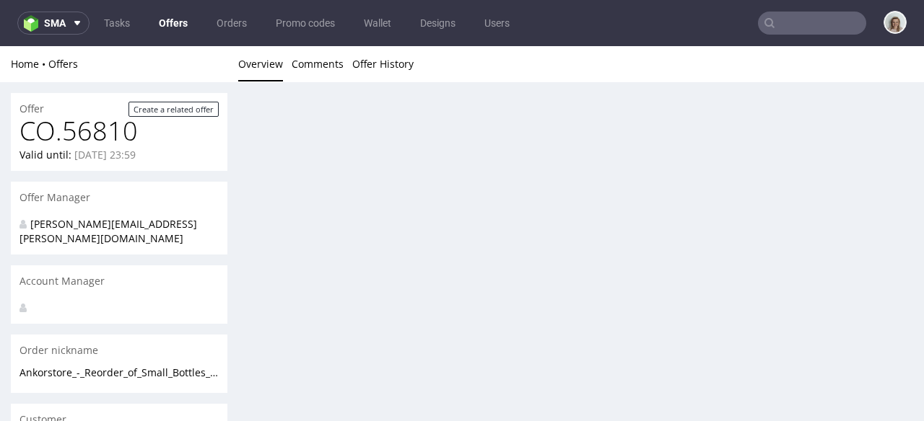
scroll to position [0, 0]
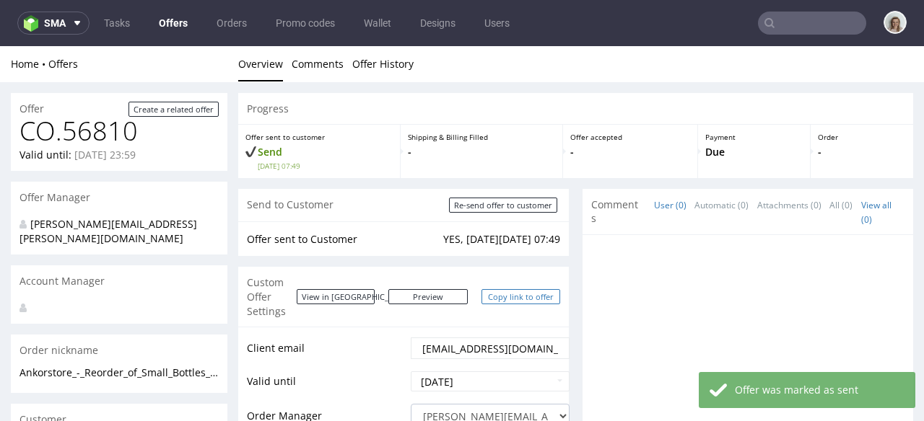
click at [495, 289] on link "Copy link to offer" at bounding box center [520, 296] width 79 height 15
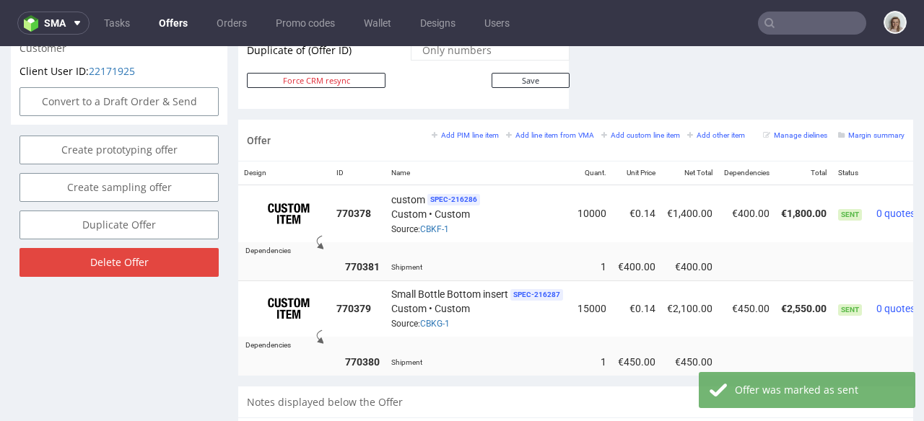
scroll to position [817, 0]
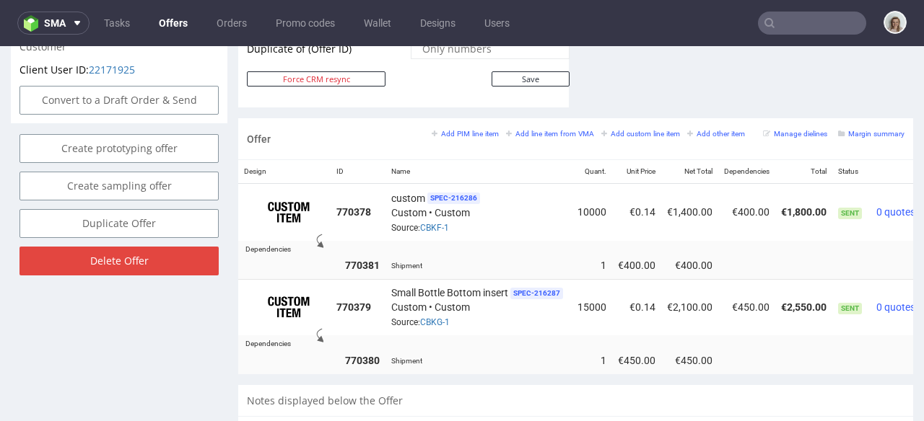
click at [781, 26] on input "text" at bounding box center [812, 23] width 108 height 23
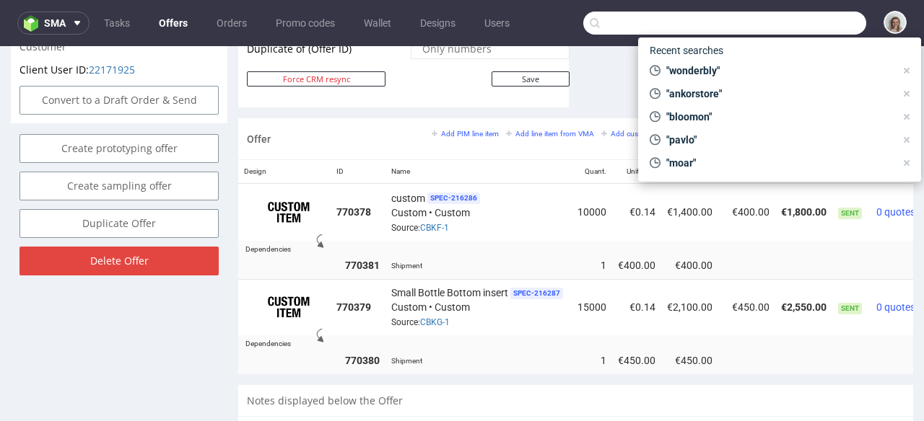
click at [61, 35] on nav "sma Tasks Offers Orders Promo codes Wallet Designs Users" at bounding box center [462, 23] width 924 height 46
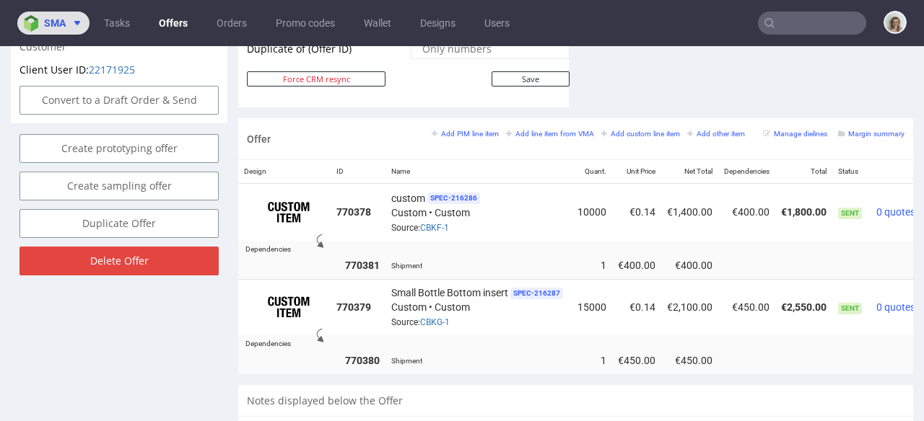
click at [62, 22] on span "sma" at bounding box center [55, 23] width 22 height 10
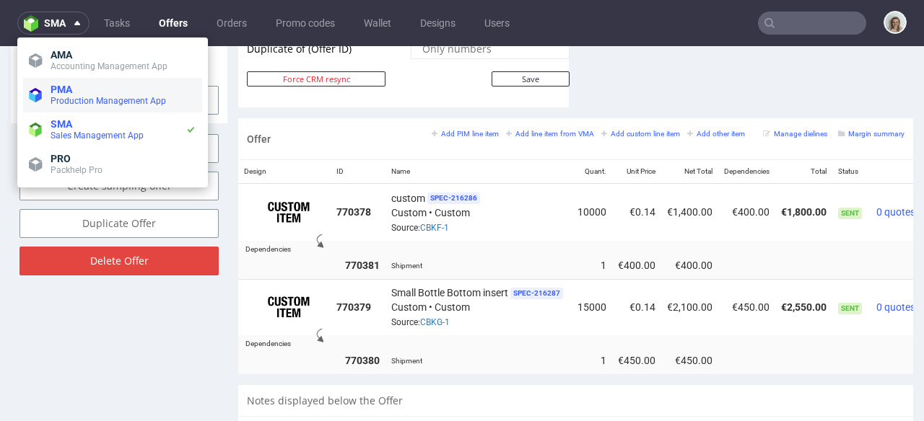
click at [68, 87] on span "PMA" at bounding box center [62, 90] width 22 height 12
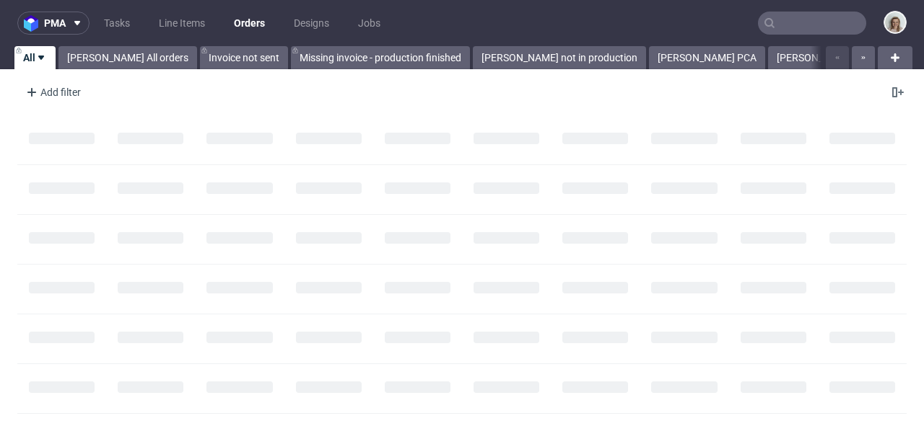
click at [776, 27] on input "text" at bounding box center [812, 23] width 108 height 23
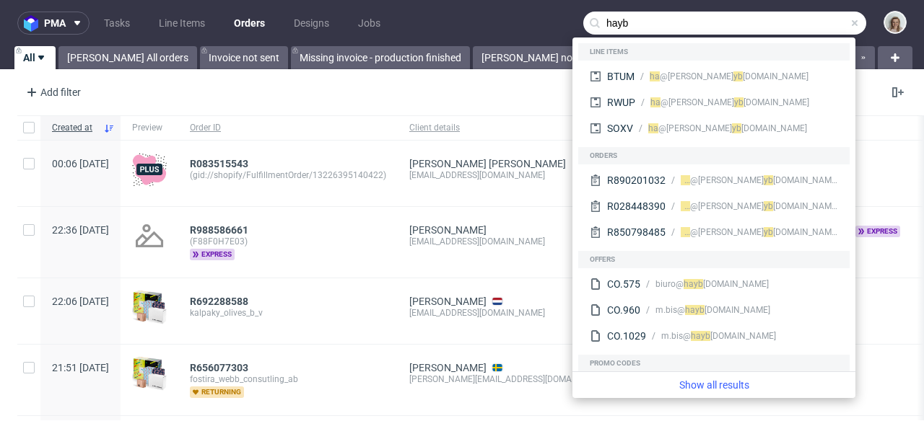
type input "hayb"
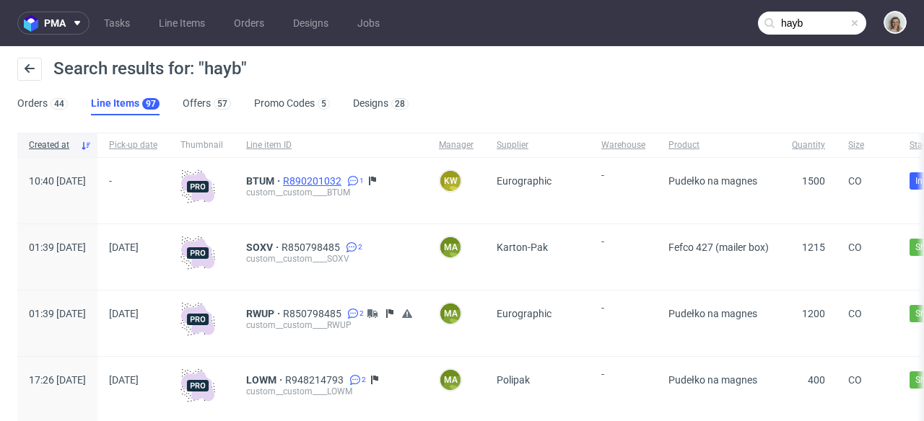
click at [344, 178] on span "R890201032" at bounding box center [313, 181] width 61 height 12
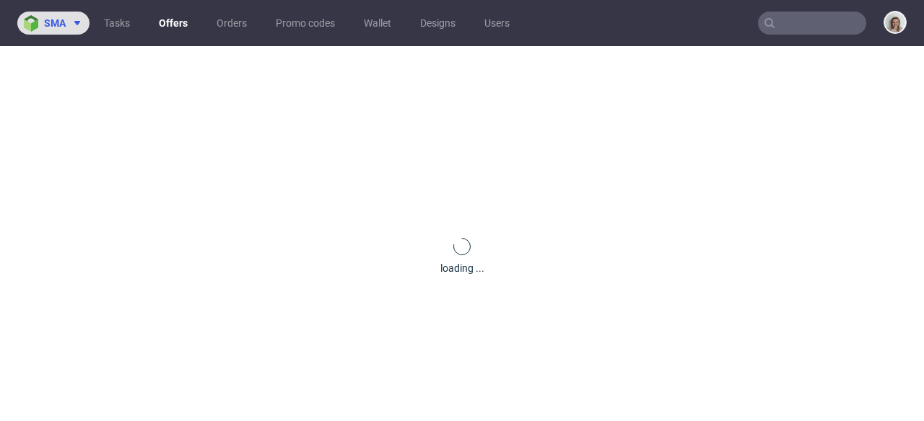
click at [67, 26] on span at bounding box center [74, 23] width 17 height 12
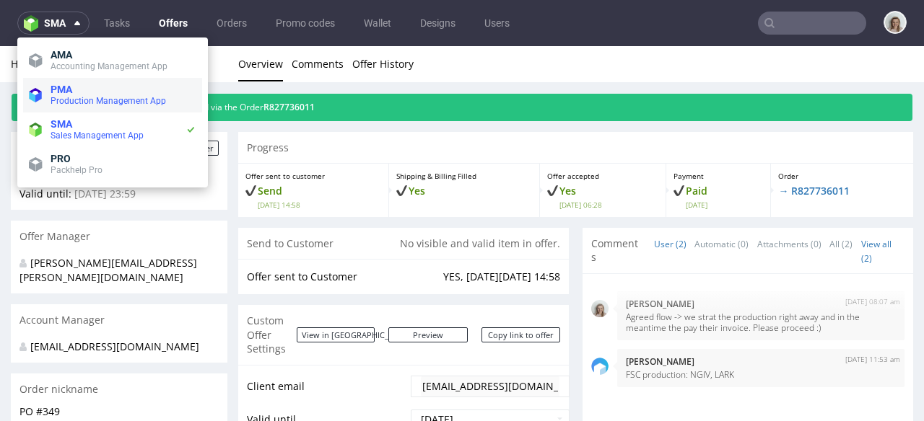
click at [71, 94] on span "PMA" at bounding box center [62, 90] width 22 height 12
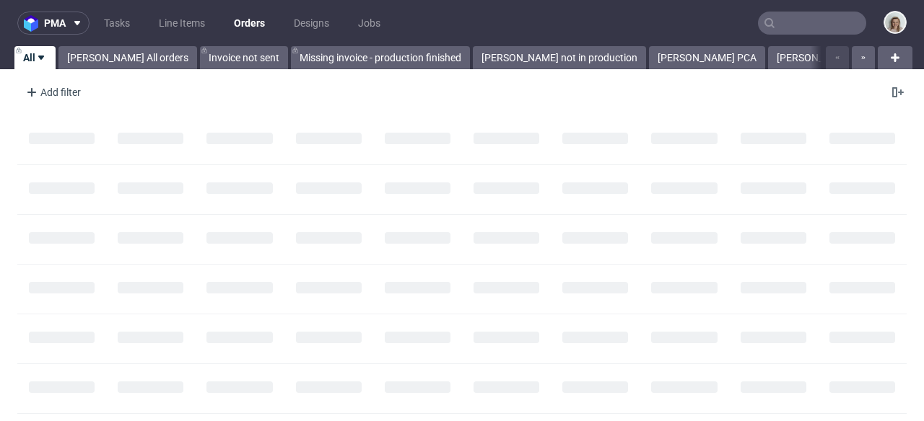
click at [771, 15] on input "text" at bounding box center [812, 23] width 108 height 23
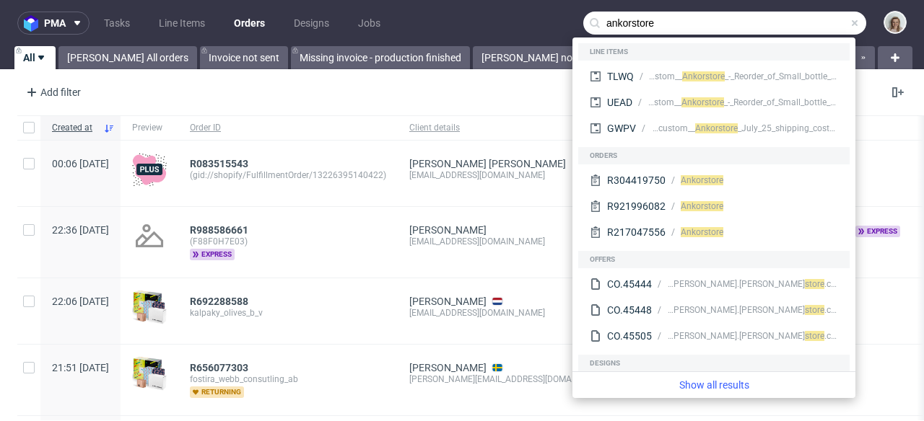
type input "ankorstore"
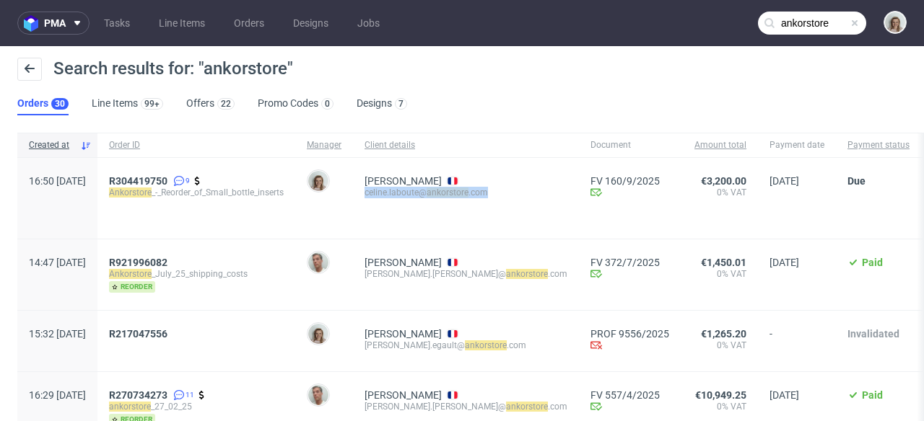
drag, startPoint x: 542, startPoint y: 193, endPoint x: 403, endPoint y: 193, distance: 139.3
click at [403, 193] on div "Celine Laboute celine.laboute@ ankorstore .com" at bounding box center [466, 198] width 226 height 81
copy div "celine.laboute@ ankorstore .com"
click at [167, 178] on span "R304419750" at bounding box center [138, 181] width 58 height 12
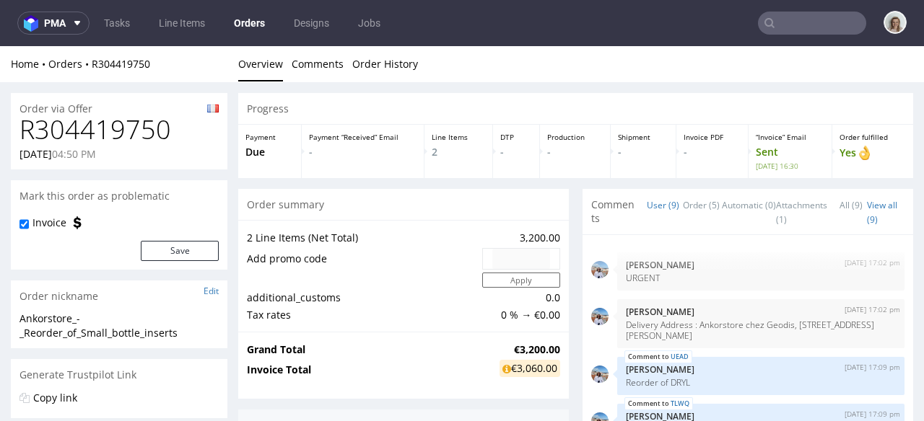
scroll to position [190, 0]
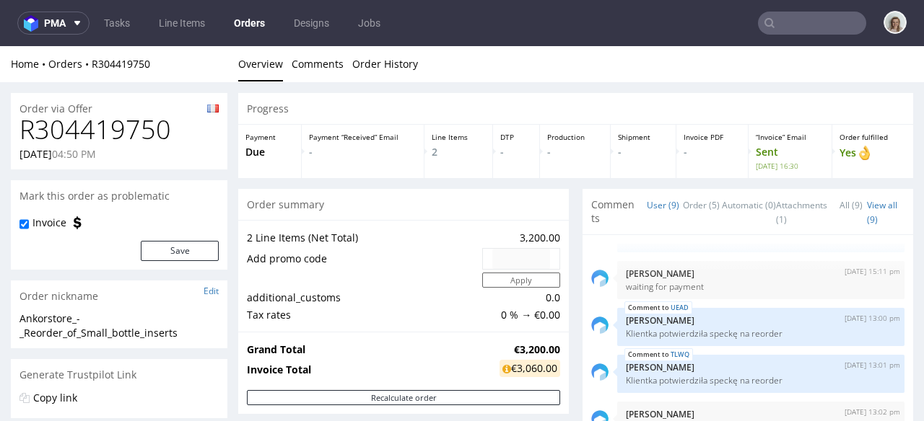
click at [794, 25] on input "text" at bounding box center [812, 23] width 108 height 23
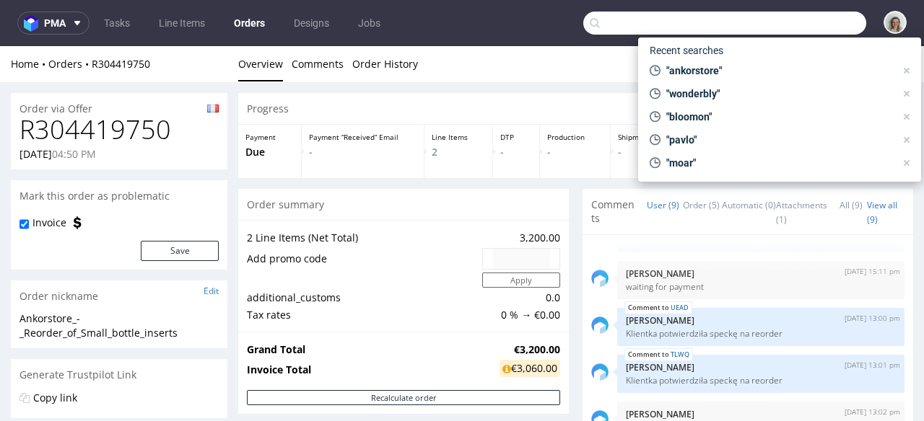
paste input "UEAD"
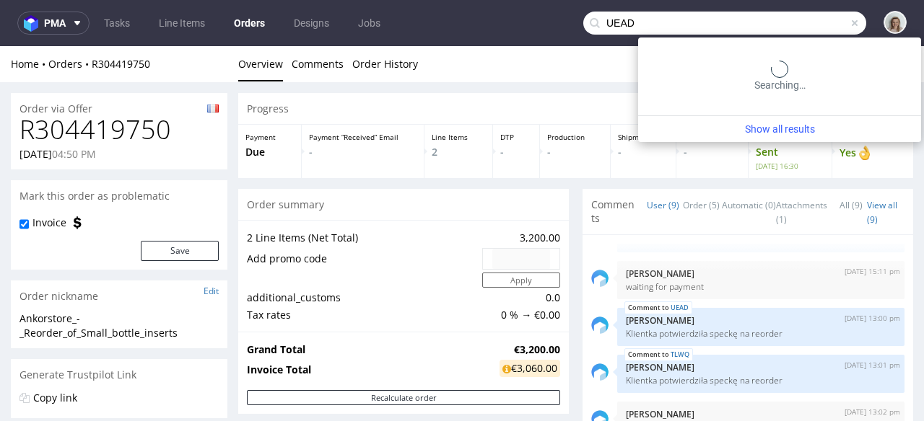
type input "UEAD"
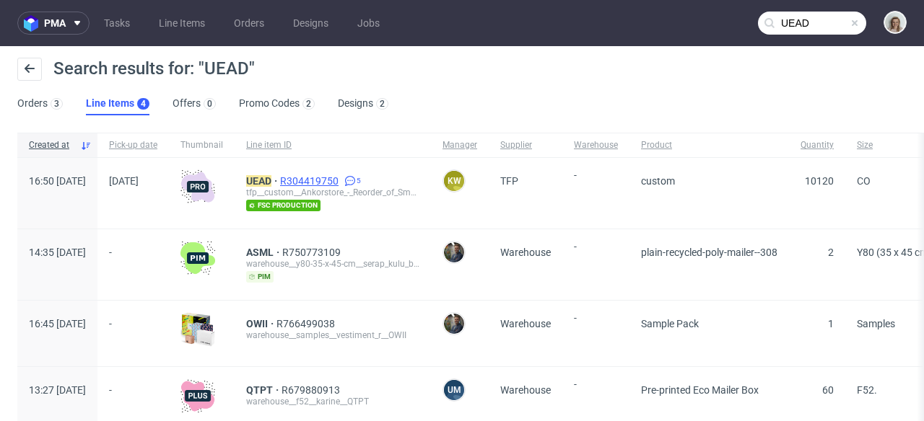
click at [341, 185] on span "R304419750" at bounding box center [310, 181] width 61 height 12
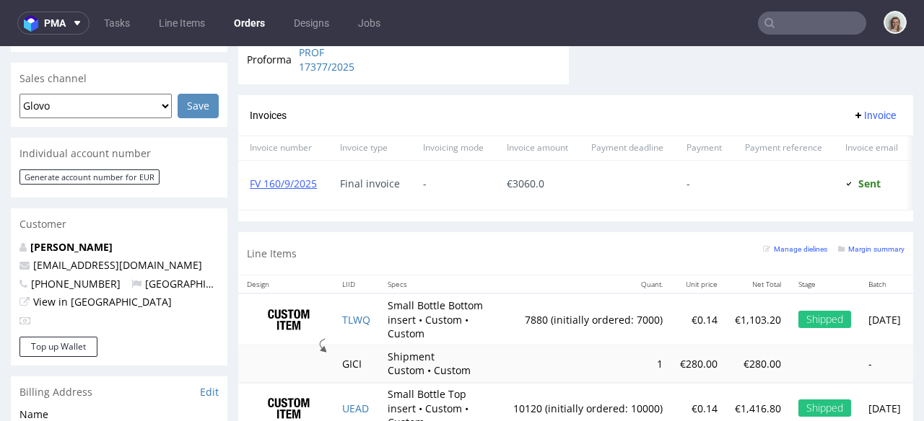
scroll to position [712, 0]
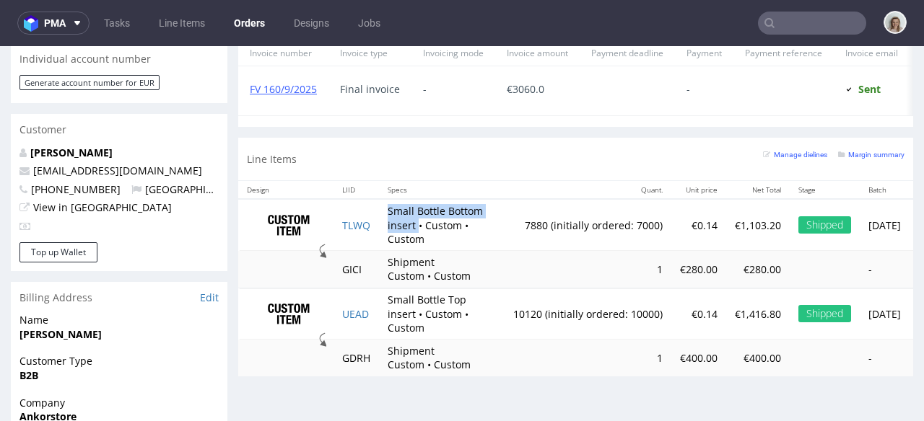
drag, startPoint x: 388, startPoint y: 220, endPoint x: 418, endPoint y: 233, distance: 32.3
click at [418, 233] on td "Small Bottle Bottom insert • Custom • Custom" at bounding box center [442, 225] width 126 height 52
copy td "Small Bottle Bottom insert"
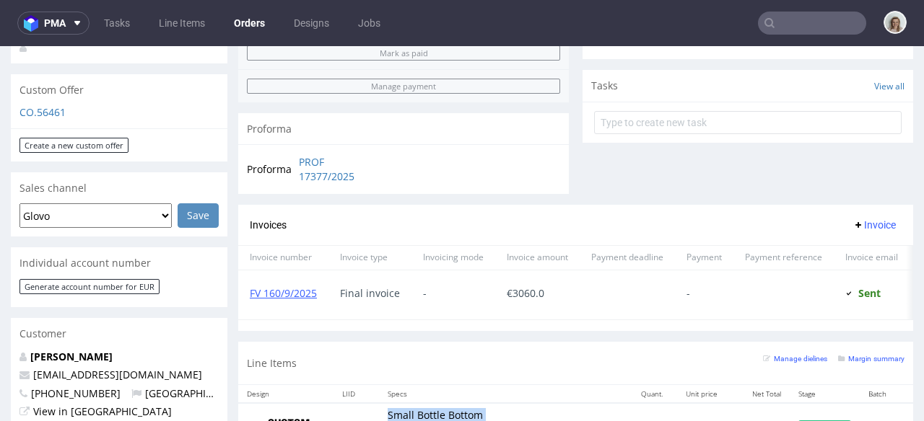
scroll to position [469, 0]
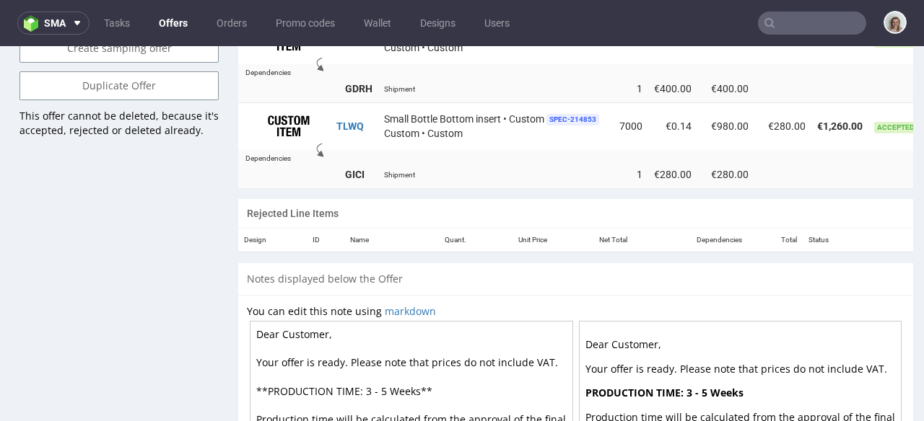
scroll to position [0, 118]
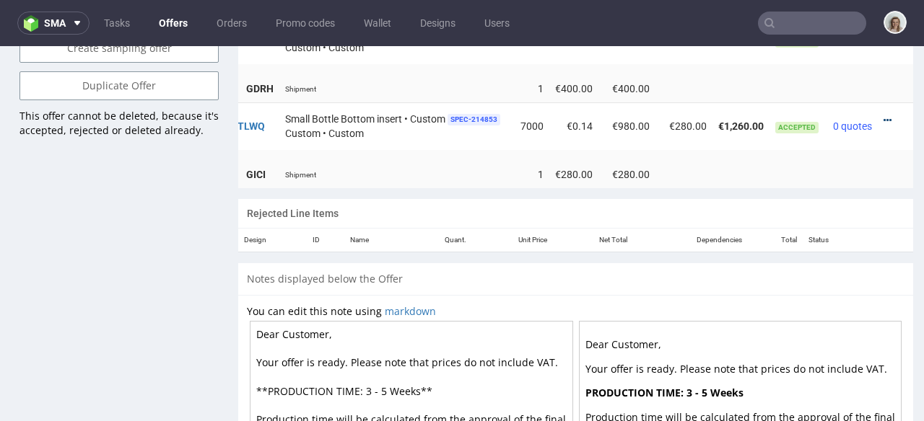
click at [883, 115] on icon at bounding box center [887, 120] width 8 height 10
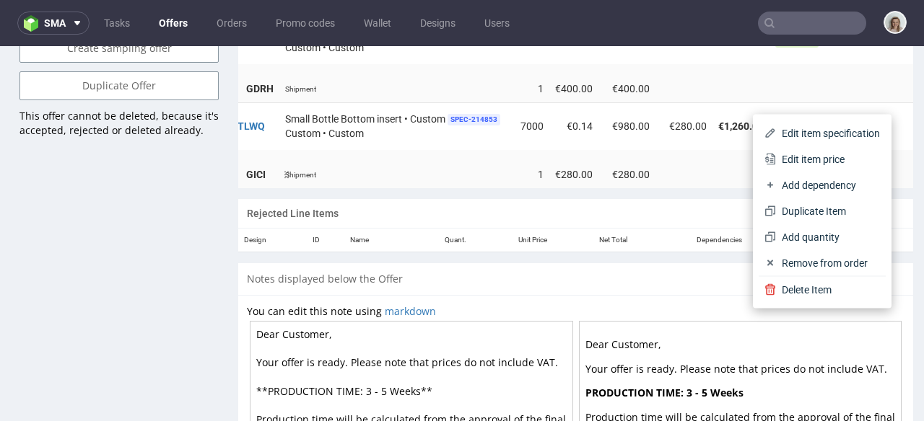
click at [838, 151] on li "Edit item price" at bounding box center [821, 159] width 127 height 26
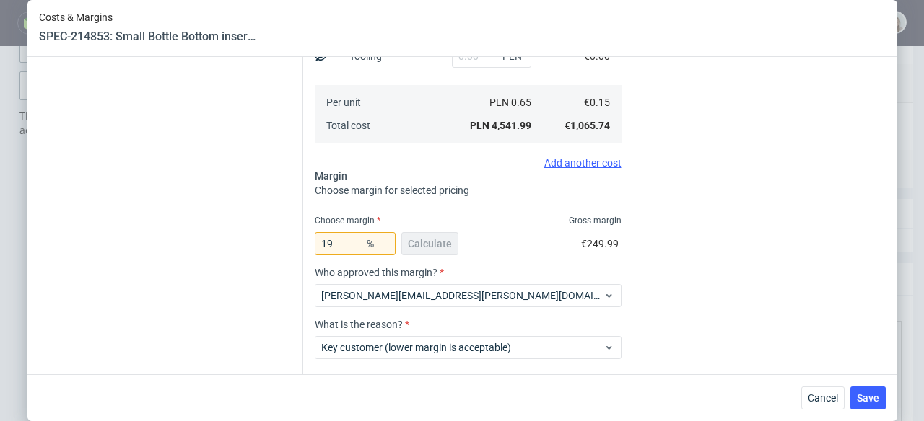
scroll to position [338, 0]
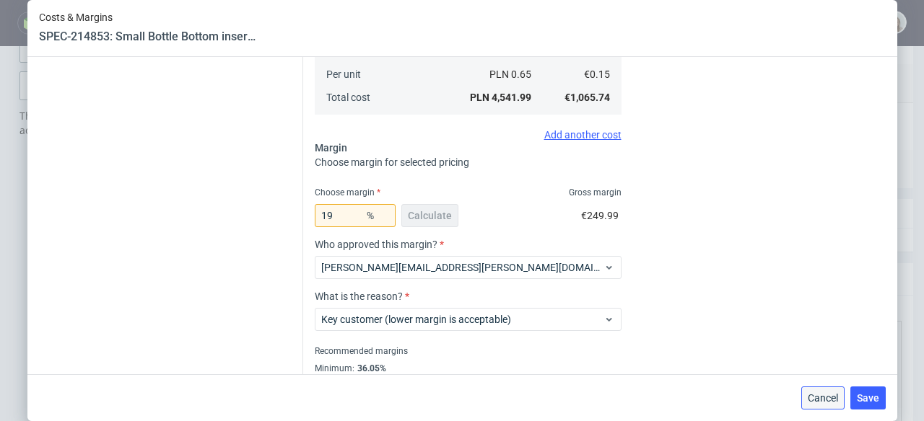
click at [830, 403] on span "Cancel" at bounding box center [822, 398] width 30 height 10
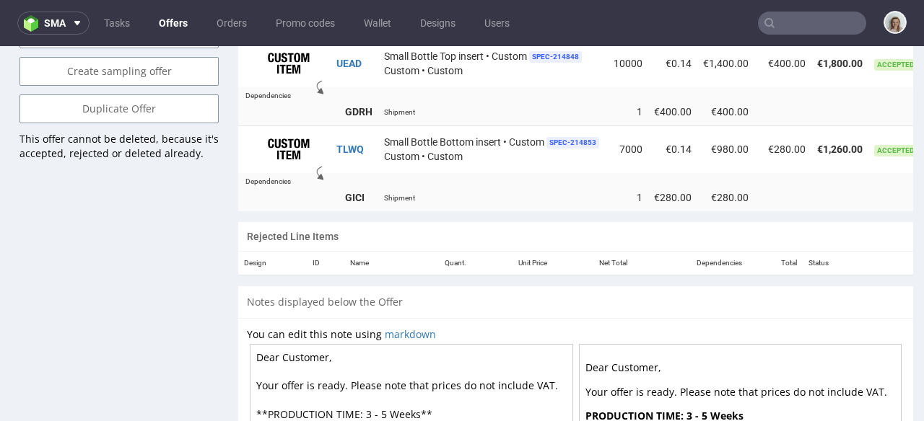
scroll to position [719, 0]
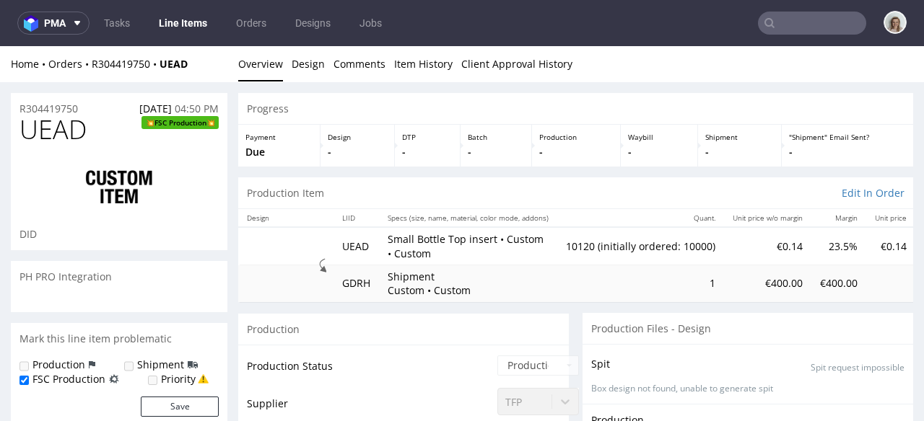
scroll to position [190, 0]
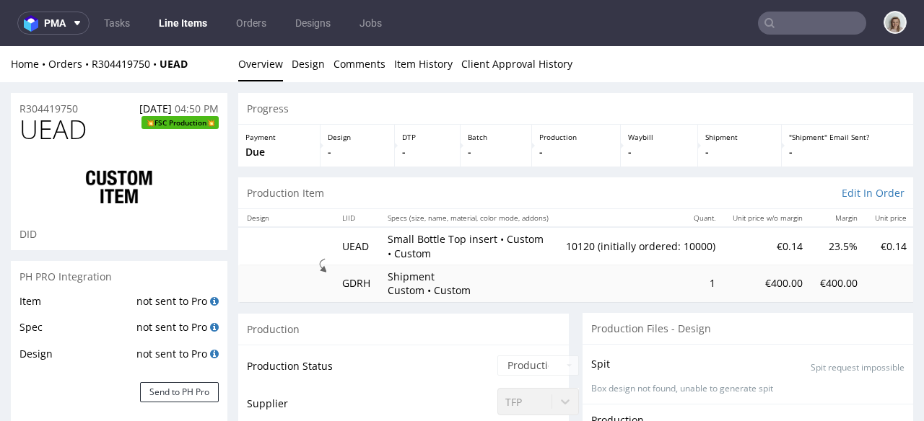
select select "in_progress"
drag, startPoint x: 386, startPoint y: 239, endPoint x: 492, endPoint y: 239, distance: 106.1
click at [492, 239] on td "Small Bottle Top insert • Custom • Custom" at bounding box center [468, 246] width 178 height 38
copy p "Small Bottle Top insert"
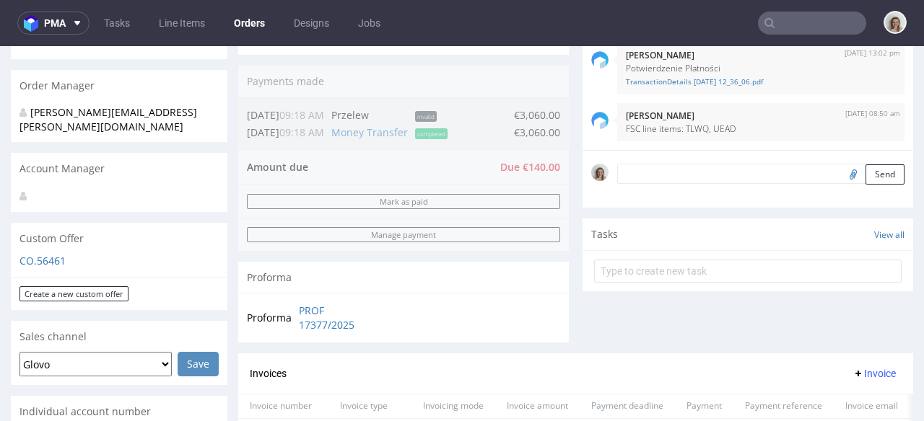
scroll to position [546, 0]
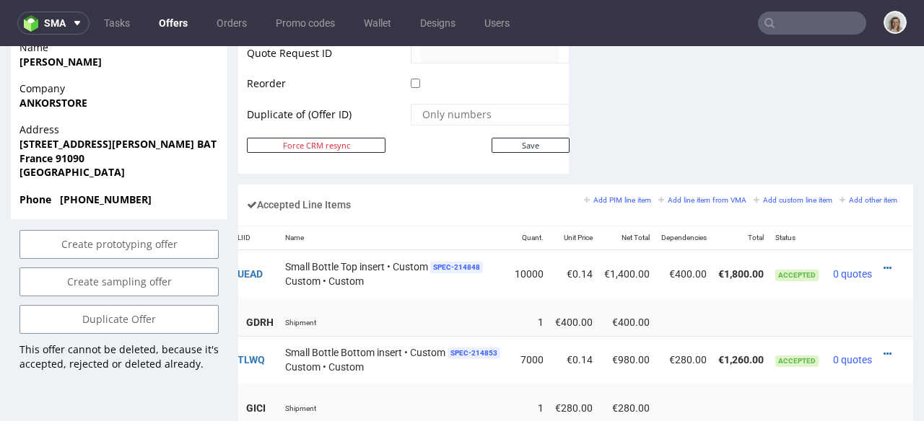
scroll to position [0, 118]
click at [883, 263] on icon at bounding box center [887, 268] width 8 height 10
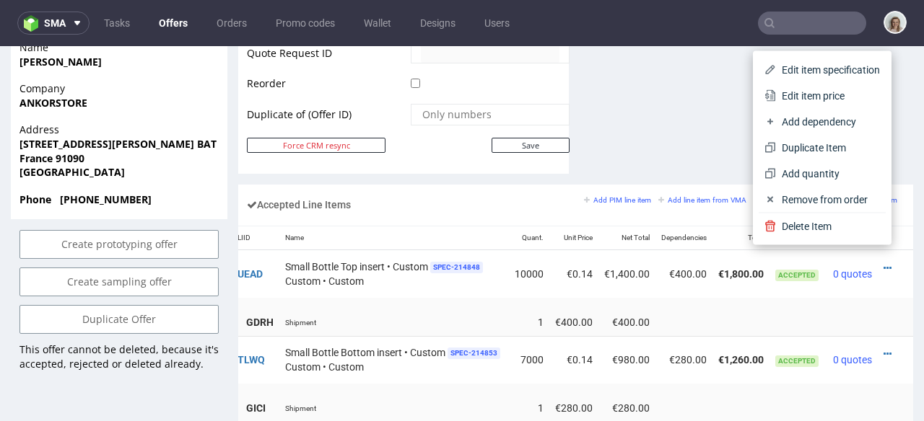
drag, startPoint x: 677, startPoint y: 154, endPoint x: 742, endPoint y: 183, distance: 72.0
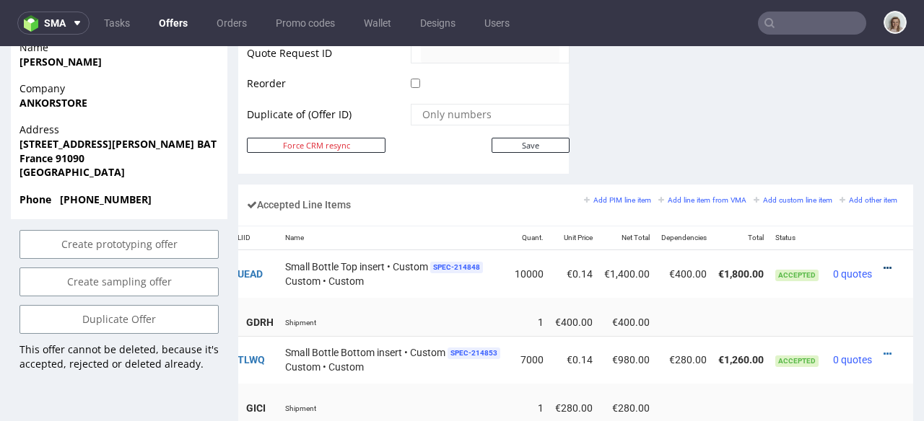
click at [883, 263] on icon at bounding box center [887, 268] width 8 height 10
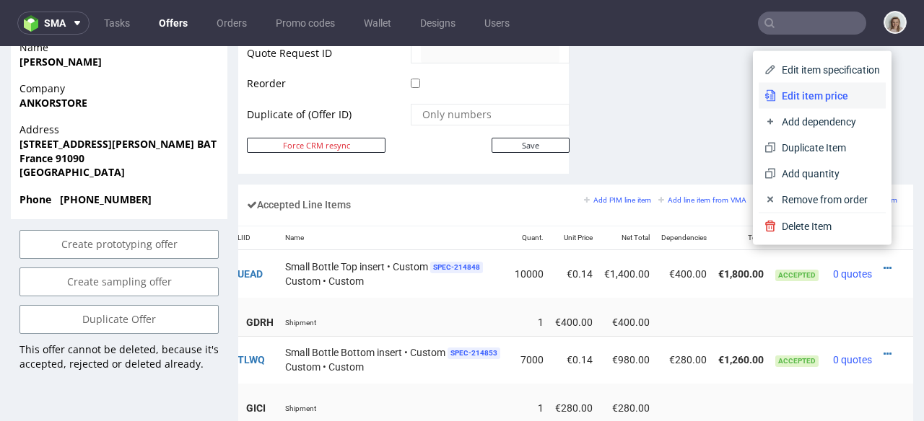
click at [768, 86] on li "Edit item price" at bounding box center [821, 96] width 127 height 26
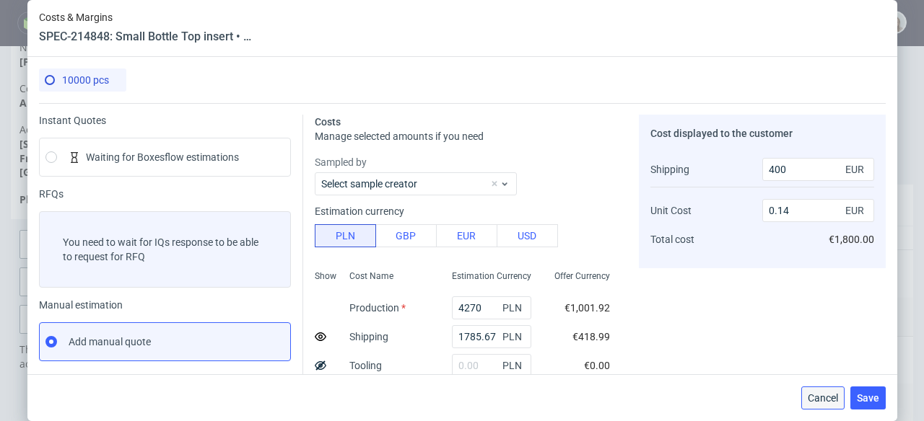
click at [830, 394] on span "Cancel" at bounding box center [822, 398] width 30 height 10
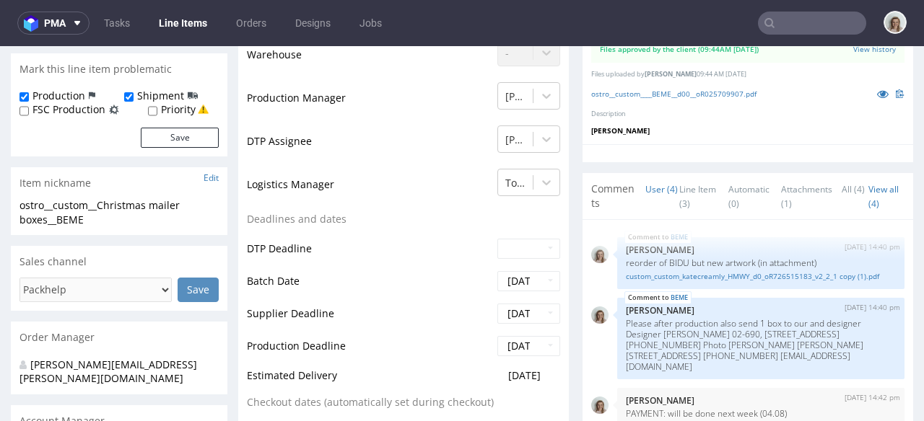
scroll to position [402, 0]
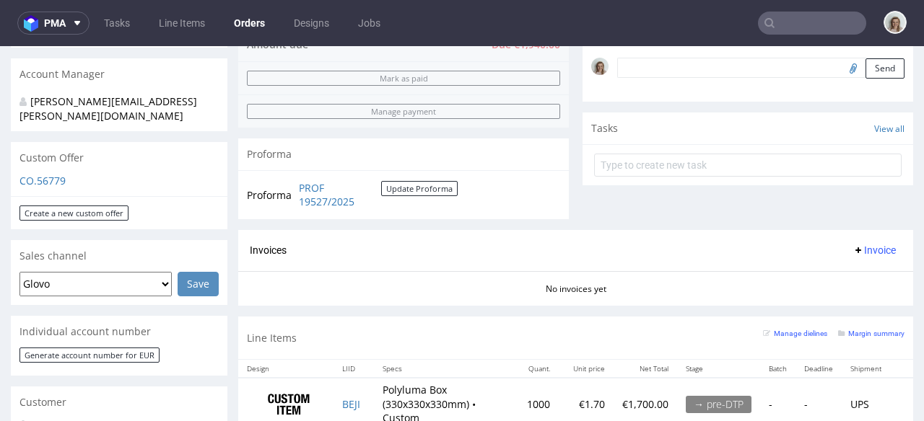
scroll to position [488, 0]
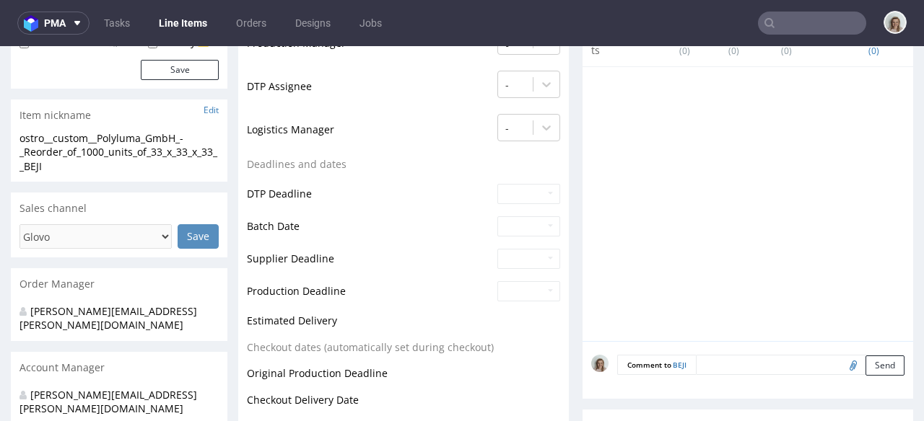
scroll to position [464, 0]
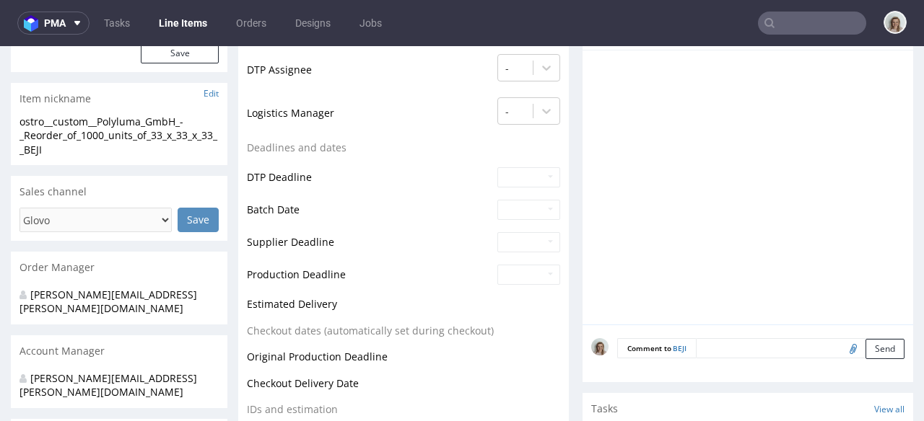
click at [698, 350] on textarea at bounding box center [800, 348] width 209 height 20
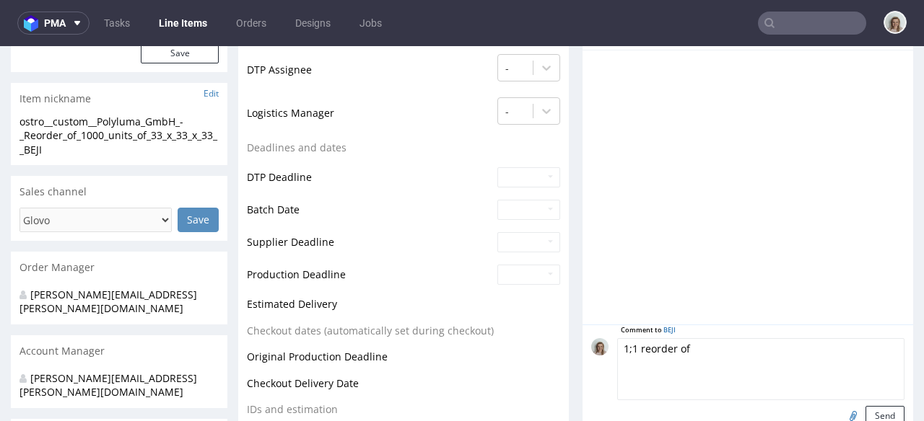
paste textarea "NUPQ"
type textarea "1;1 reorder of NUPQ, artwork confirmed"
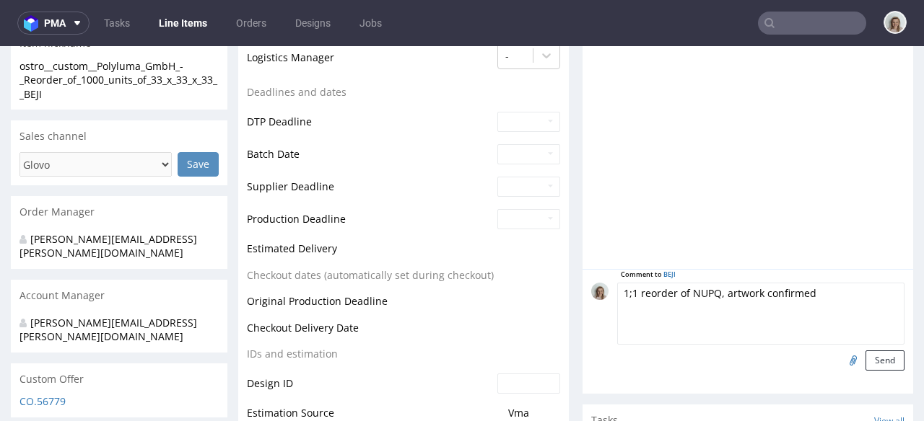
scroll to position [537, 0]
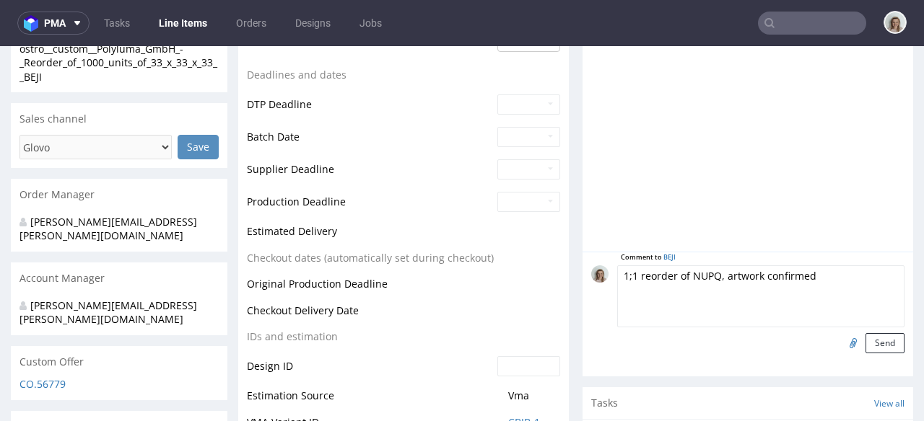
click at [841, 343] on input "file" at bounding box center [851, 342] width 20 height 19
type input "C:\fakepath\ostro__custom____NUPQ__d0__oR064831548__outside (1).pdf"
click at [865, 336] on button "Send" at bounding box center [884, 343] width 39 height 20
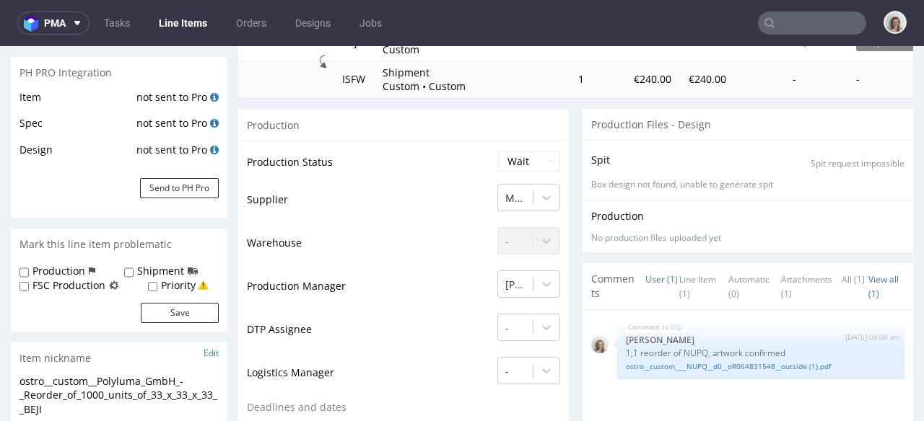
scroll to position [0, 0]
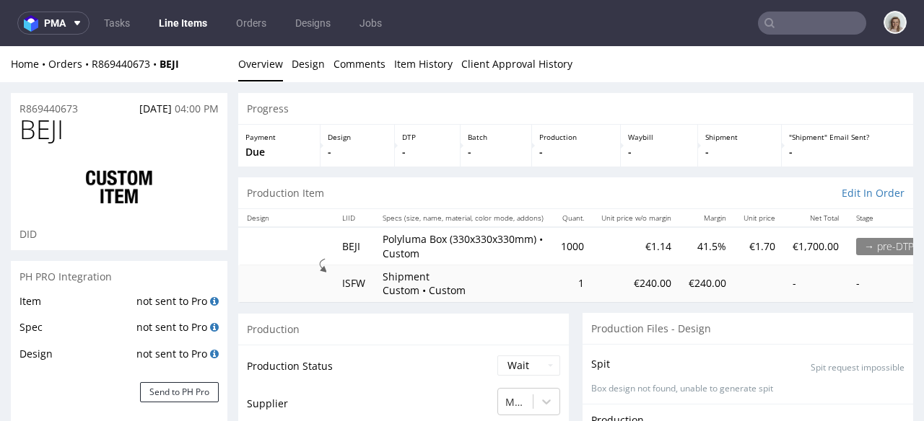
click at [123, 55] on div "Home Orders R869440673 BEJI Overview Design Comments Item History Client Approv…" at bounding box center [462, 64] width 924 height 36
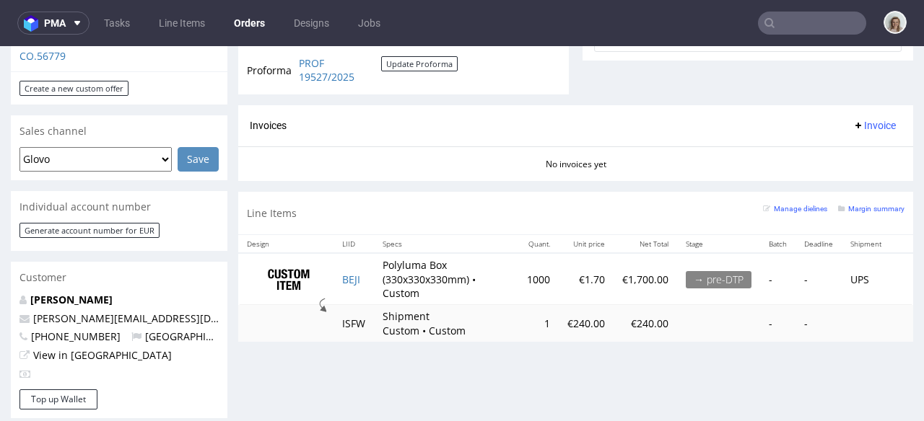
scroll to position [633, 0]
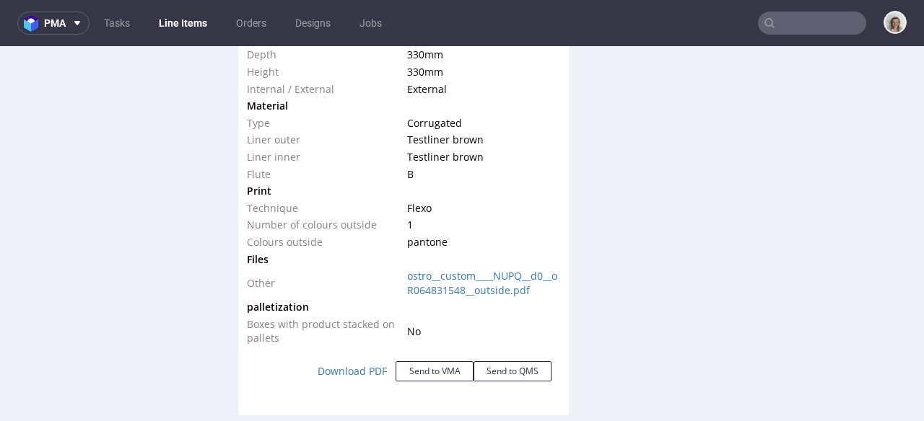
scroll to position [1579, 0]
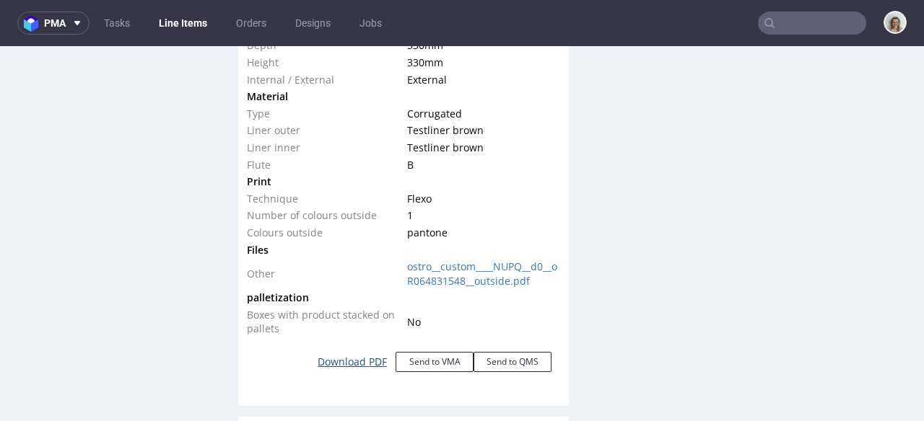
click at [336, 360] on link "Download PDF" at bounding box center [352, 362] width 87 height 32
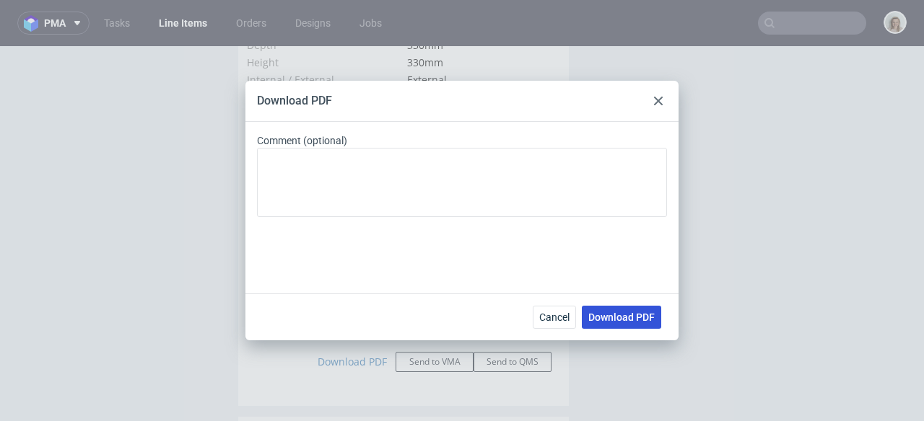
click at [620, 317] on span "Download PDF" at bounding box center [621, 317] width 66 height 10
click at [660, 108] on div at bounding box center [657, 100] width 17 height 17
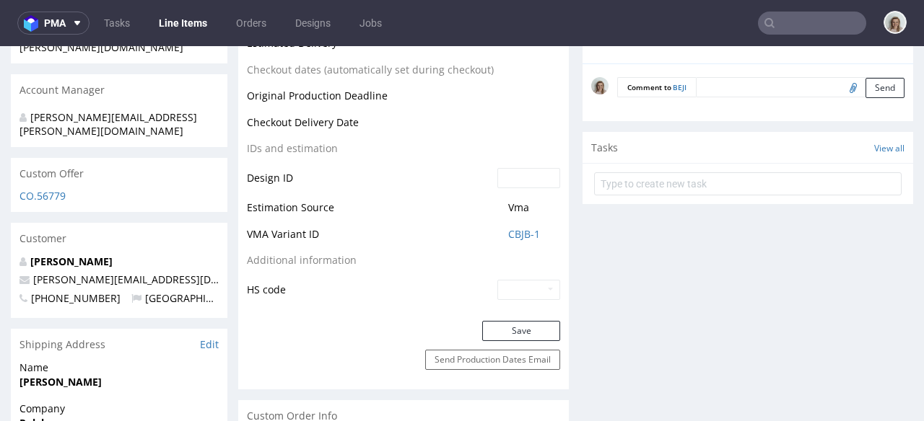
scroll to position [726, 0]
click at [794, 18] on input "text" at bounding box center [812, 23] width 108 height 23
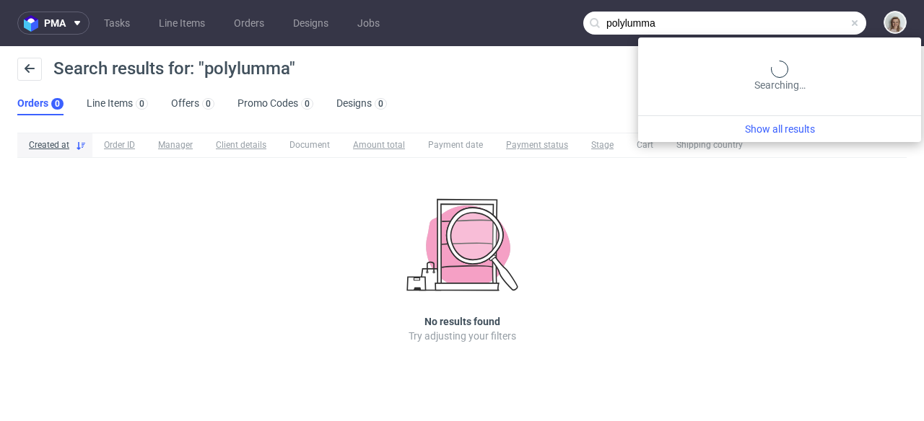
click at [826, 22] on input "polylumma" at bounding box center [724, 23] width 283 height 23
type input "polyluma"
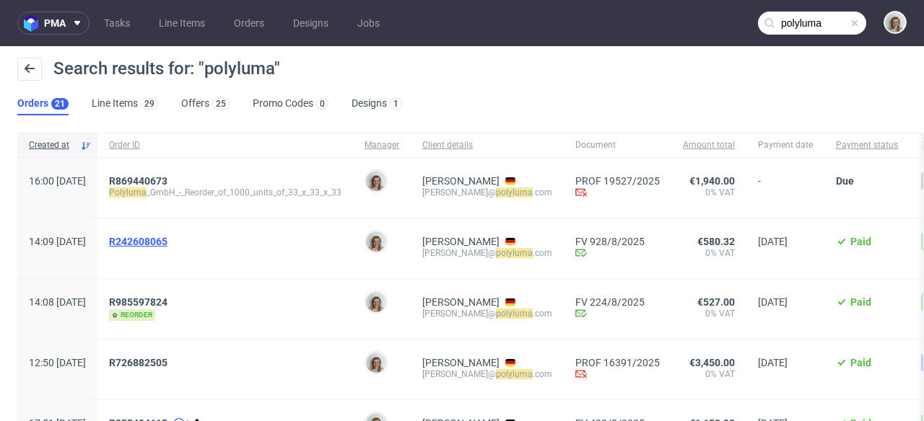
click at [167, 237] on span "R242608065" at bounding box center [138, 242] width 58 height 12
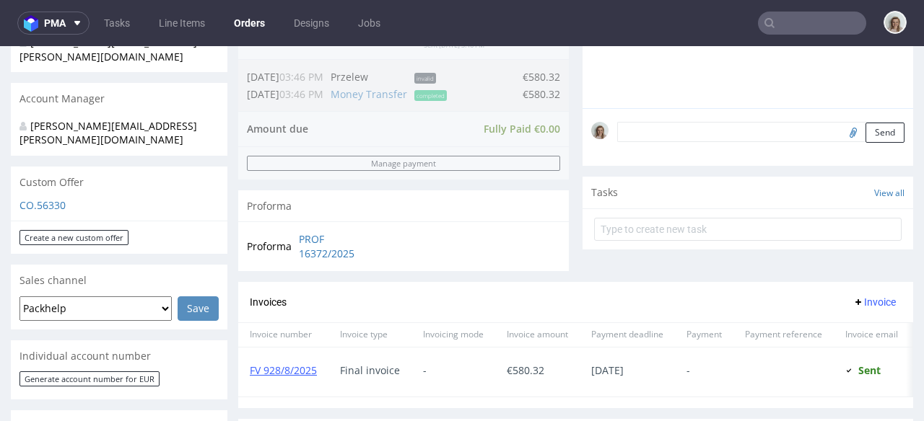
scroll to position [400, 0]
type input "polyluma"
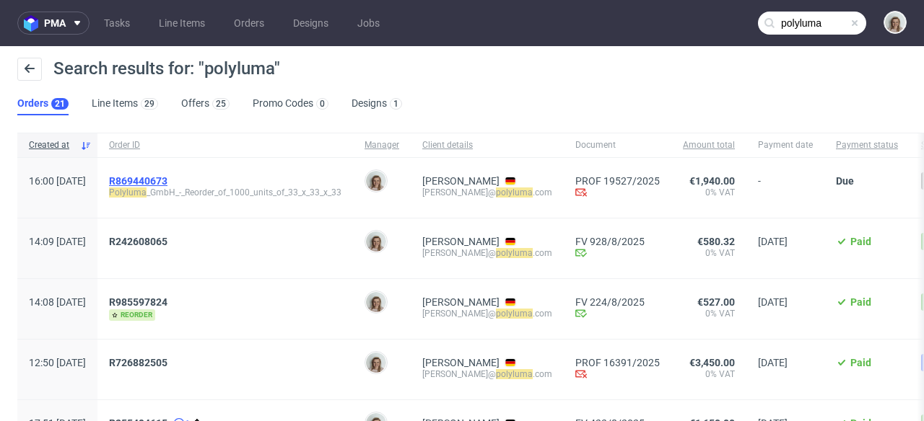
click at [167, 181] on span "R869440673" at bounding box center [138, 181] width 58 height 12
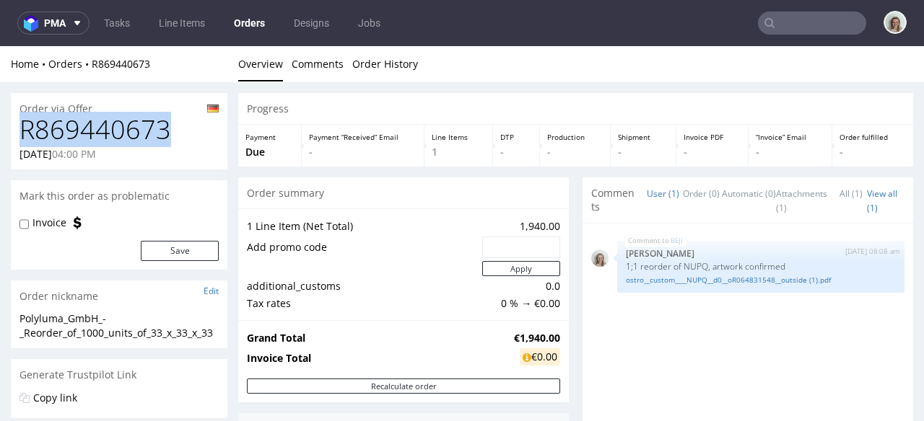
drag, startPoint x: 188, startPoint y: 126, endPoint x: 3, endPoint y: 128, distance: 184.7
copy h1 "R869440673"
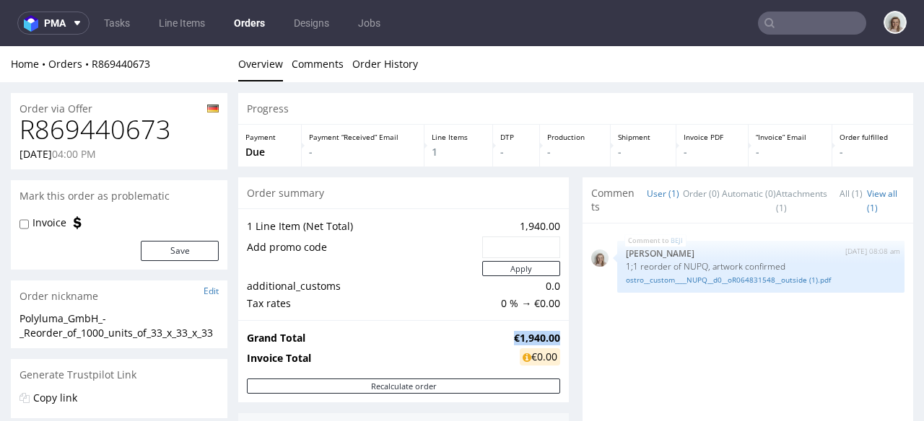
drag, startPoint x: 499, startPoint y: 334, endPoint x: 546, endPoint y: 333, distance: 47.6
click at [546, 333] on strong "€1,940.00" at bounding box center [537, 338] width 46 height 14
copy strong "€1,940.00"
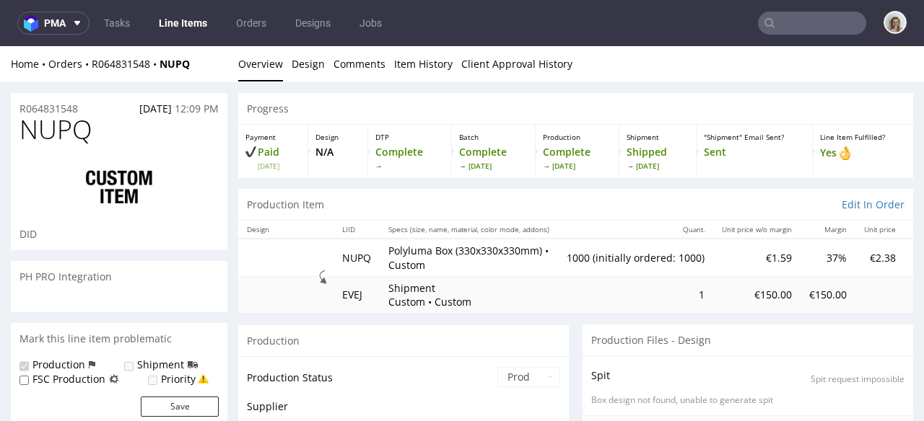
scroll to position [229, 0]
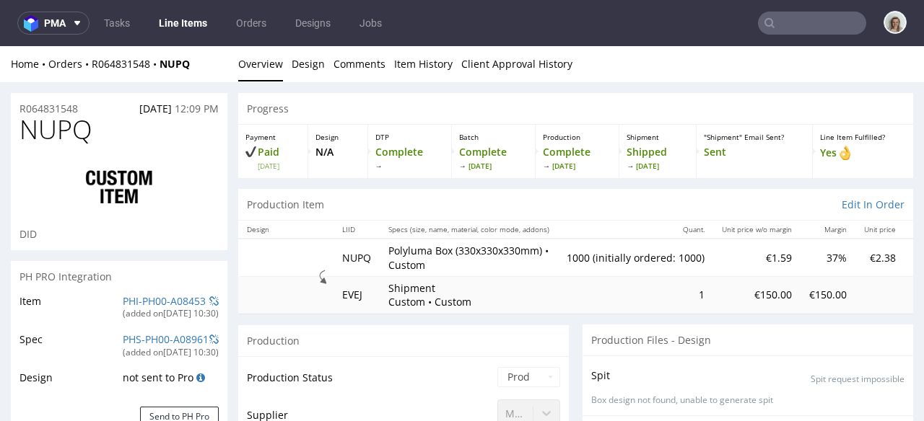
select select "in_progress"
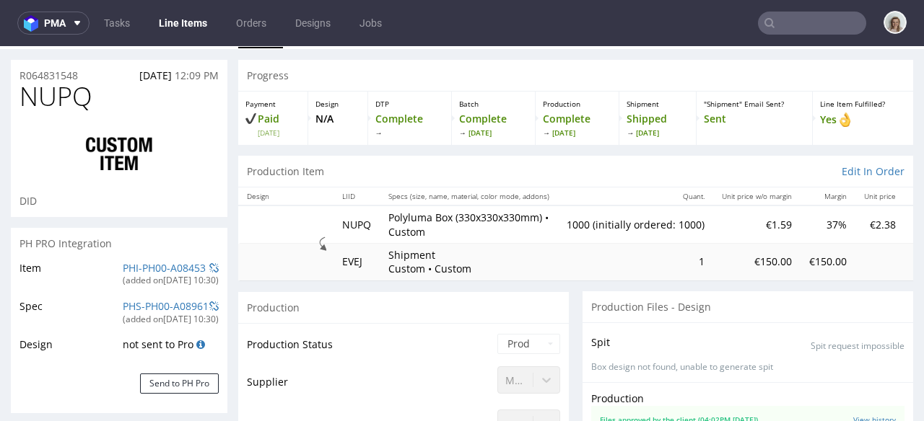
scroll to position [0, 0]
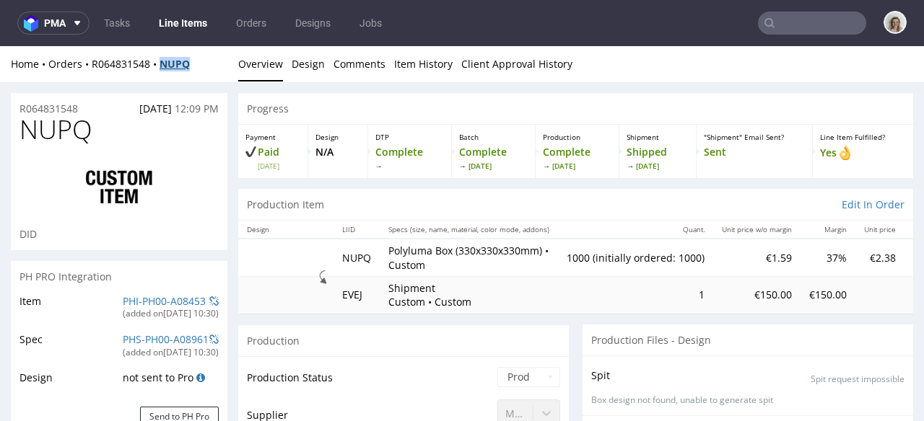
drag, startPoint x: 197, startPoint y: 63, endPoint x: 163, endPoint y: 63, distance: 33.9
click at [163, 63] on div "Home Orders R064831548 NUPQ" at bounding box center [119, 64] width 216 height 14
copy strong "NUPQ"
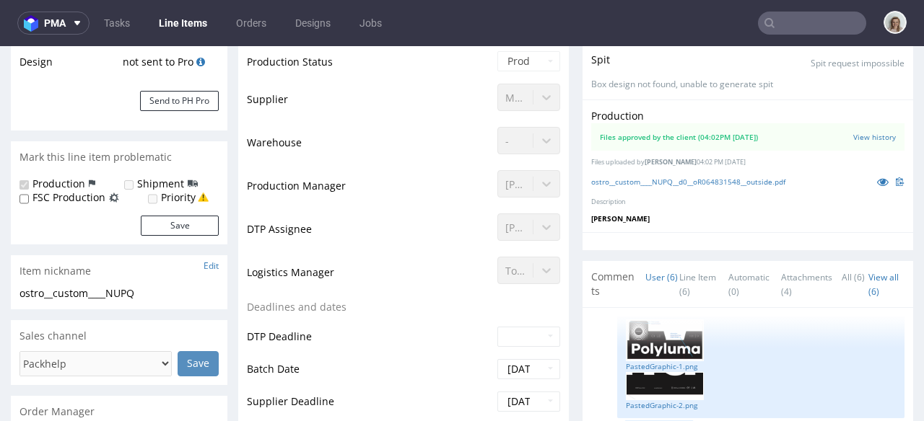
scroll to position [317, 0]
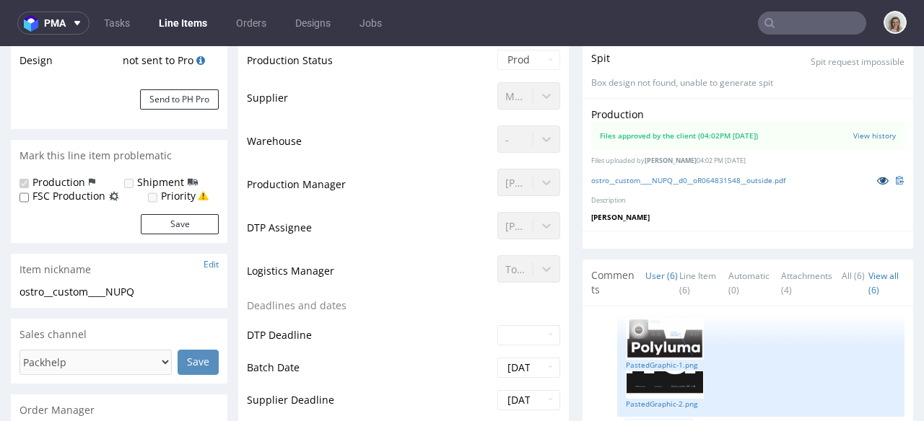
click at [877, 180] on icon at bounding box center [883, 180] width 12 height 10
